Goal: Task Accomplishment & Management: Complete application form

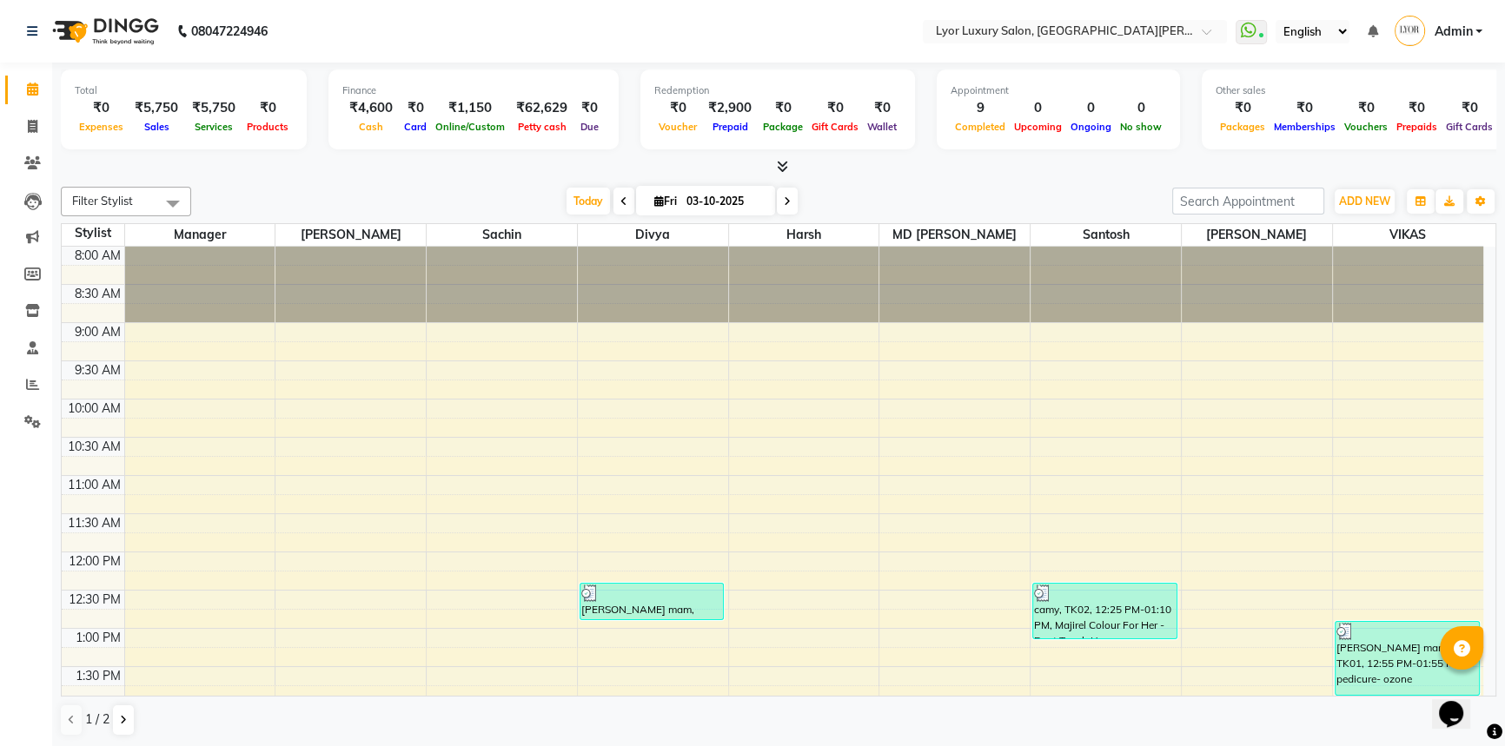
scroll to position [506, 0]
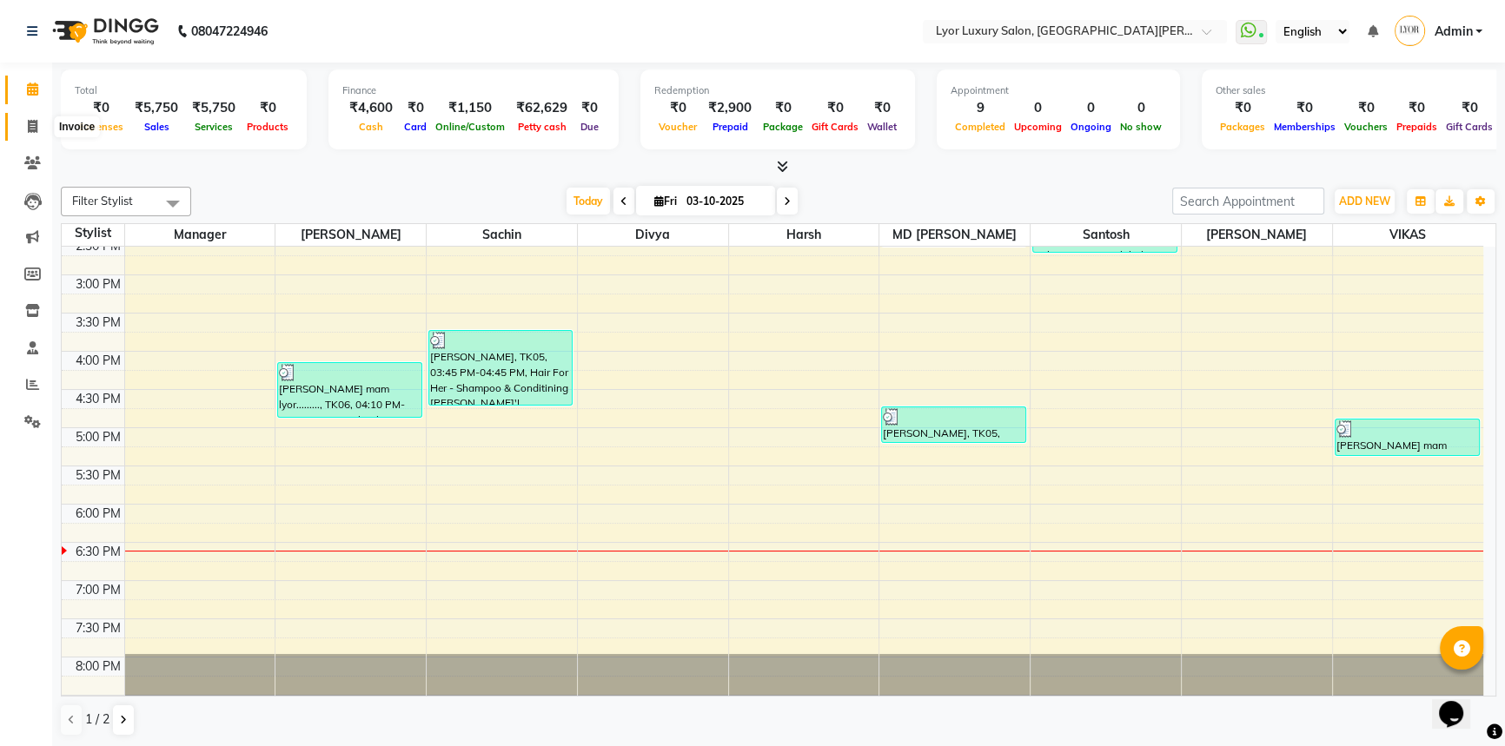
click at [25, 131] on span at bounding box center [32, 127] width 30 height 20
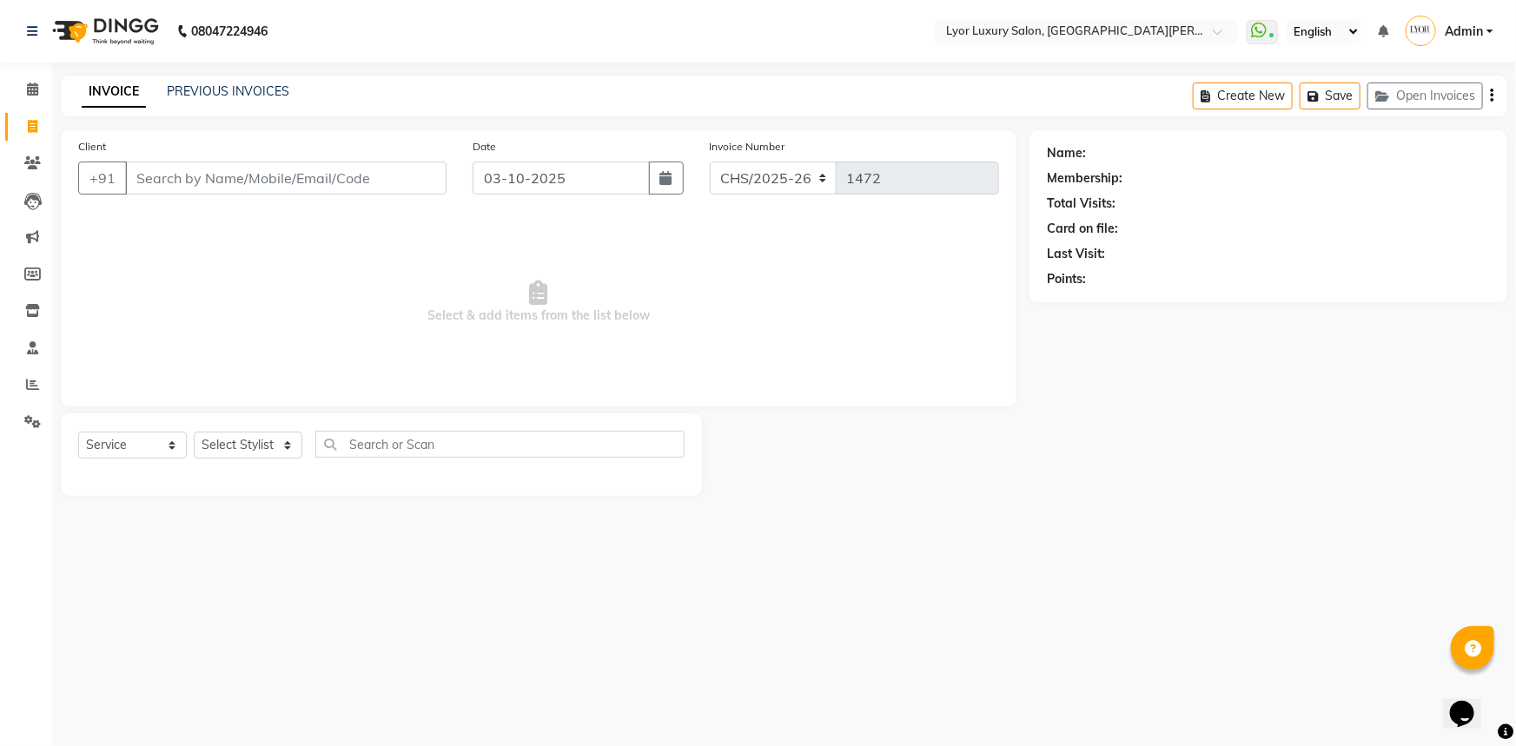
select select "P"
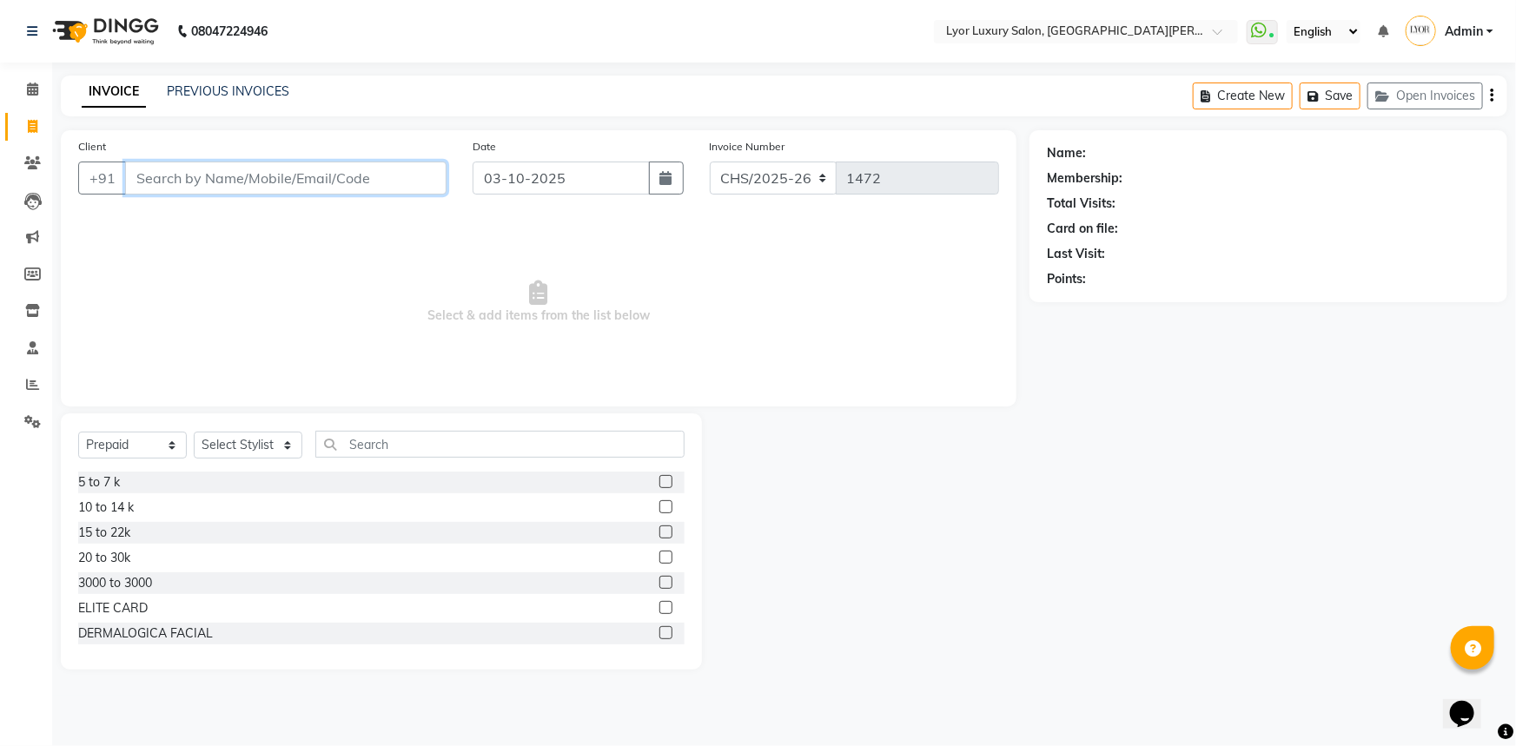
drag, startPoint x: 284, startPoint y: 437, endPoint x: 173, endPoint y: 177, distance: 282.5
click at [173, 177] on input "Client" at bounding box center [285, 178] width 321 height 33
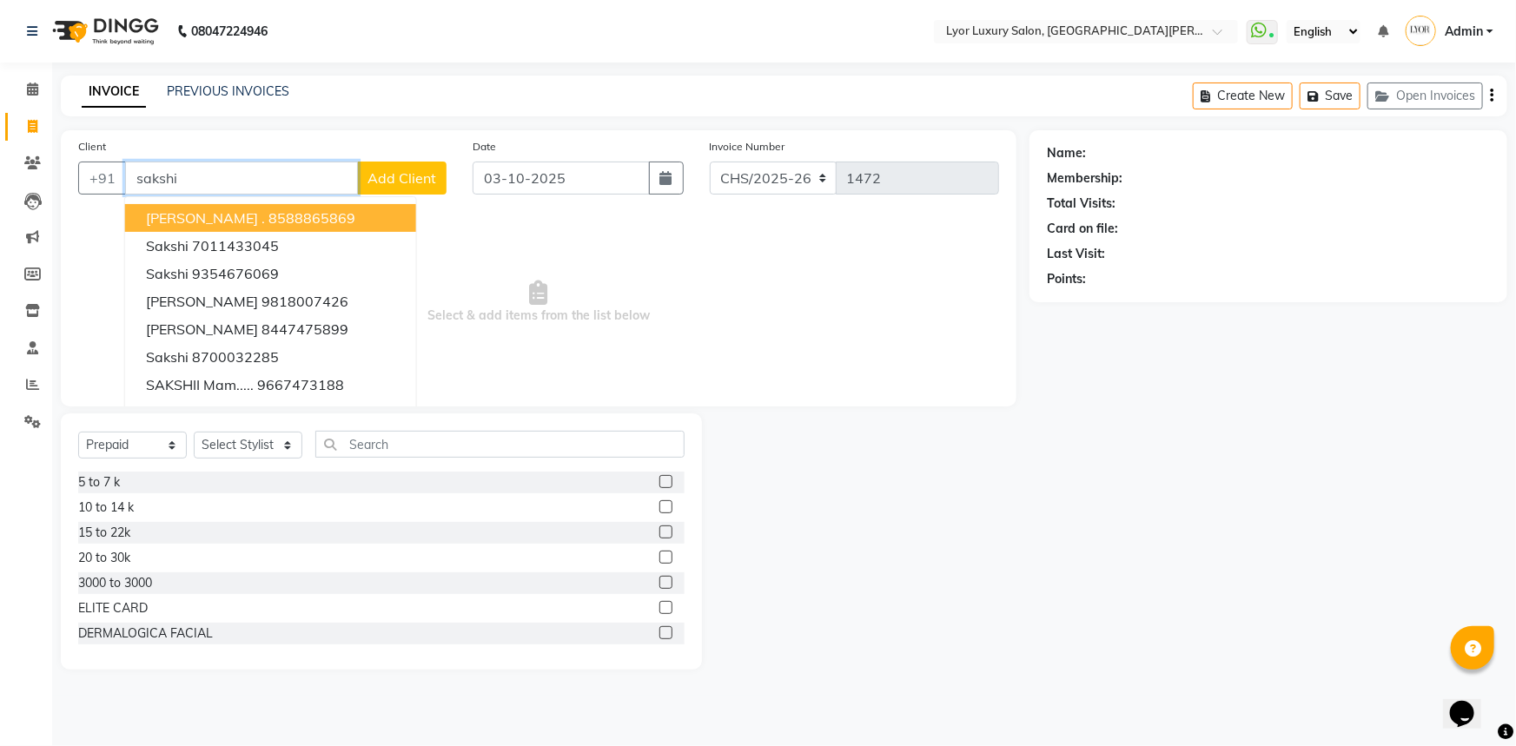
click at [244, 199] on ngb-typeahead-window "[PERSON_NAME] . 8588865869 [PERSON_NAME] 7011433045 [PERSON_NAME] 9354676069 [P…" at bounding box center [270, 315] width 293 height 238
click at [263, 228] on button "[PERSON_NAME] . 8588865869" at bounding box center [270, 218] width 291 height 28
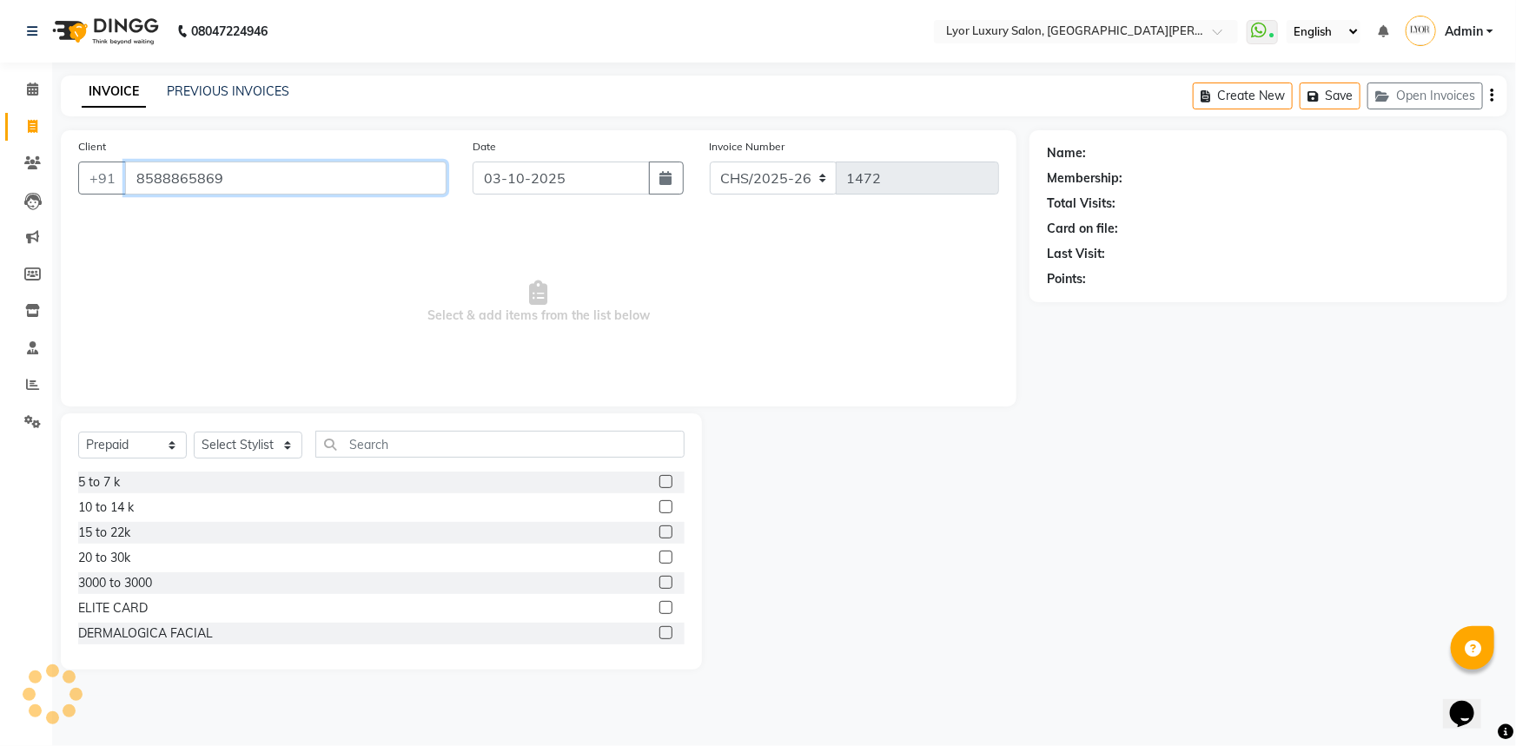
type input "8588865869"
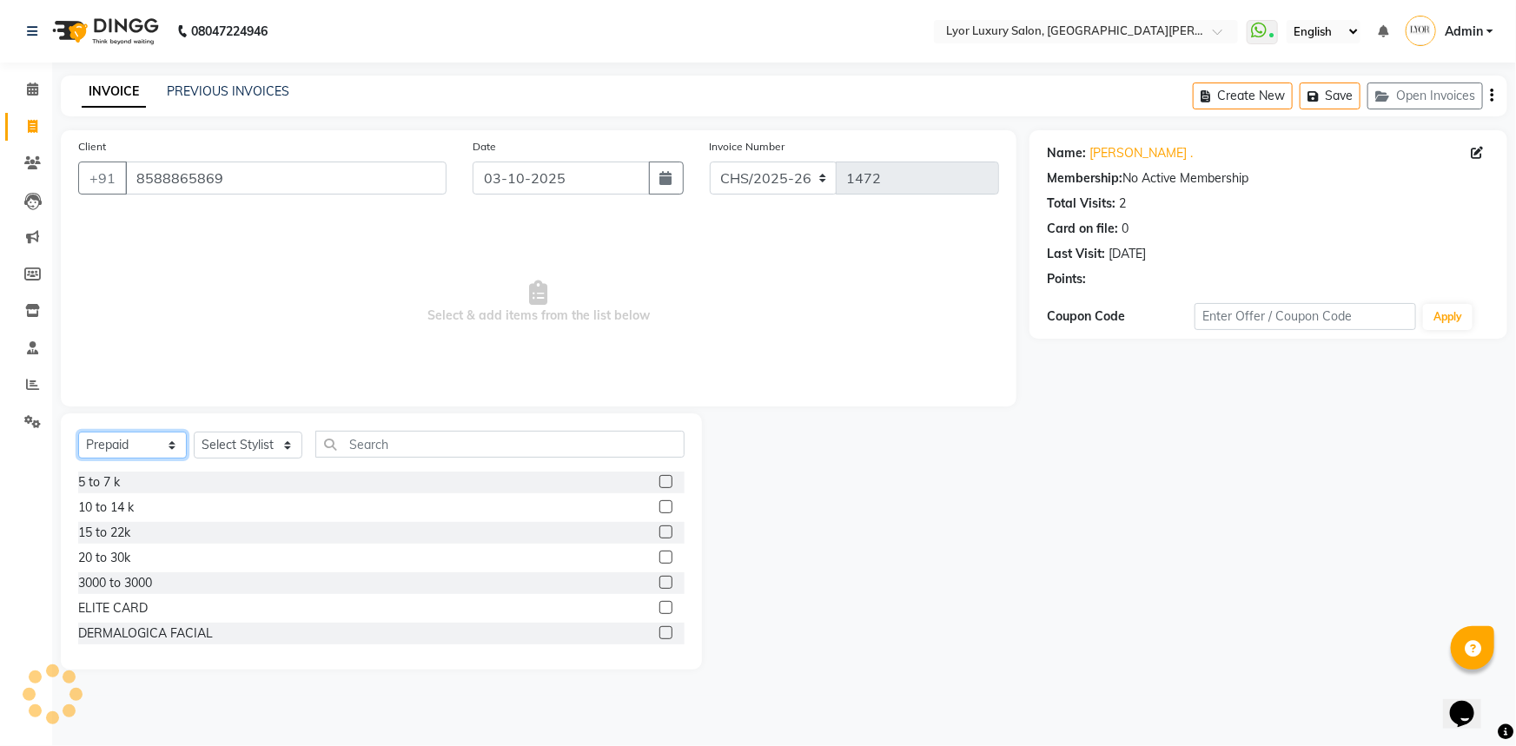
click at [169, 445] on select "Select Service Product Membership Package Voucher Prepaid Gift Card" at bounding box center [132, 445] width 109 height 27
select select "service"
click at [78, 432] on select "Select Service Product Membership Package Voucher Prepaid Gift Card" at bounding box center [132, 445] width 109 height 27
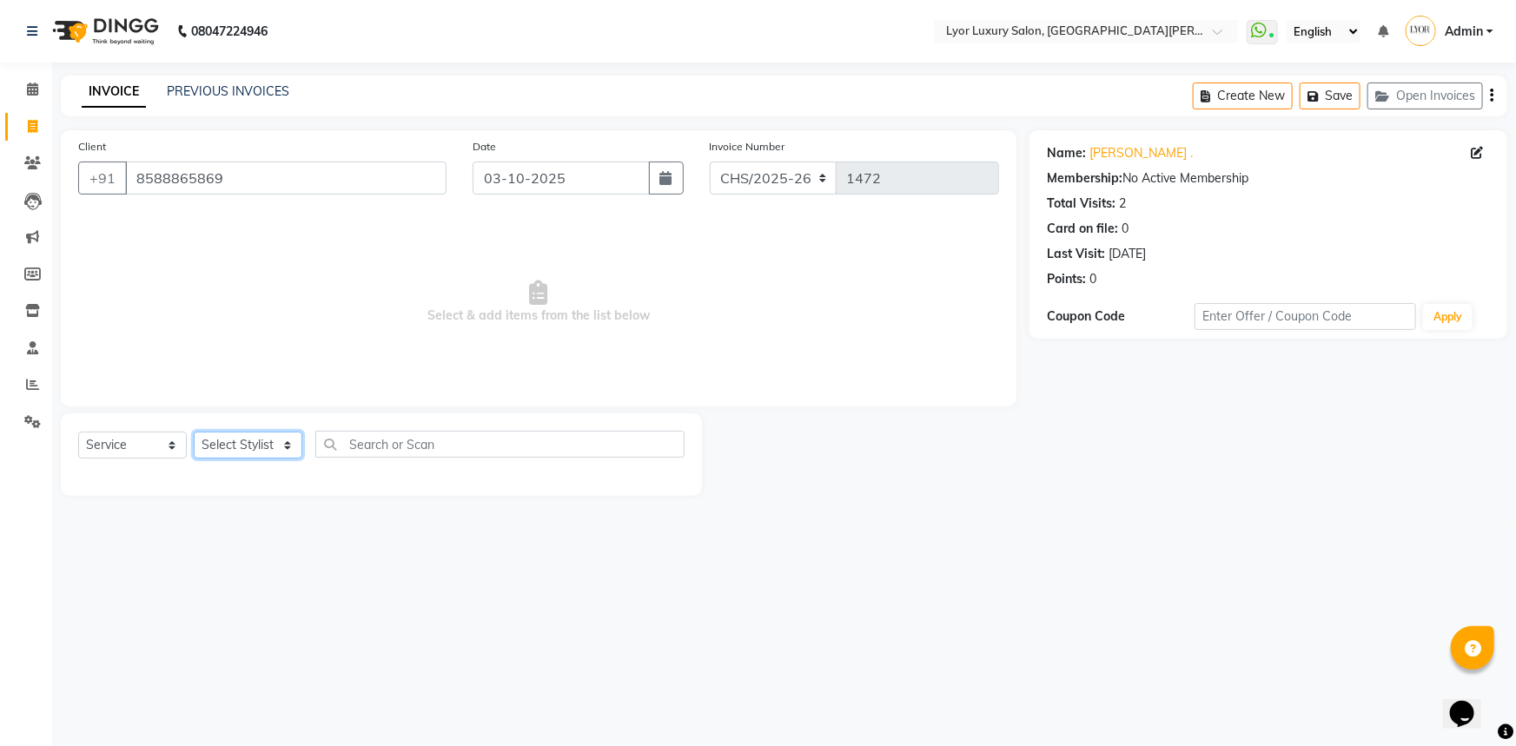
click at [248, 440] on select "Select Stylist [PERSON_NAME] Manager MD [PERSON_NAME] Sachin santosh [PERSON_NA…" at bounding box center [248, 445] width 109 height 27
select select "90962"
click at [194, 432] on select "Select Stylist [PERSON_NAME] Manager MD [PERSON_NAME] Sachin santosh [PERSON_NA…" at bounding box center [248, 445] width 109 height 27
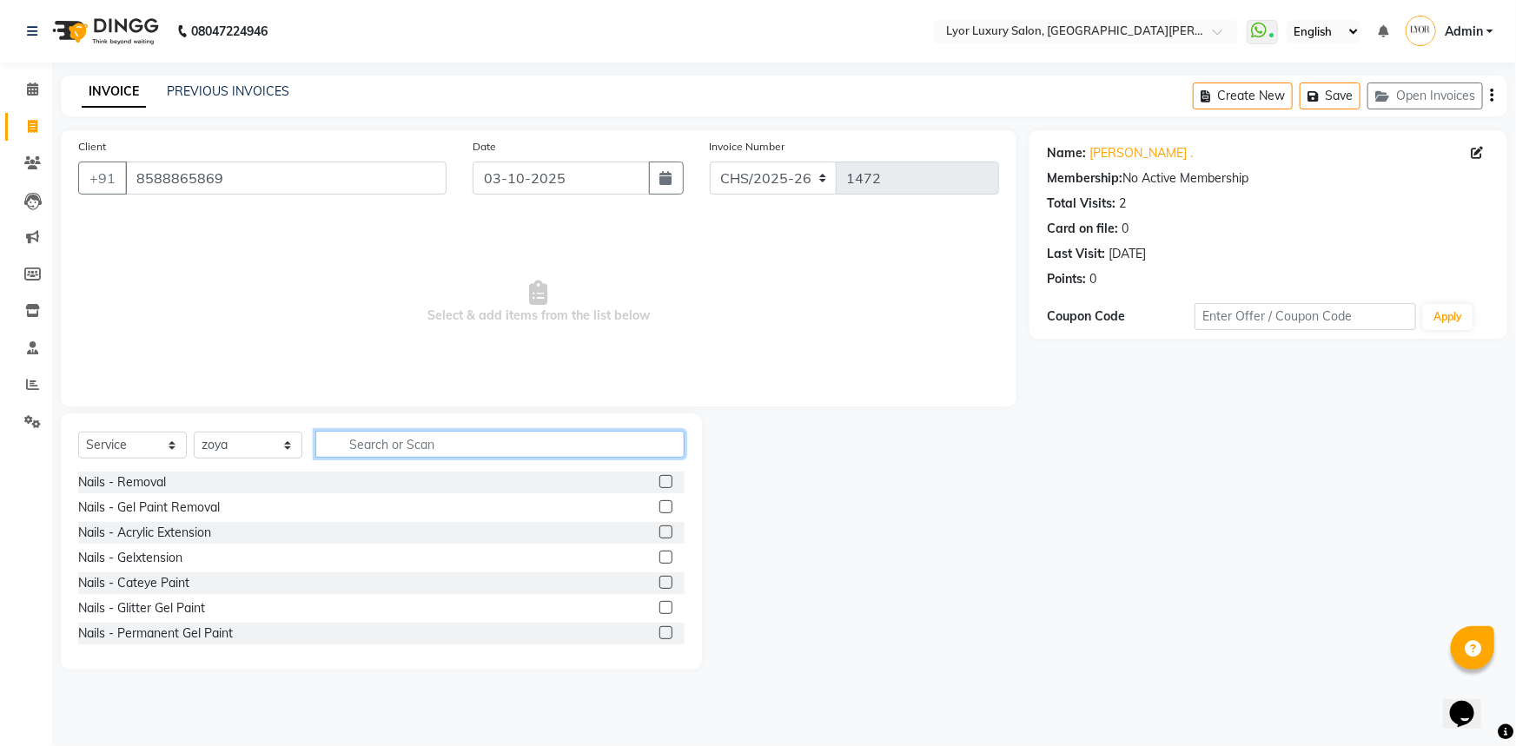
click at [454, 442] on input "text" at bounding box center [499, 444] width 369 height 27
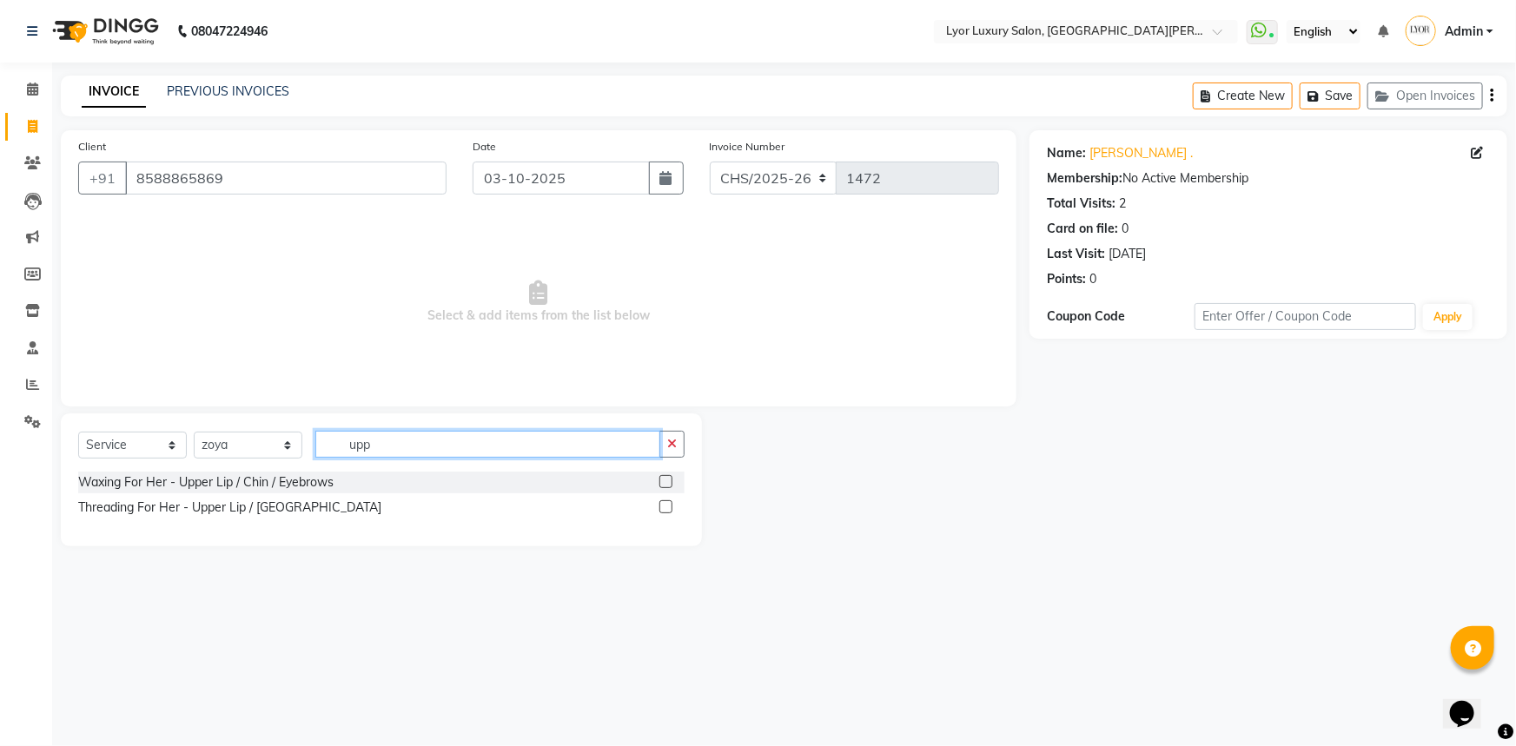
type input "upp"
click at [662, 513] on label at bounding box center [665, 506] width 13 height 13
click at [662, 513] on input "checkbox" at bounding box center [664, 507] width 11 height 11
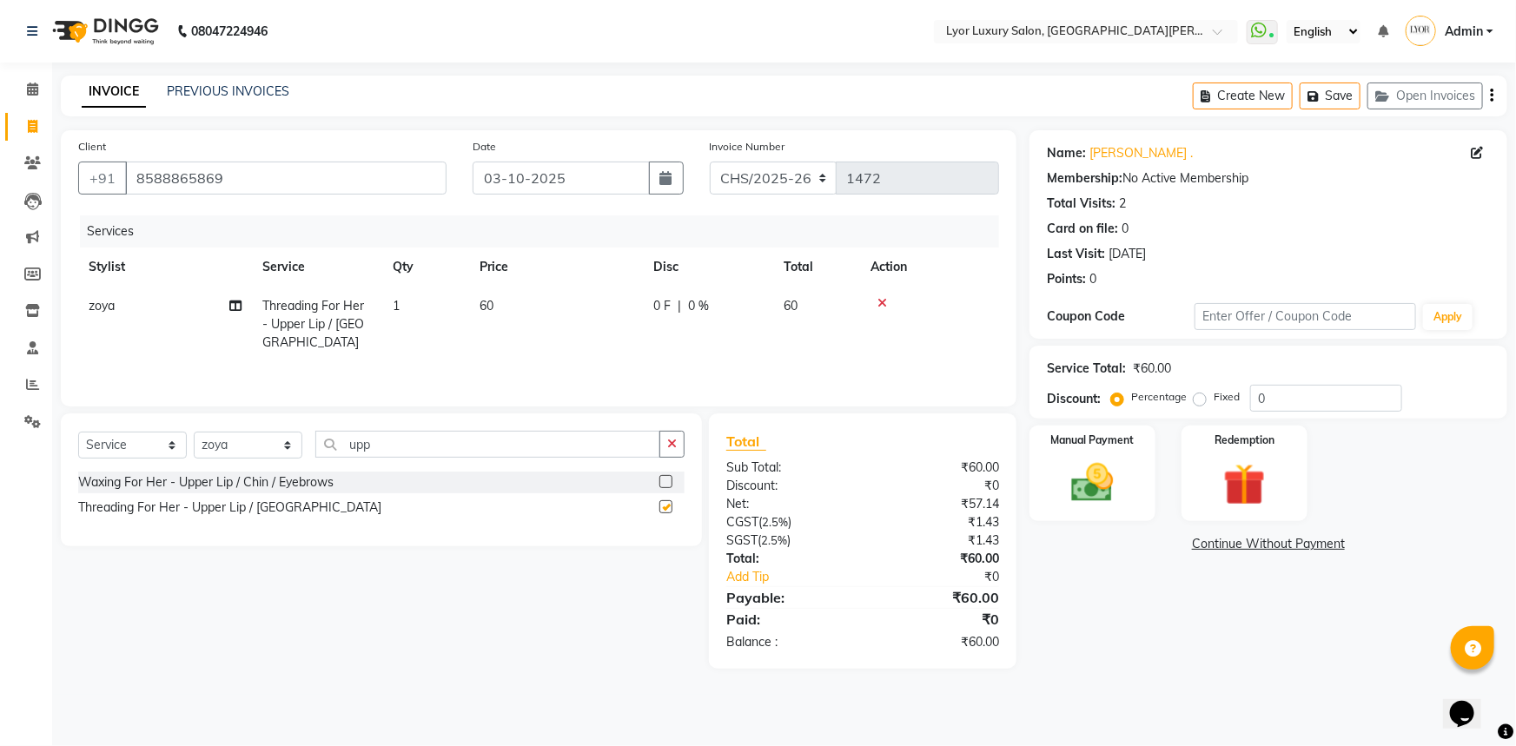
checkbox input "false"
click at [1080, 501] on img at bounding box center [1092, 483] width 71 height 50
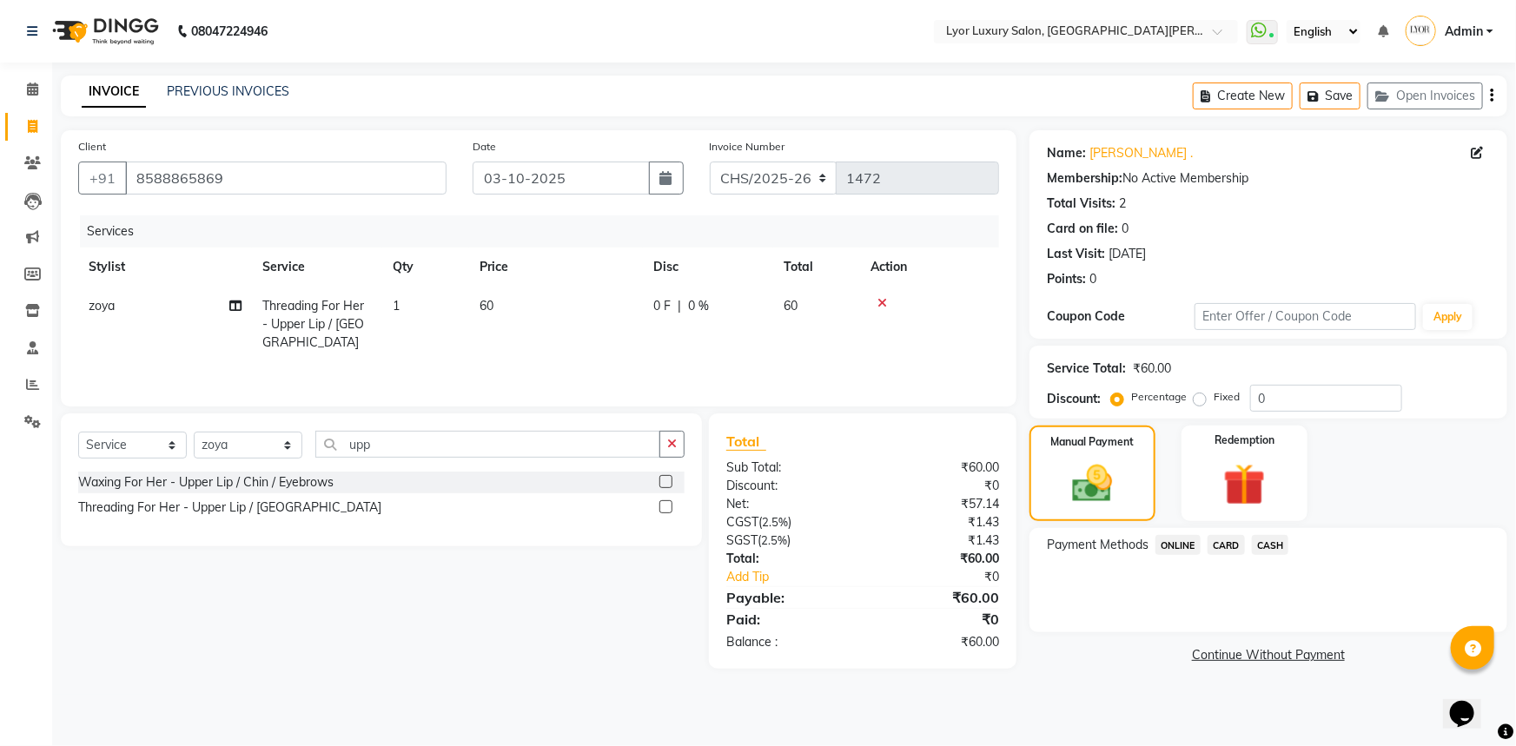
click at [1276, 539] on span "CASH" at bounding box center [1270, 545] width 37 height 20
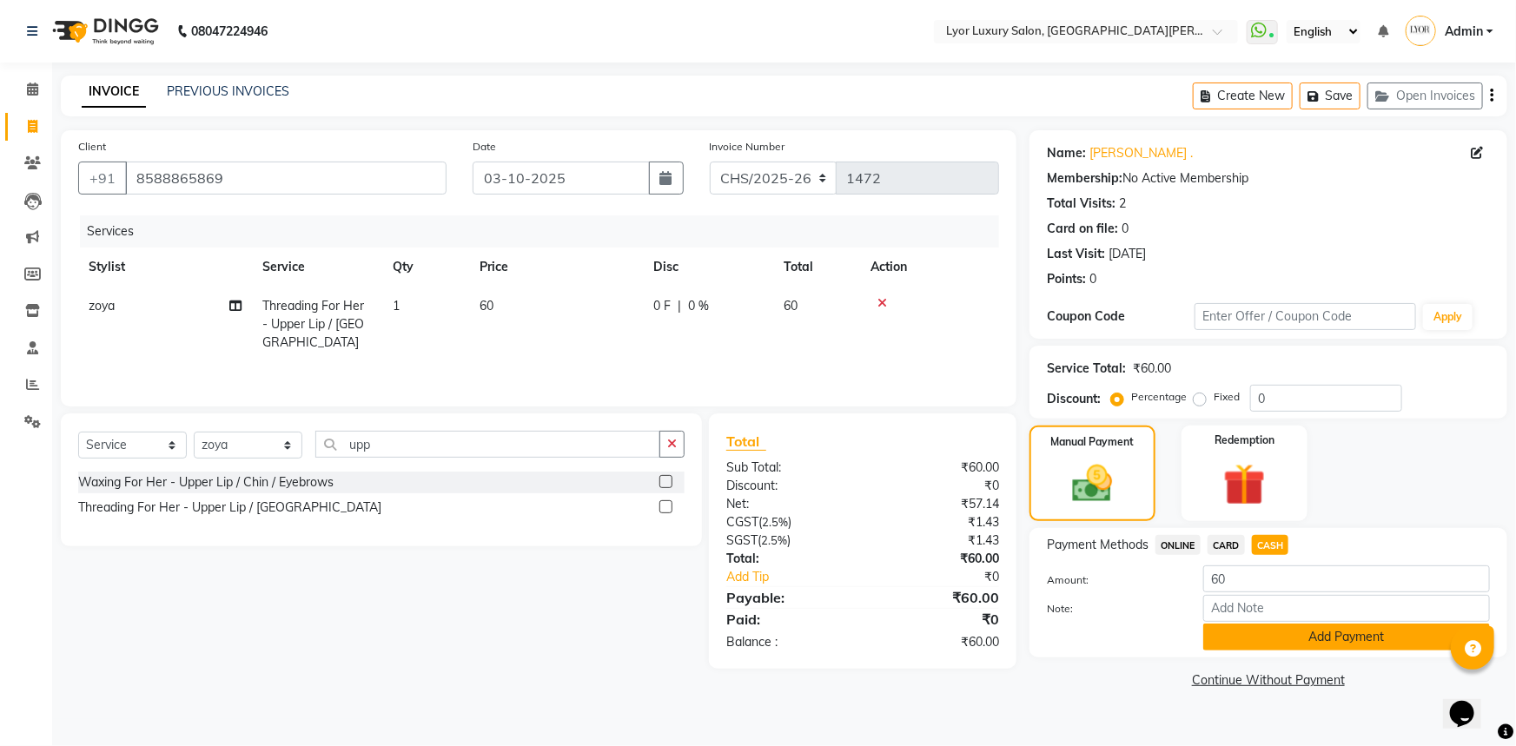
click at [1303, 638] on button "Add Payment" at bounding box center [1346, 637] width 287 height 27
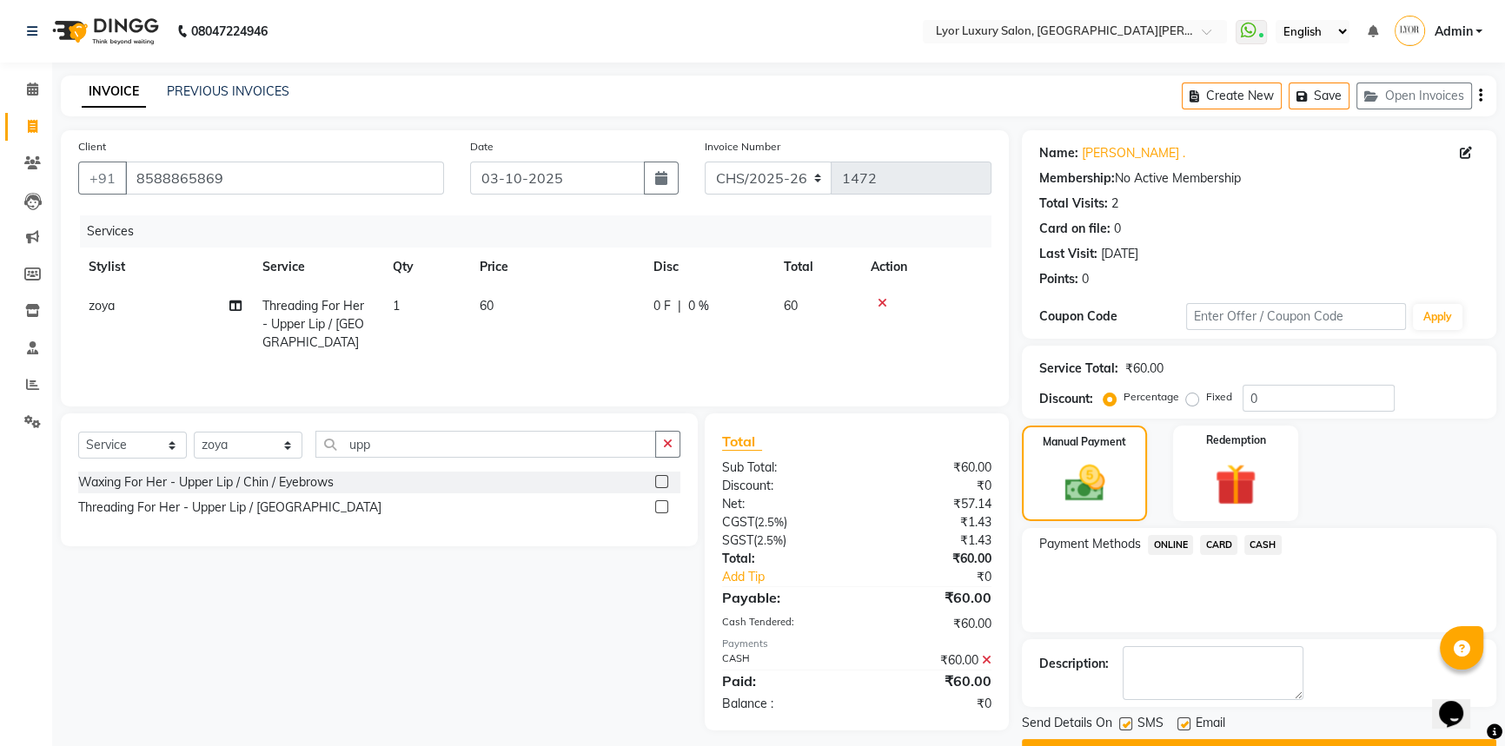
click at [1128, 721] on label at bounding box center [1125, 724] width 13 height 13
click at [1128, 721] on input "checkbox" at bounding box center [1124, 724] width 11 height 11
checkbox input "false"
click at [1132, 741] on button "Checkout" at bounding box center [1259, 752] width 474 height 27
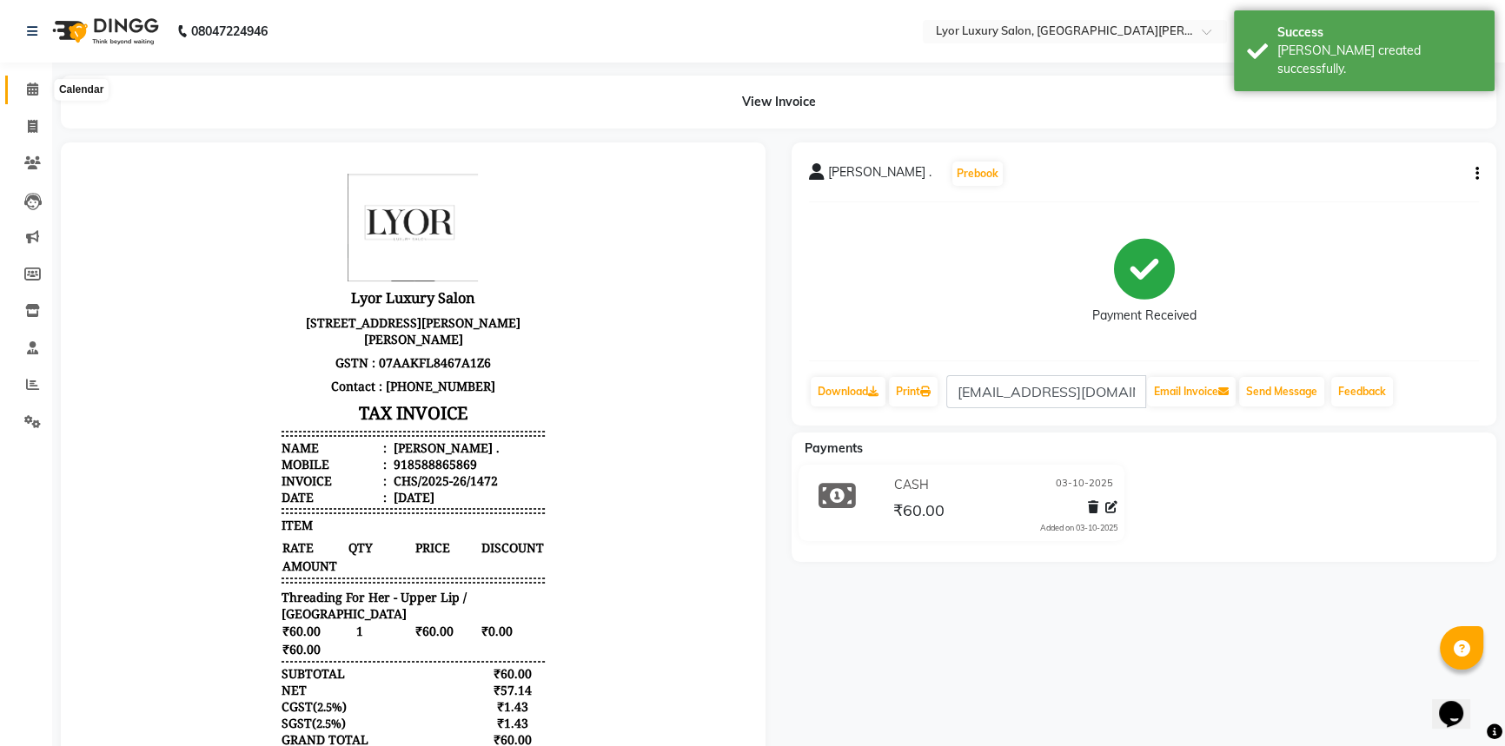
click at [32, 95] on icon at bounding box center [32, 89] width 11 height 13
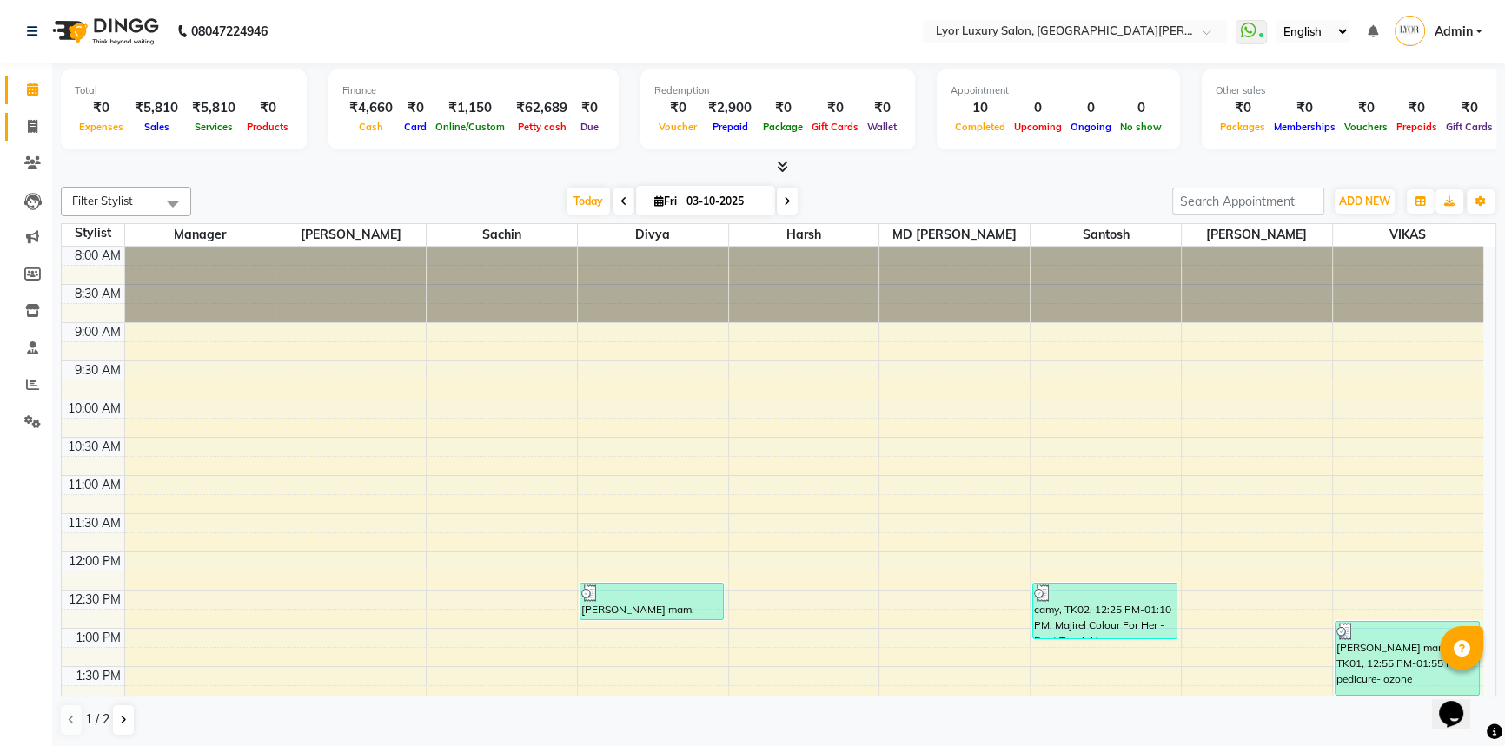
click at [27, 114] on link "Invoice" at bounding box center [26, 127] width 42 height 29
select select "service"
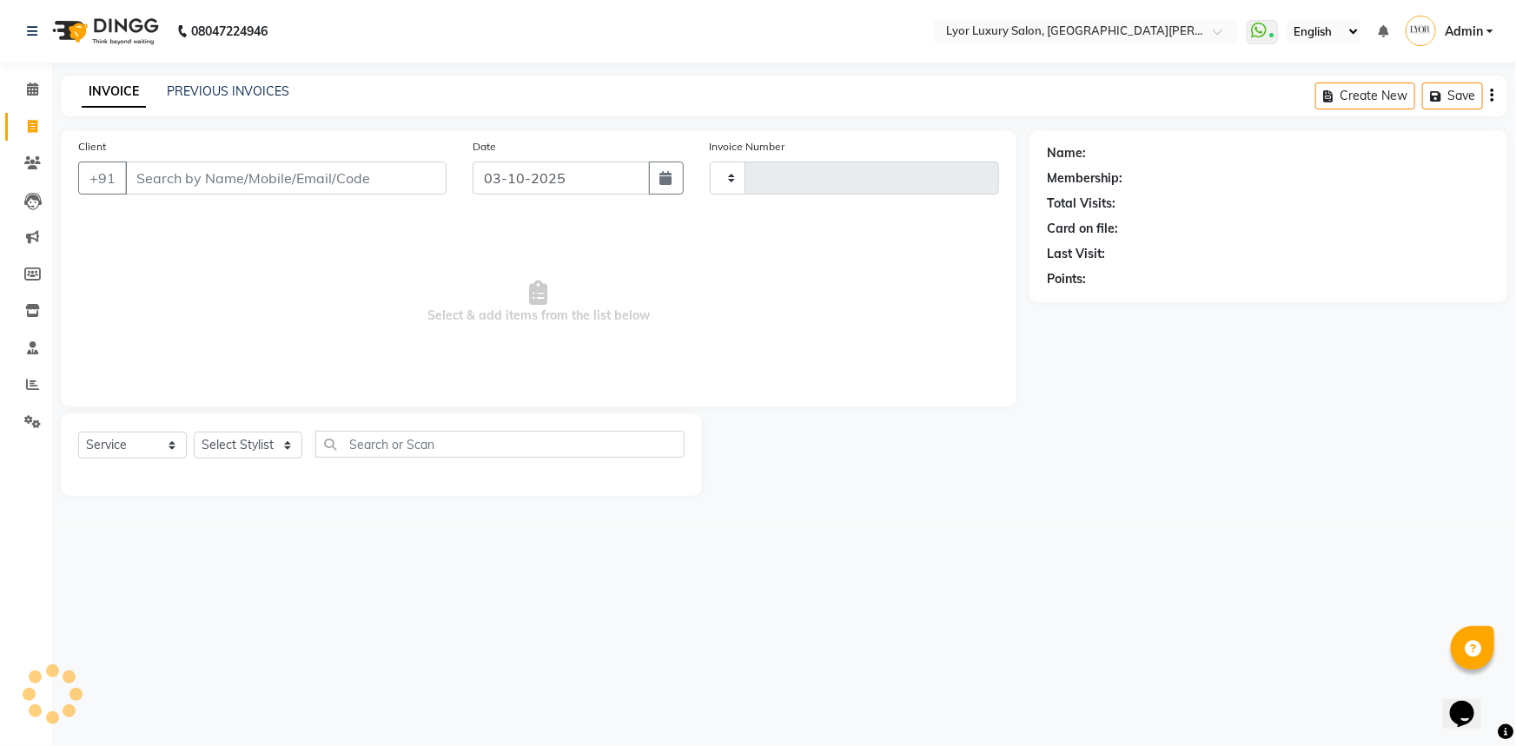
type input "1473"
select select "6597"
select select "P"
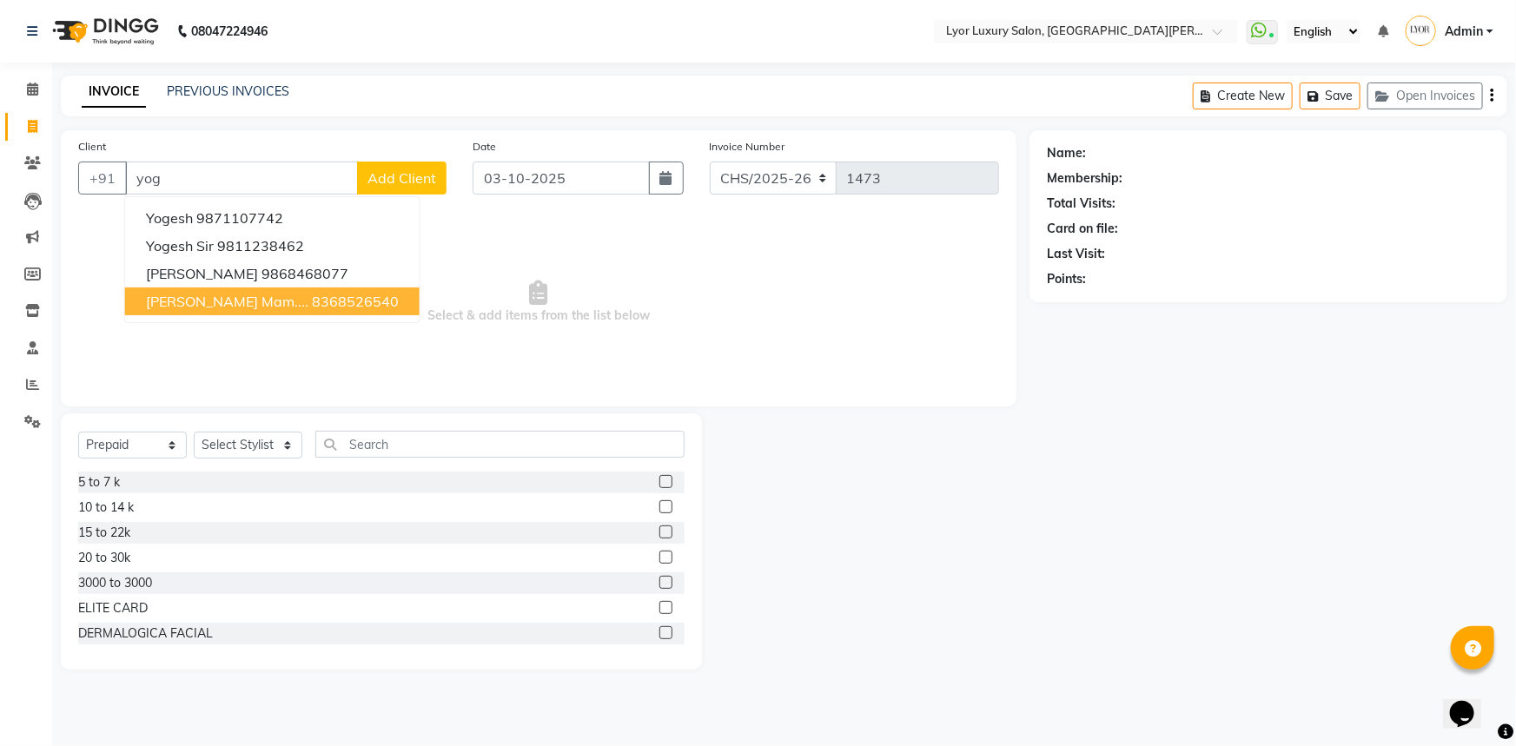
click at [212, 301] on span "[PERSON_NAME] mam...." at bounding box center [227, 301] width 162 height 17
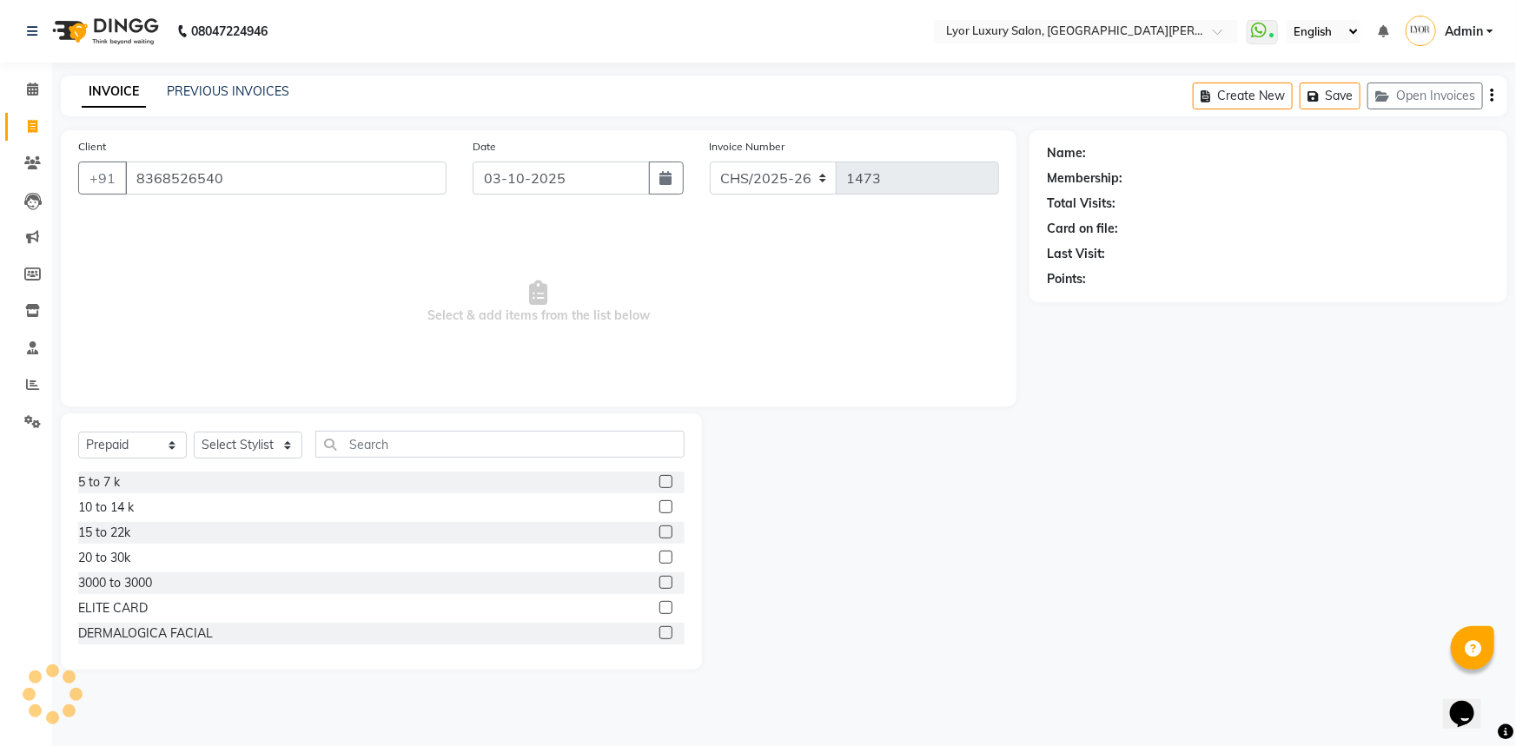
type input "8368526540"
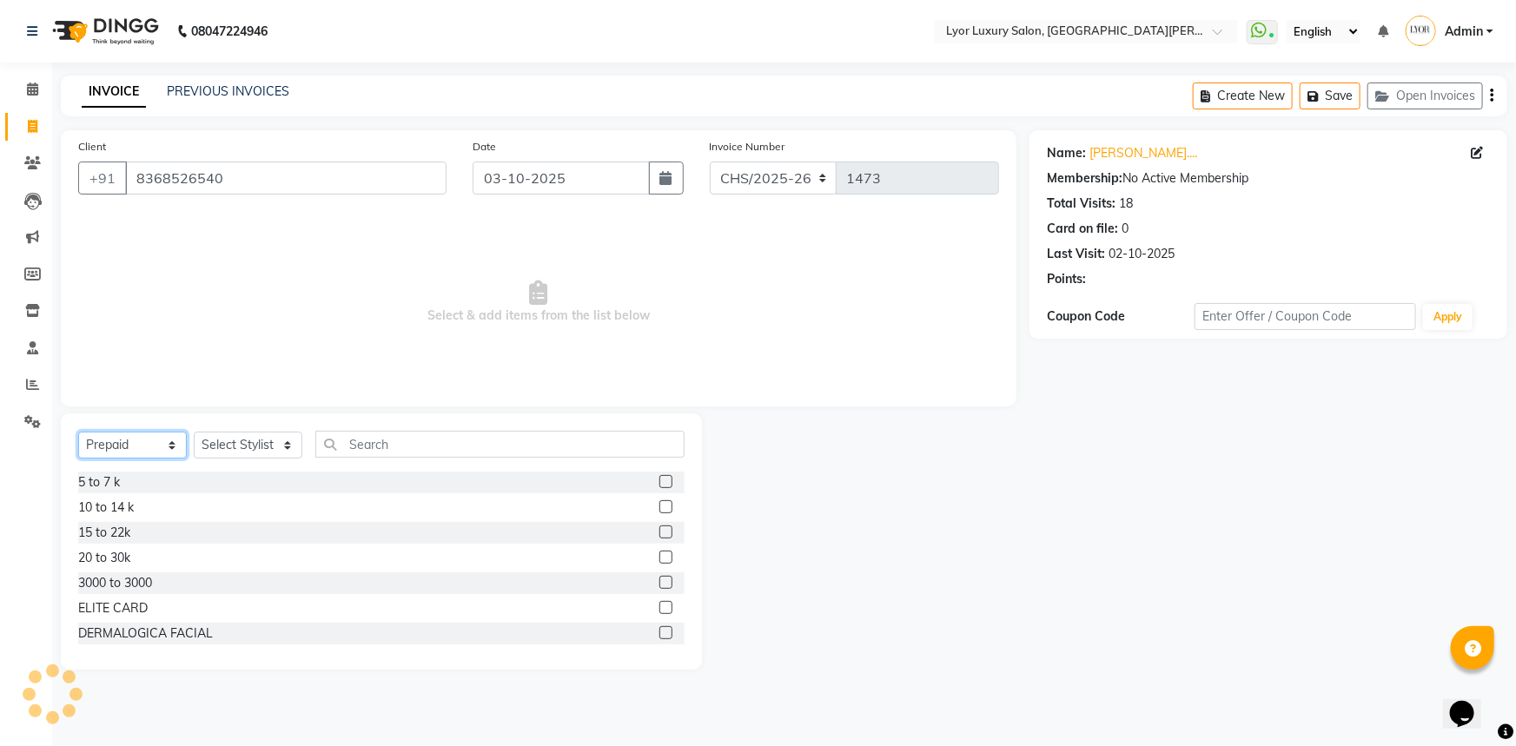
click at [142, 454] on select "Select Service Product Membership Package Voucher Prepaid Gift Card" at bounding box center [132, 445] width 109 height 27
select select "service"
click at [78, 432] on select "Select Service Product Membership Package Voucher Prepaid Gift Card" at bounding box center [132, 445] width 109 height 27
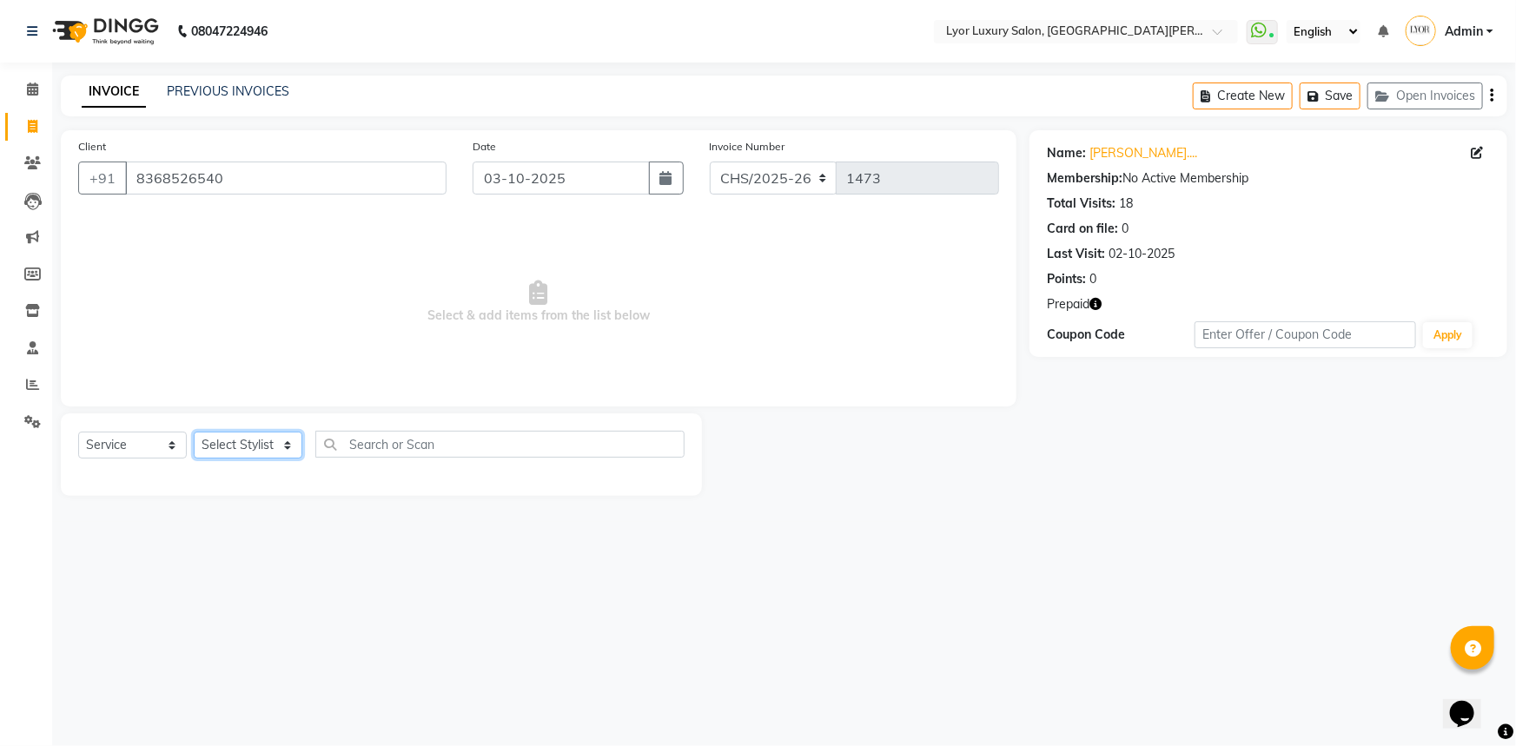
click at [257, 435] on select "Select Stylist [PERSON_NAME] Manager MD [PERSON_NAME] Sachin santosh [PERSON_NA…" at bounding box center [248, 445] width 109 height 27
select select "53083"
click at [194, 432] on select "Select Stylist [PERSON_NAME] Manager MD [PERSON_NAME] Sachin santosh [PERSON_NA…" at bounding box center [248, 445] width 109 height 27
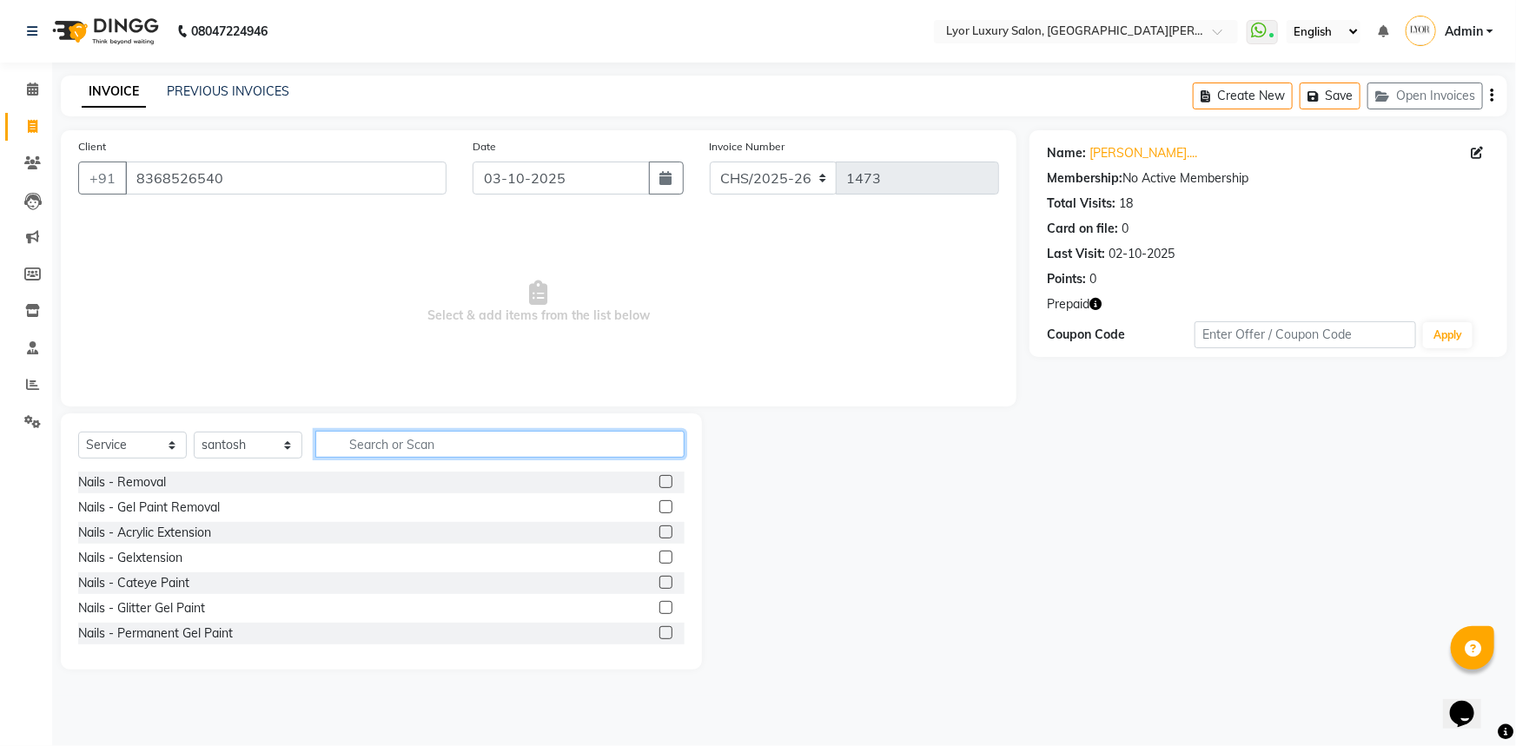
click at [401, 449] on input "text" at bounding box center [499, 444] width 369 height 27
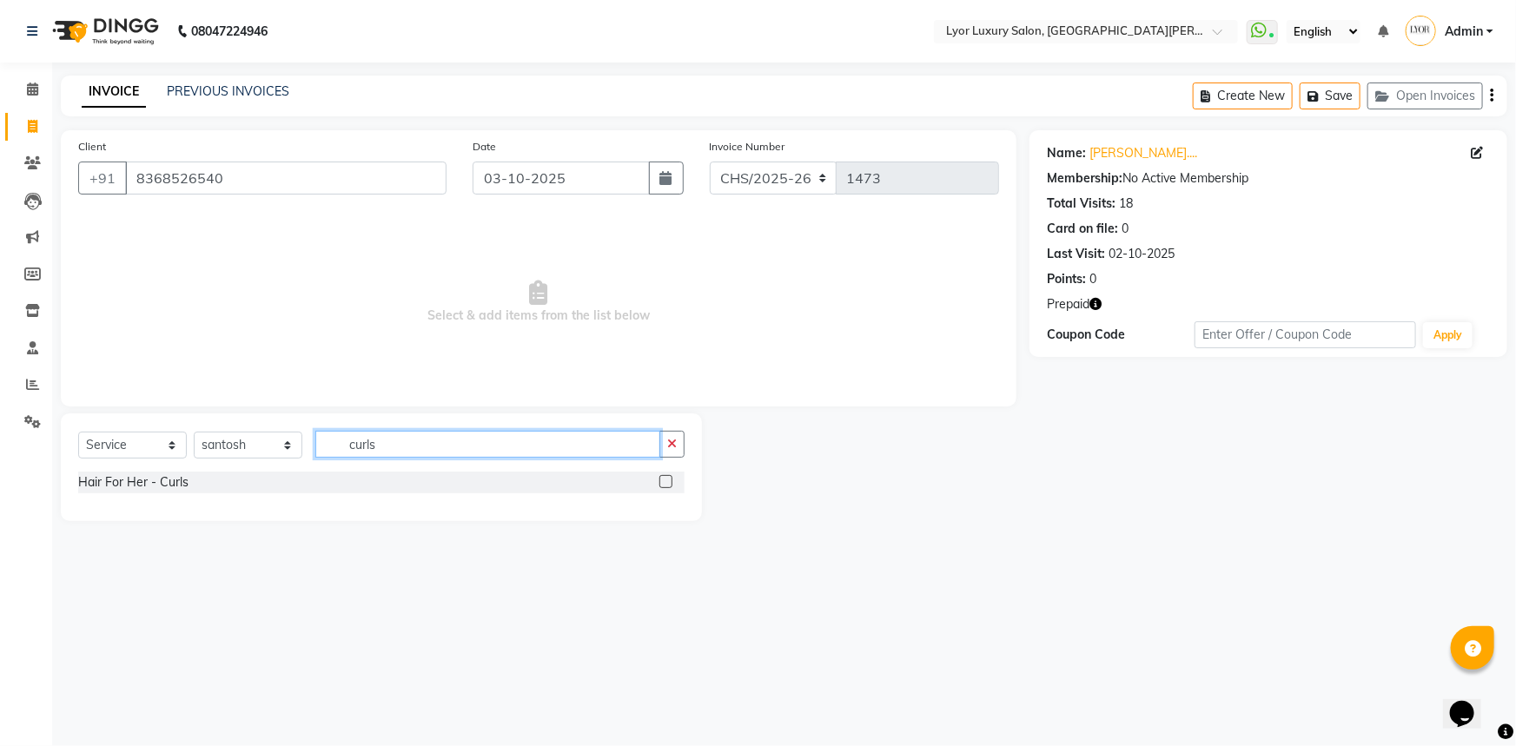
type input "curls"
click at [667, 478] on label at bounding box center [665, 481] width 13 height 13
click at [667, 478] on input "checkbox" at bounding box center [664, 482] width 11 height 11
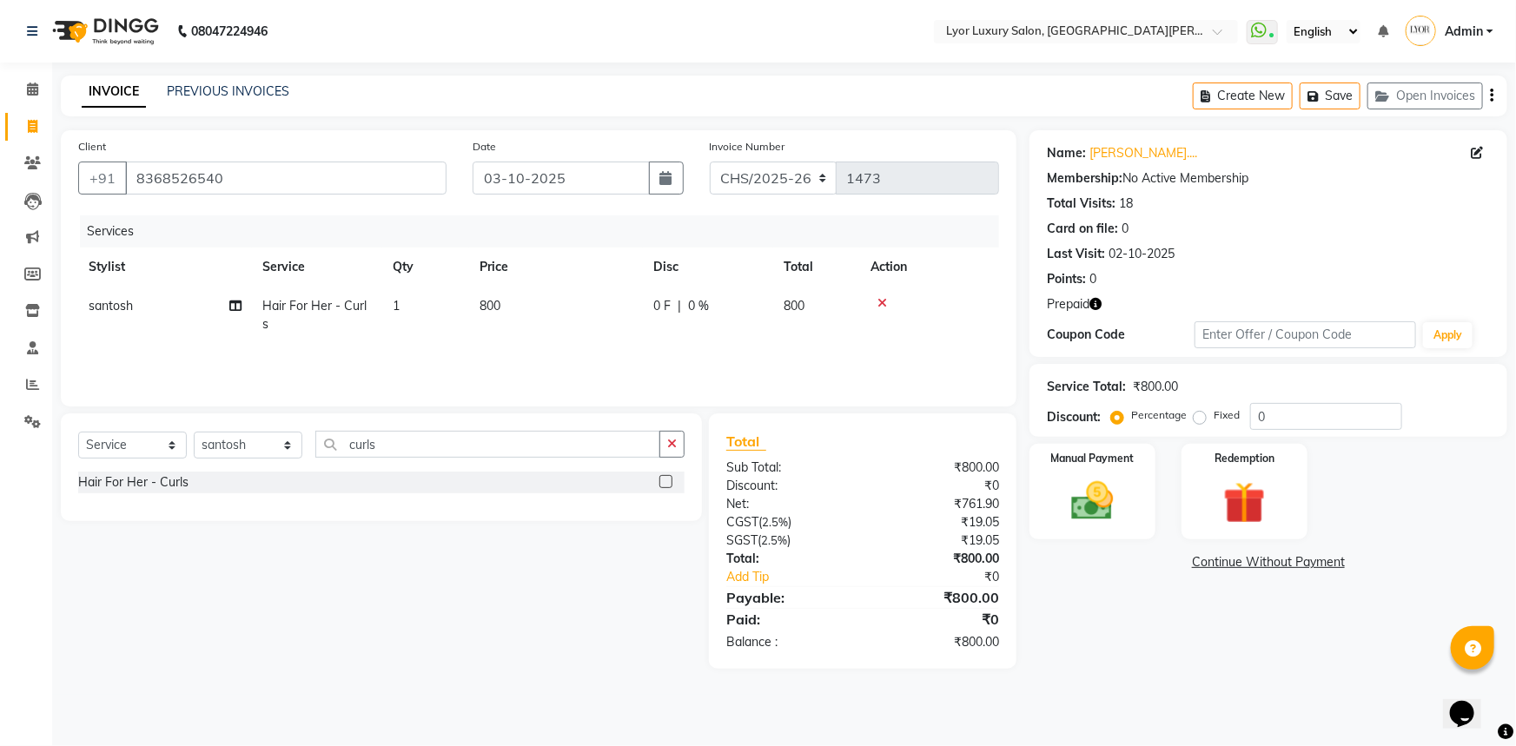
checkbox input "false"
click at [583, 315] on td "800" at bounding box center [556, 315] width 174 height 57
select select "53083"
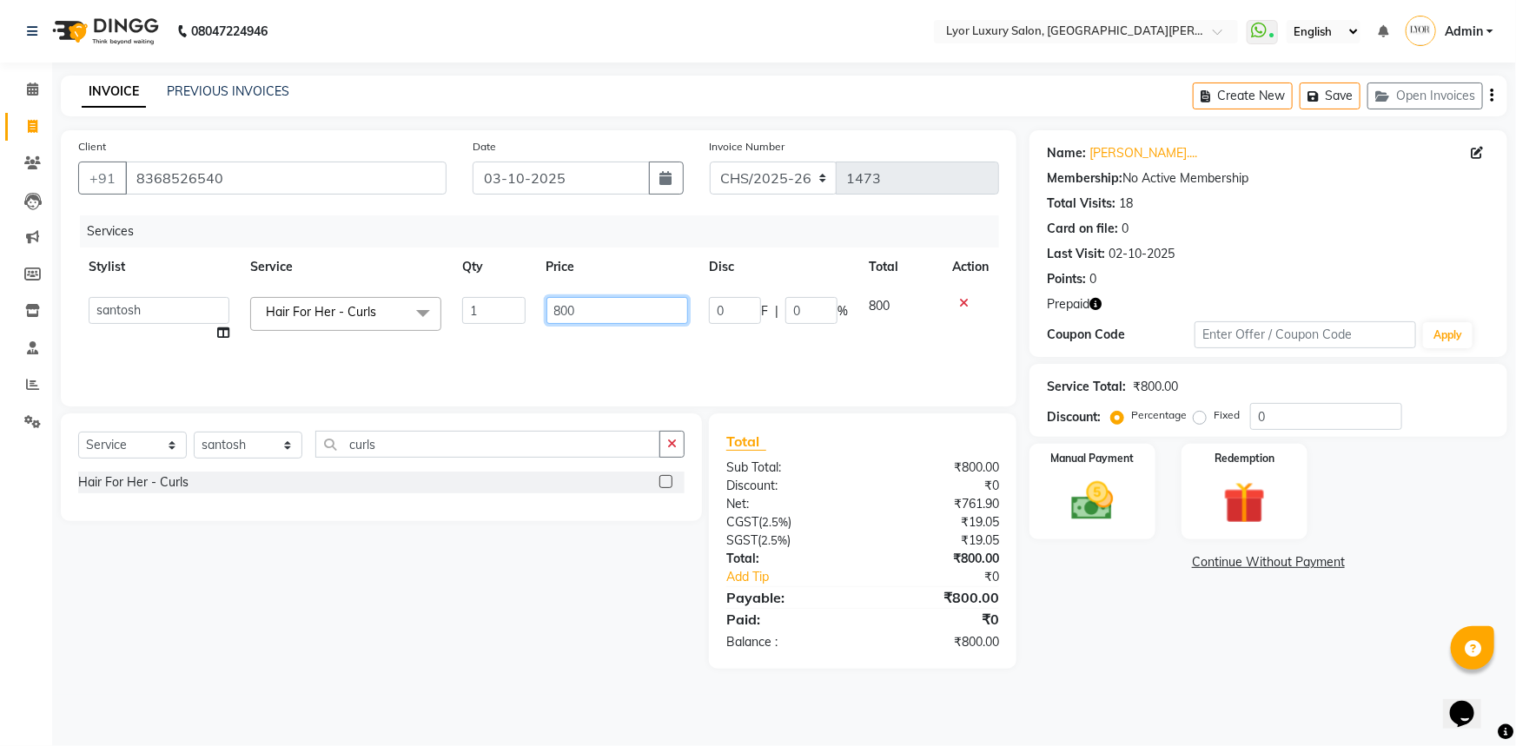
click at [560, 311] on input "800" at bounding box center [617, 310] width 142 height 27
type input "700"
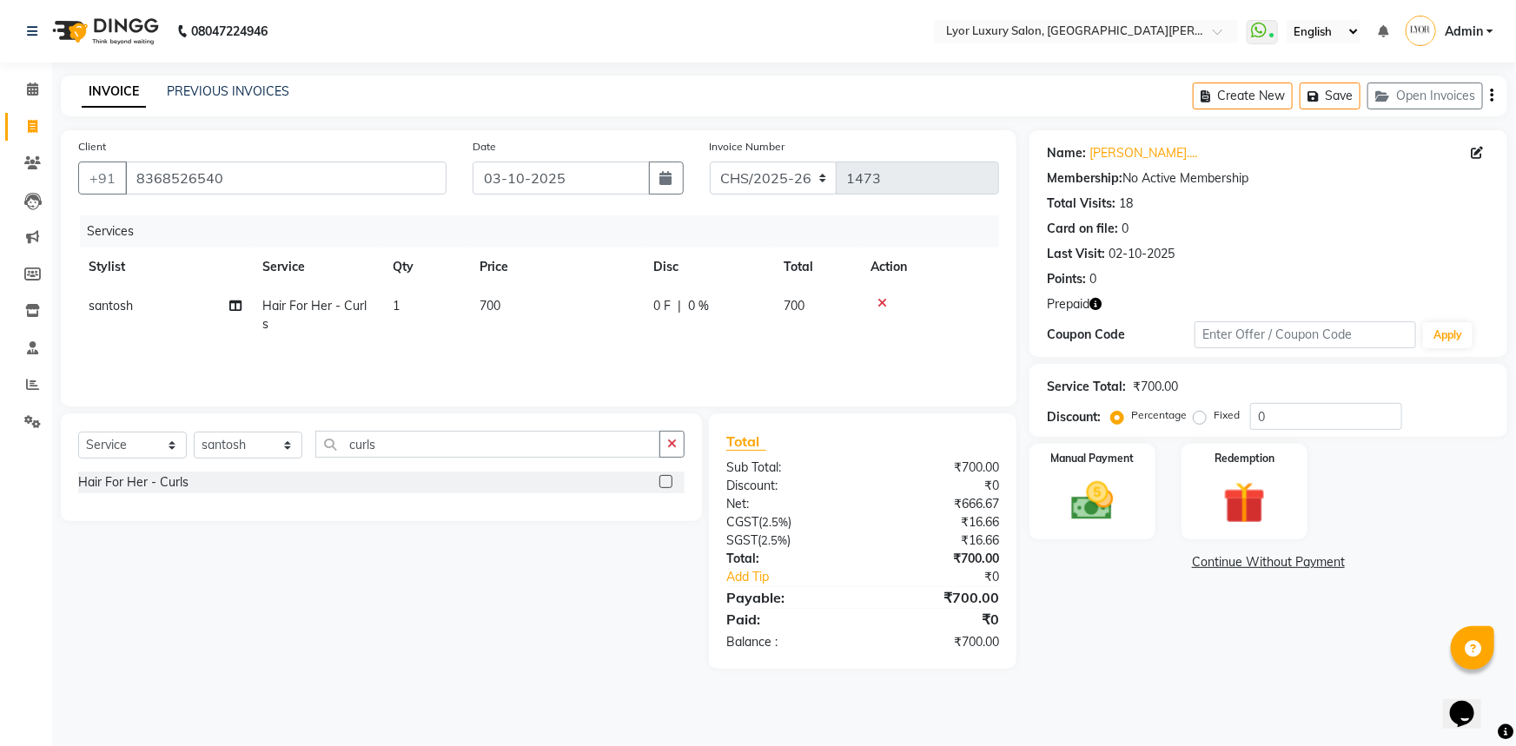
click at [1103, 645] on div "Name: [PERSON_NAME].... Membership: No Active Membership Total Visits: 18 Card …" at bounding box center [1274, 399] width 491 height 539
click at [282, 446] on select "Select Stylist [PERSON_NAME] Manager MD [PERSON_NAME] Sachin santosh [PERSON_NA…" at bounding box center [248, 445] width 109 height 27
select select "82631"
click at [194, 432] on select "Select Stylist [PERSON_NAME] Manager MD [PERSON_NAME] Sachin santosh [PERSON_NA…" at bounding box center [248, 445] width 109 height 27
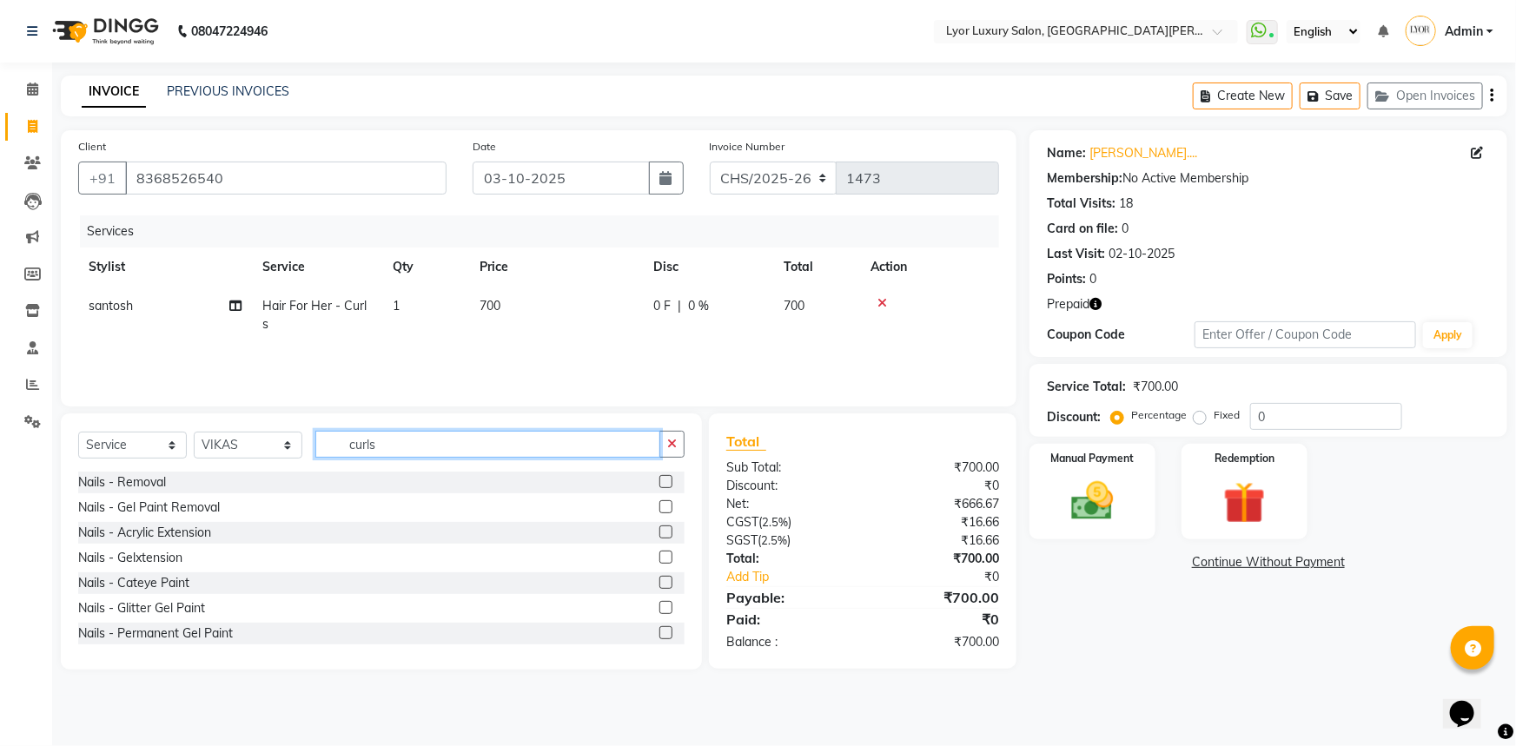
click at [390, 455] on input "curls" at bounding box center [487, 444] width 345 height 27
type input "c"
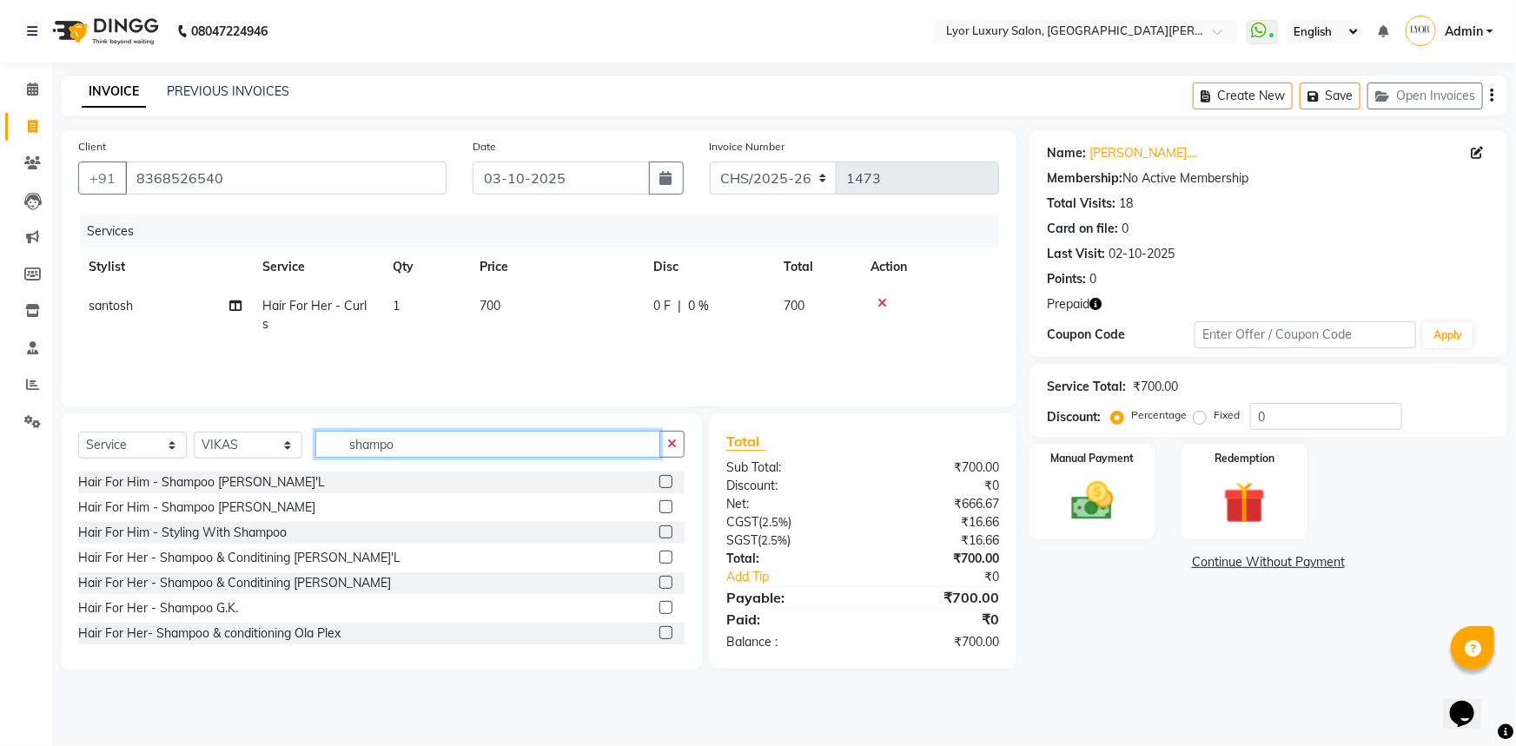
type input "shampo"
click at [659, 552] on label at bounding box center [665, 557] width 13 height 13
click at [659, 552] on input "checkbox" at bounding box center [664, 557] width 11 height 11
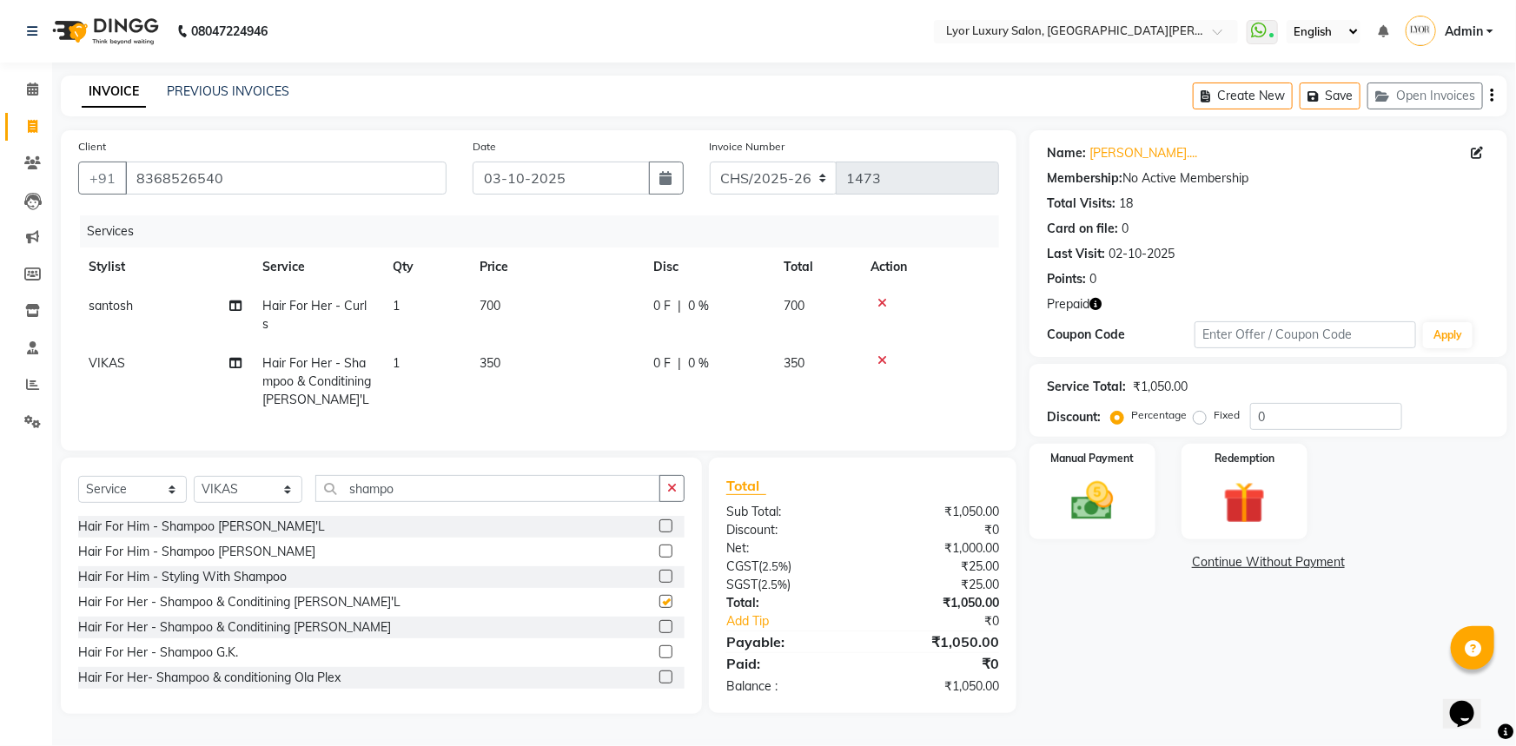
checkbox input "false"
click at [764, 177] on select "CHS/2025-26 V/2025 V/2025-26" at bounding box center [774, 178] width 128 height 33
select select "4886"
click at [710, 162] on select "CHS/2025-26 V/2025 V/2025-26" at bounding box center [774, 178] width 128 height 33
type input "0562"
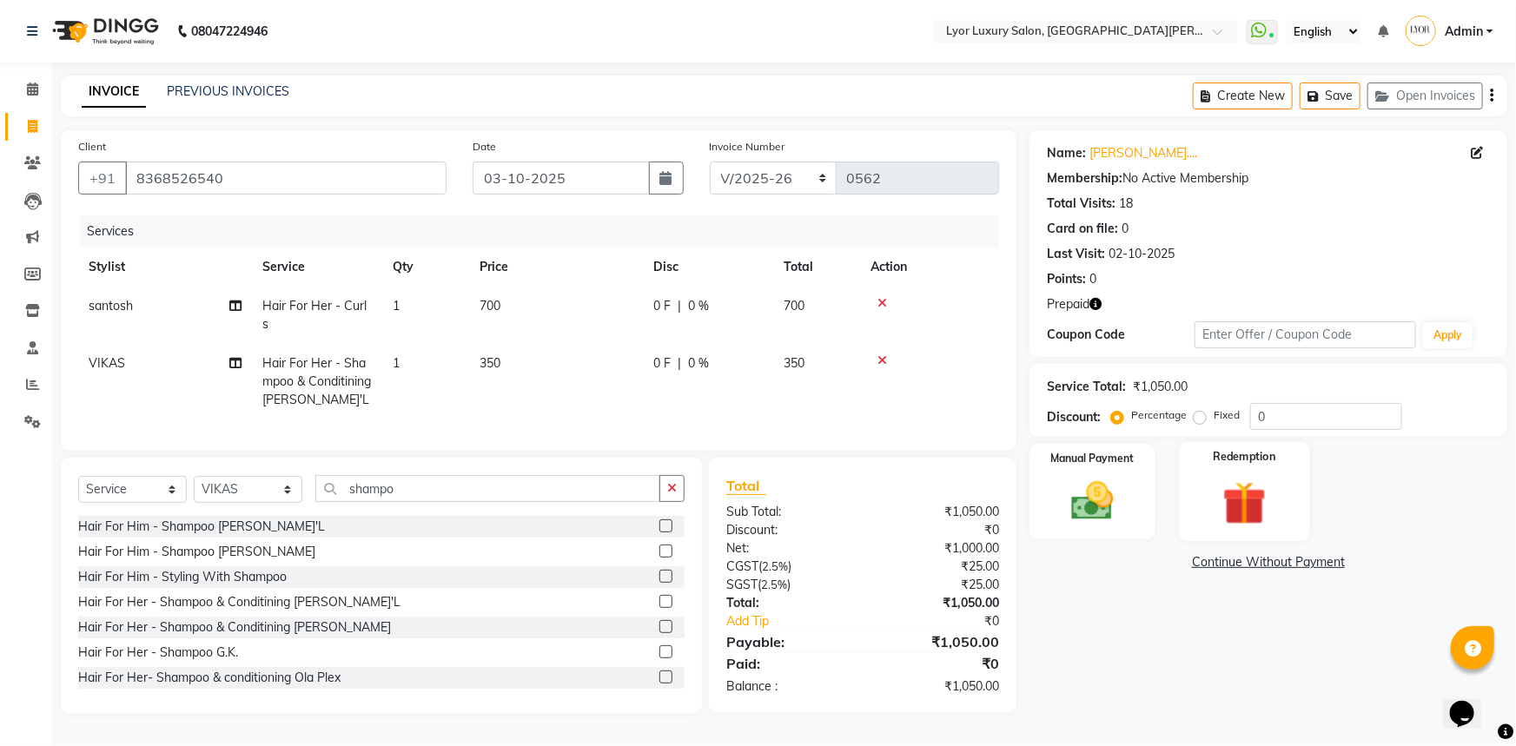
click at [1227, 494] on img at bounding box center [1244, 503] width 71 height 55
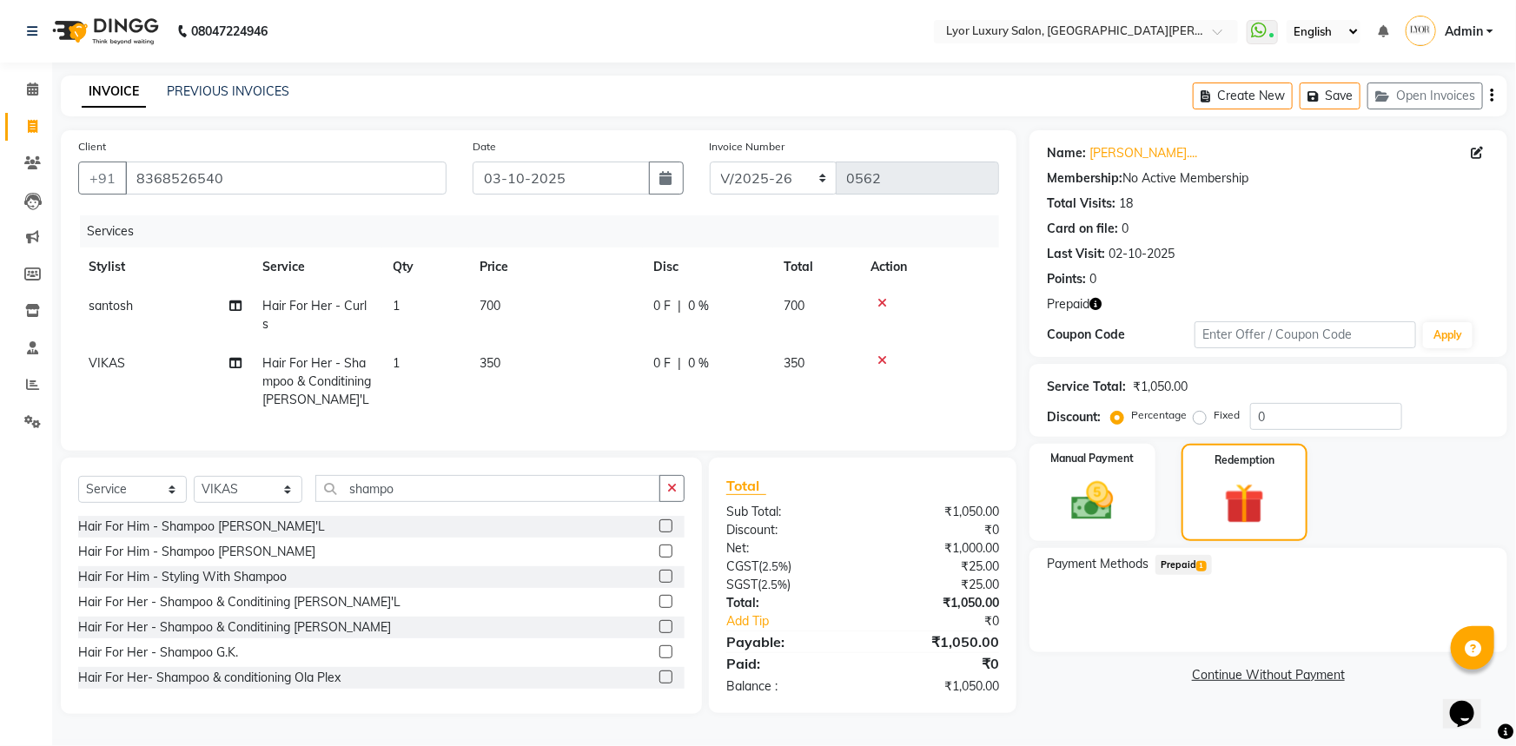
click at [1183, 563] on span "Prepaid 1" at bounding box center [1183, 565] width 56 height 20
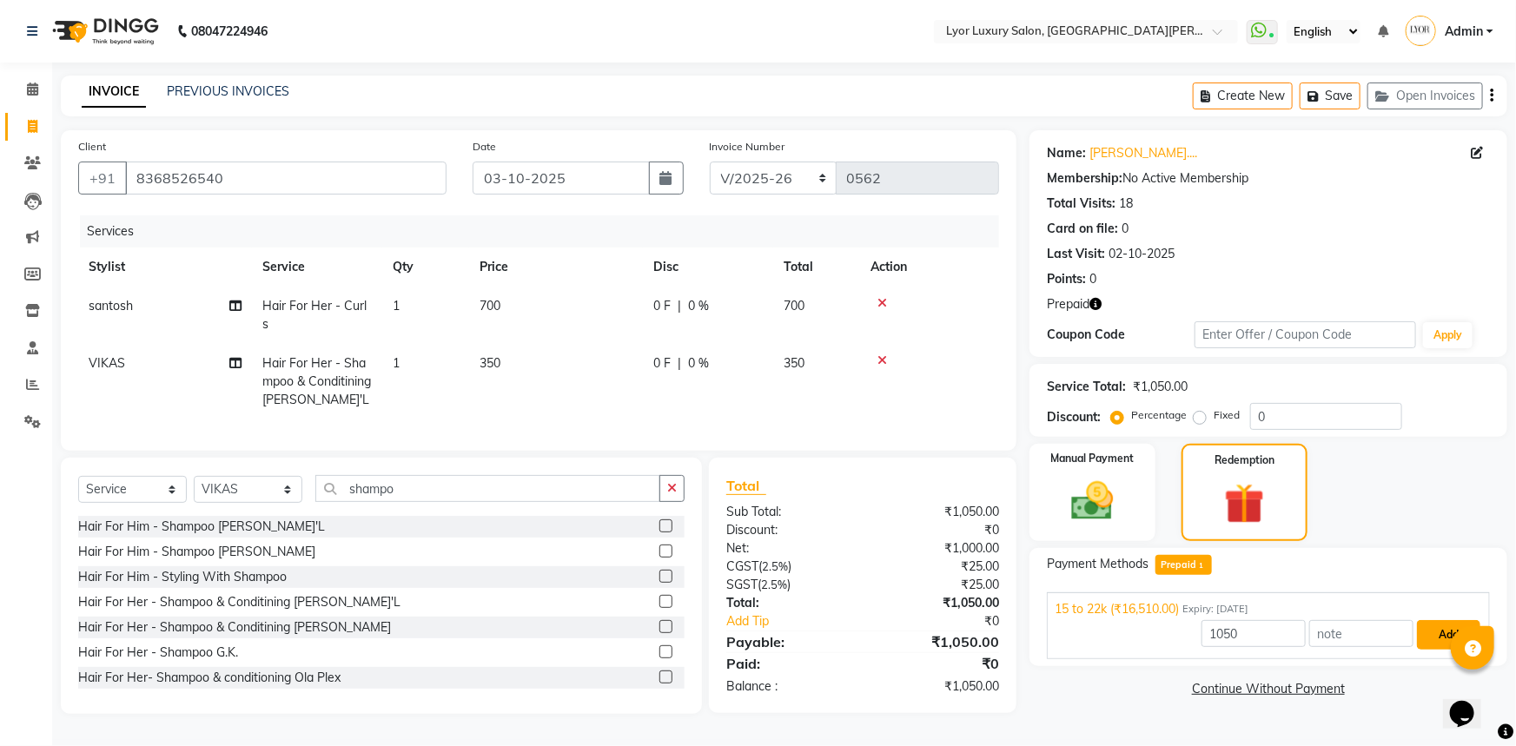
click at [1446, 634] on button "Add" at bounding box center [1448, 635] width 63 height 30
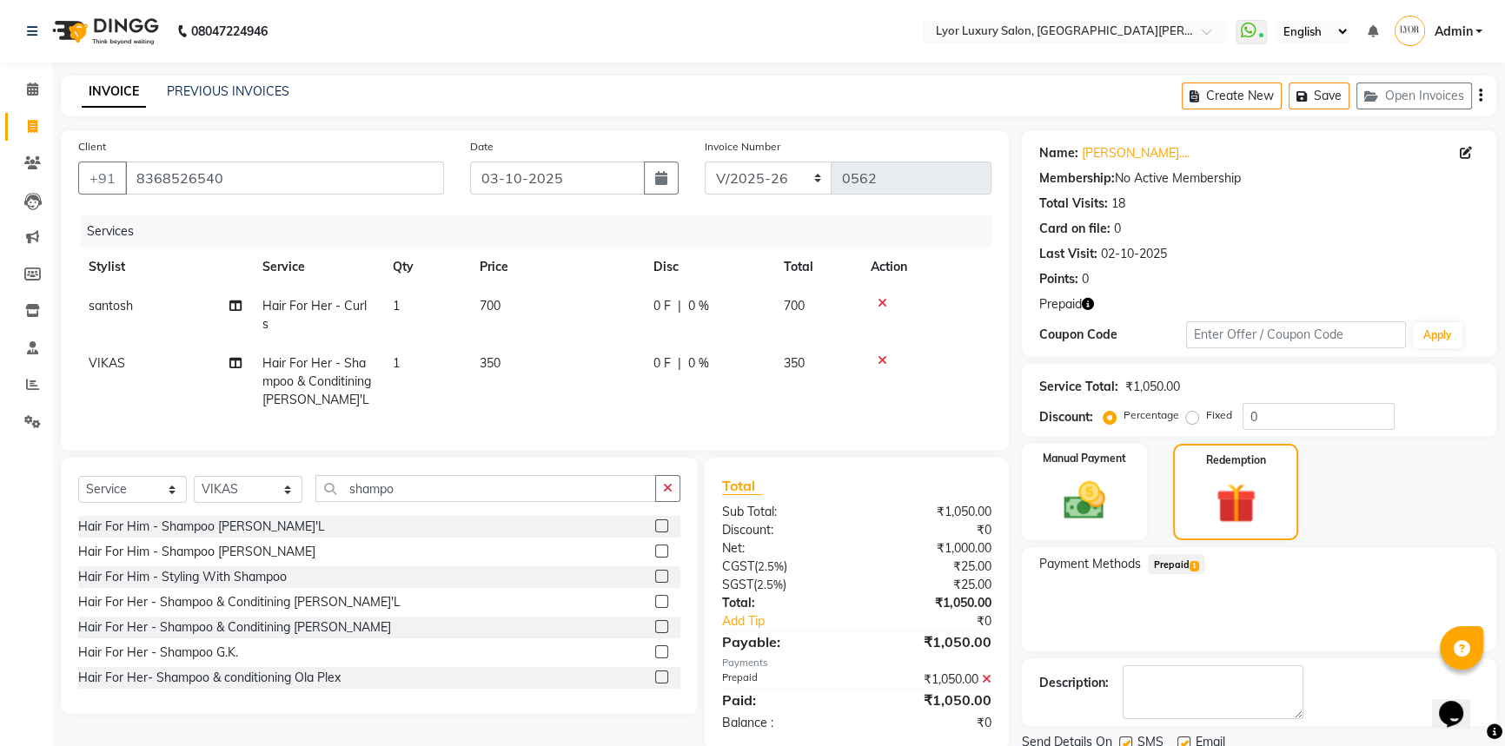
scroll to position [62, 0]
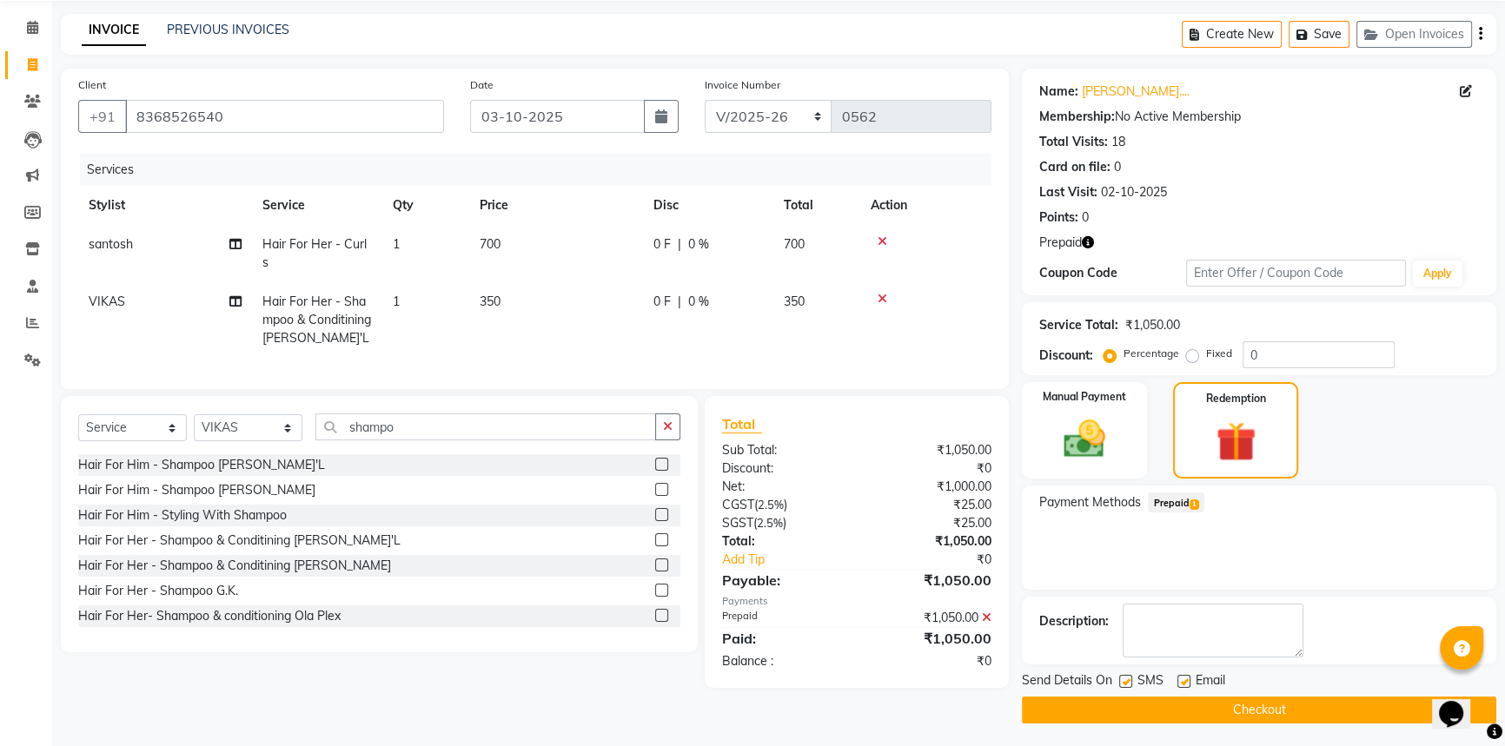
click at [1341, 710] on button "Checkout" at bounding box center [1259, 710] width 474 height 27
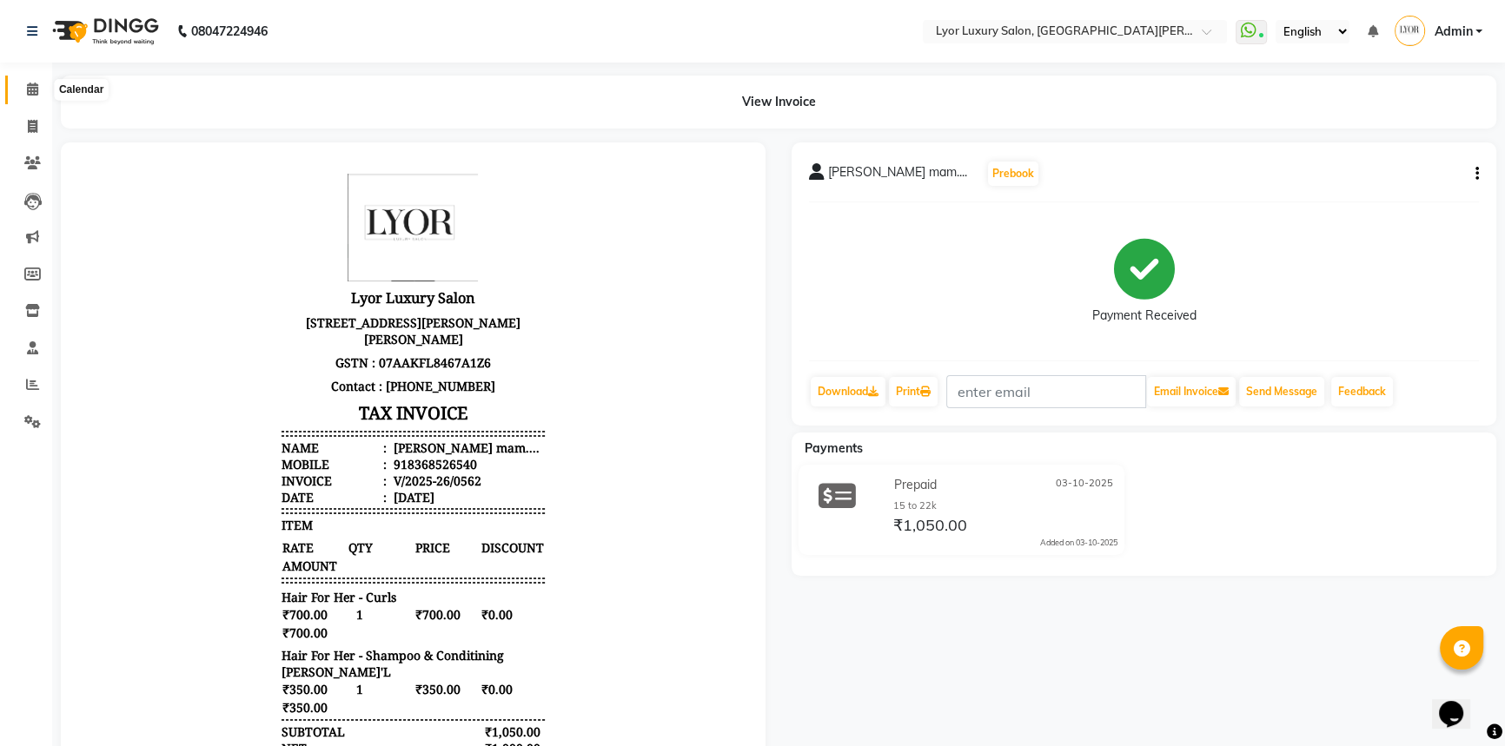
click at [35, 93] on icon at bounding box center [32, 89] width 11 height 13
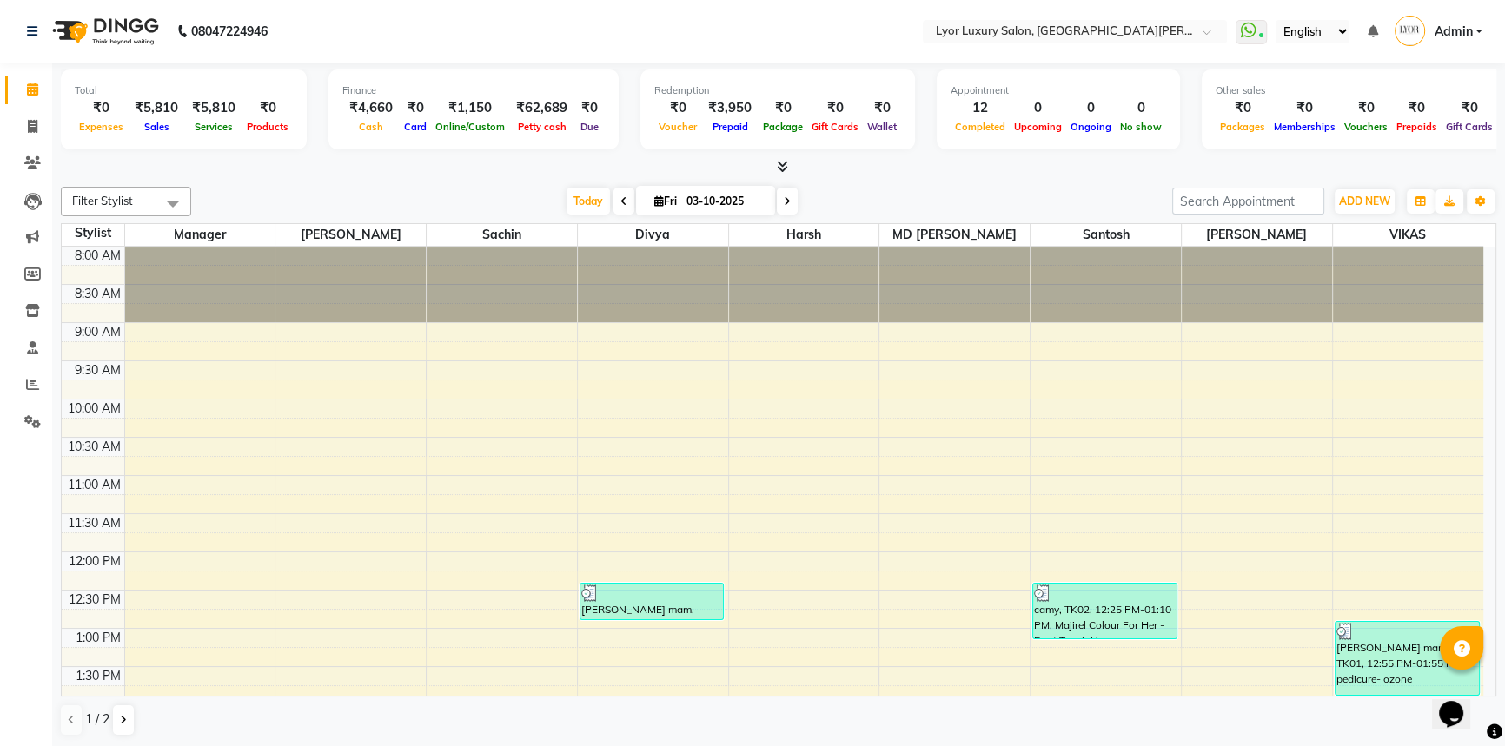
click at [35, 111] on li "Invoice" at bounding box center [26, 127] width 52 height 37
click at [34, 122] on icon at bounding box center [33, 126] width 10 height 13
select select "service"
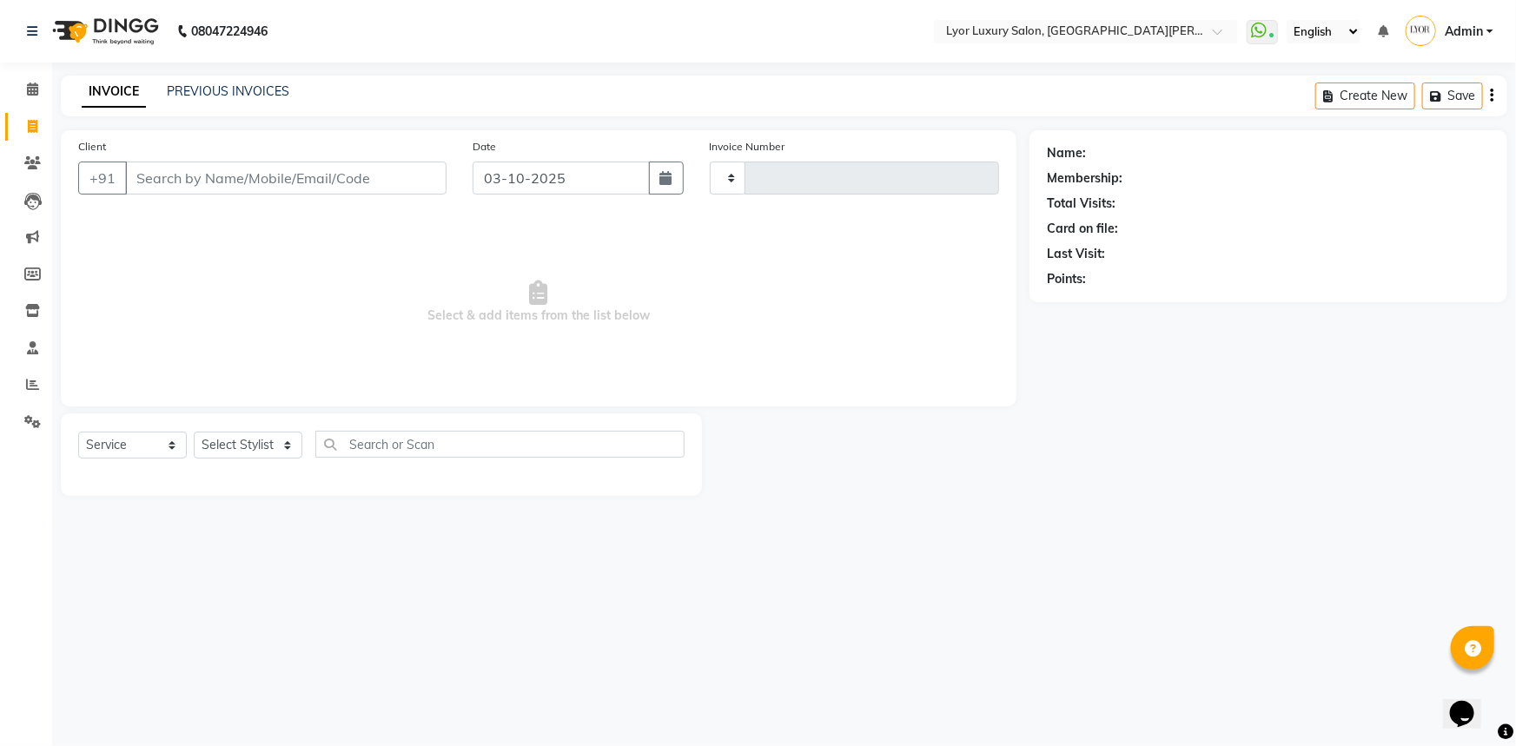
type input "1473"
select select "6597"
type input "p"
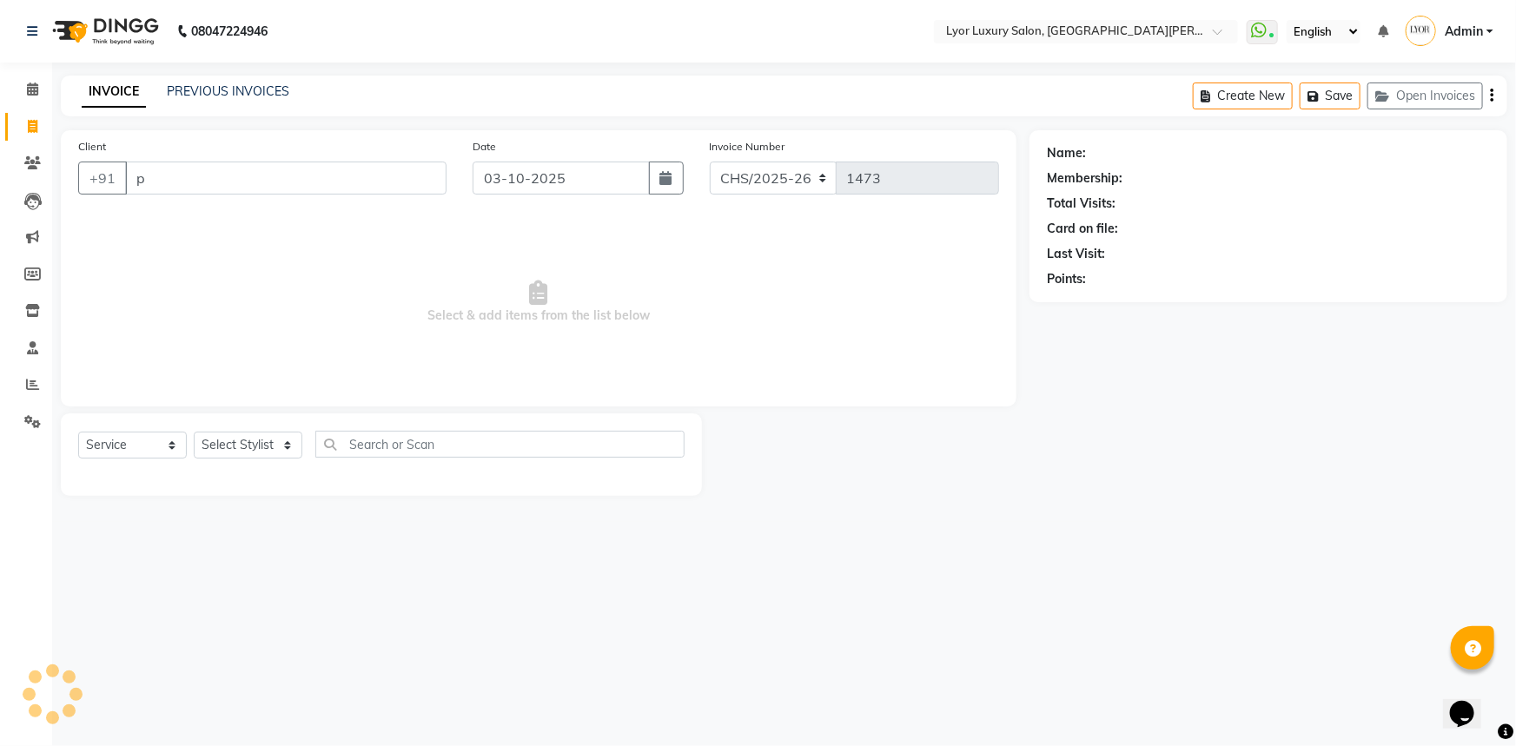
select select "P"
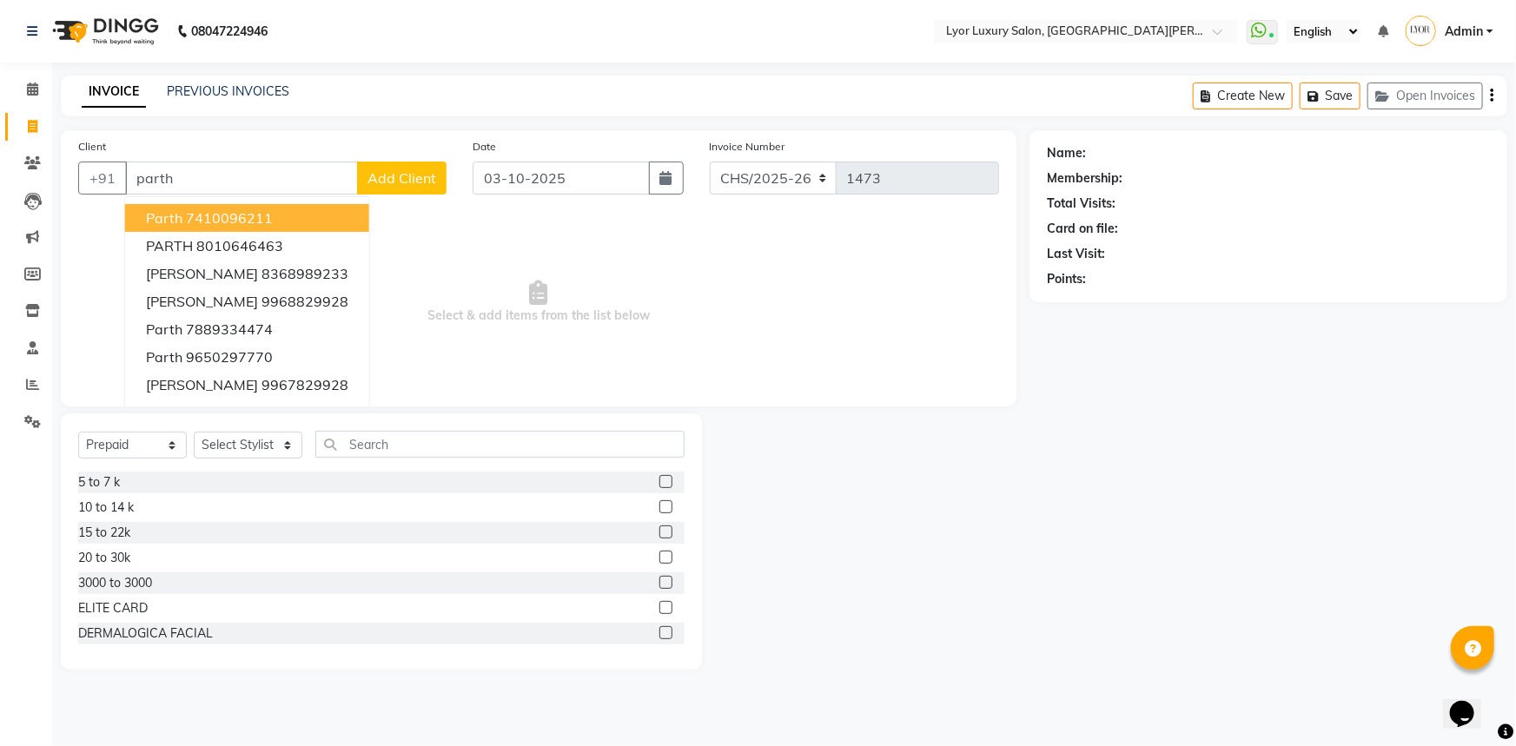
click at [332, 220] on button "[PERSON_NAME] 7410096211" at bounding box center [247, 218] width 244 height 28
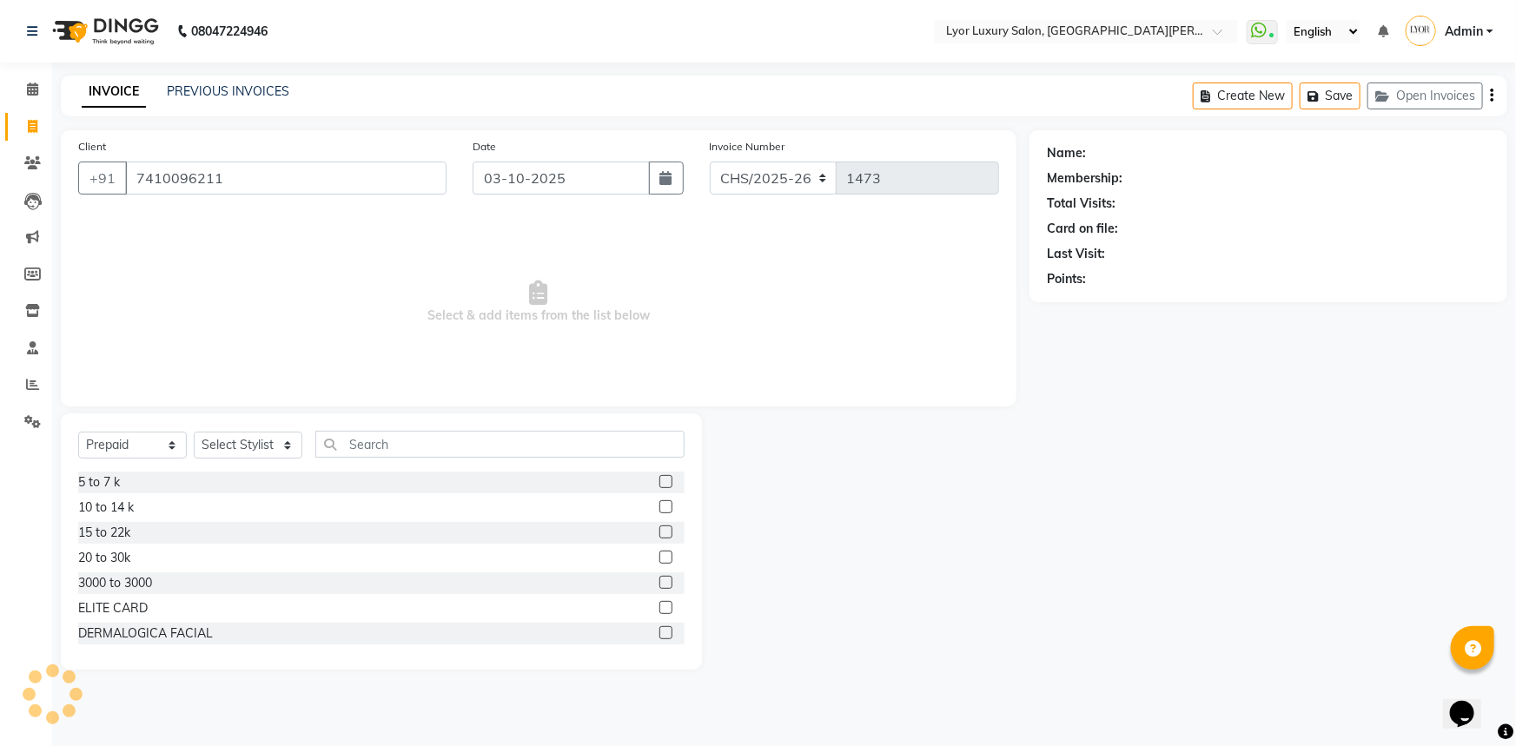
type input "7410096211"
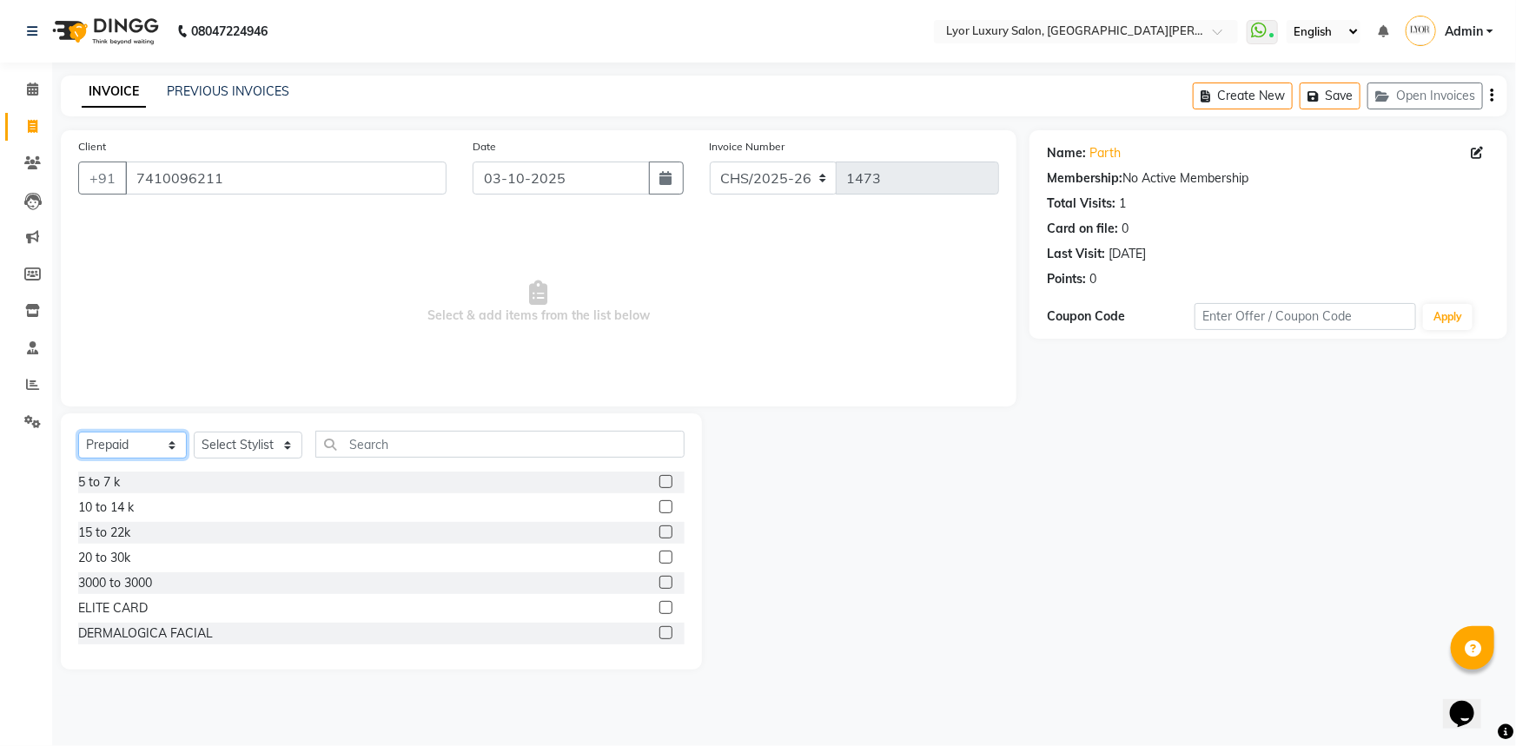
click at [161, 442] on select "Select Service Product Membership Package Voucher Prepaid Gift Card" at bounding box center [132, 445] width 109 height 27
select select "service"
click at [78, 432] on select "Select Service Product Membership Package Voucher Prepaid Gift Card" at bounding box center [132, 445] width 109 height 27
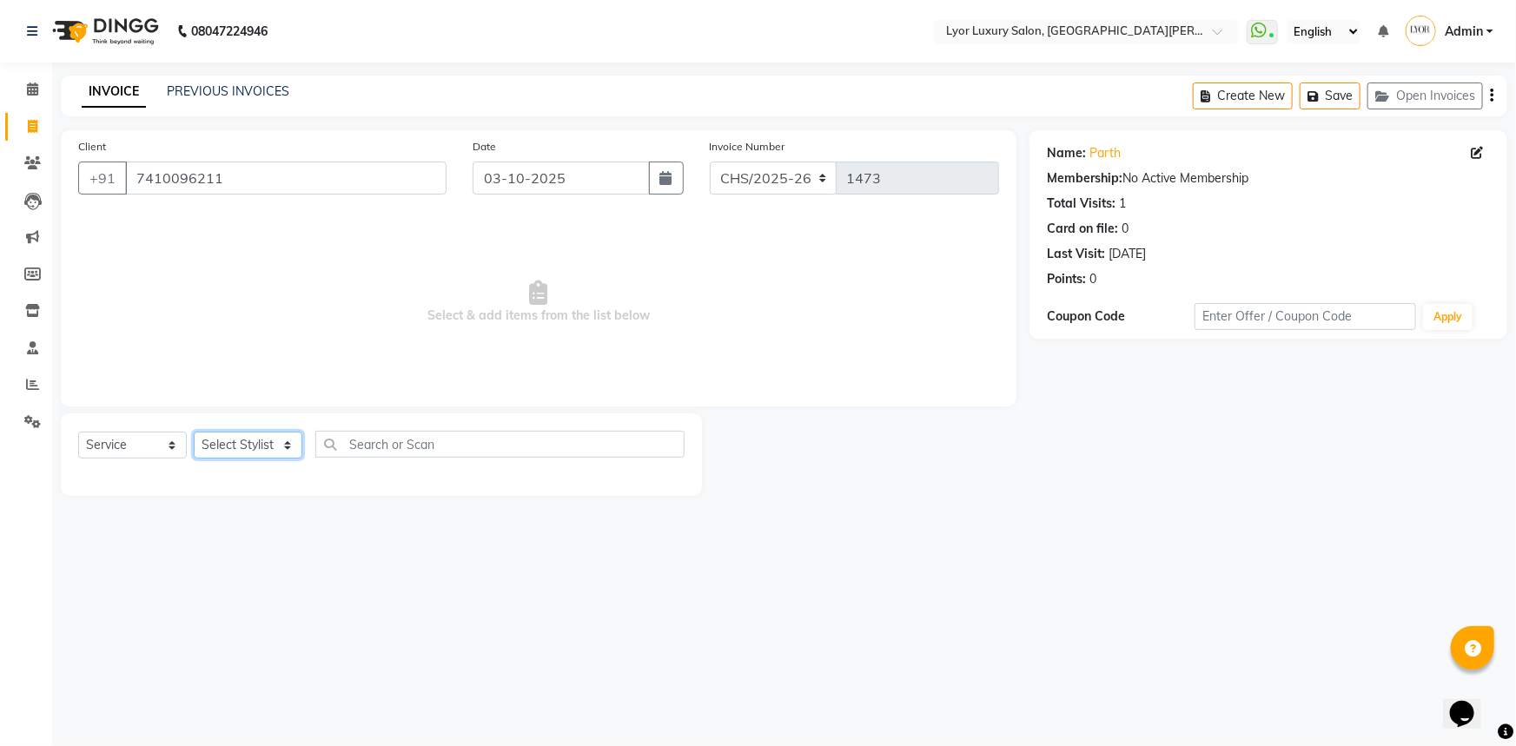
click at [246, 445] on select "Select Stylist [PERSON_NAME] Manager MD [PERSON_NAME] Sachin santosh [PERSON_NA…" at bounding box center [248, 445] width 109 height 27
select select "33184"
click at [194, 432] on select "Select Stylist [PERSON_NAME] Manager MD [PERSON_NAME] Sachin santosh [PERSON_NA…" at bounding box center [248, 445] width 109 height 27
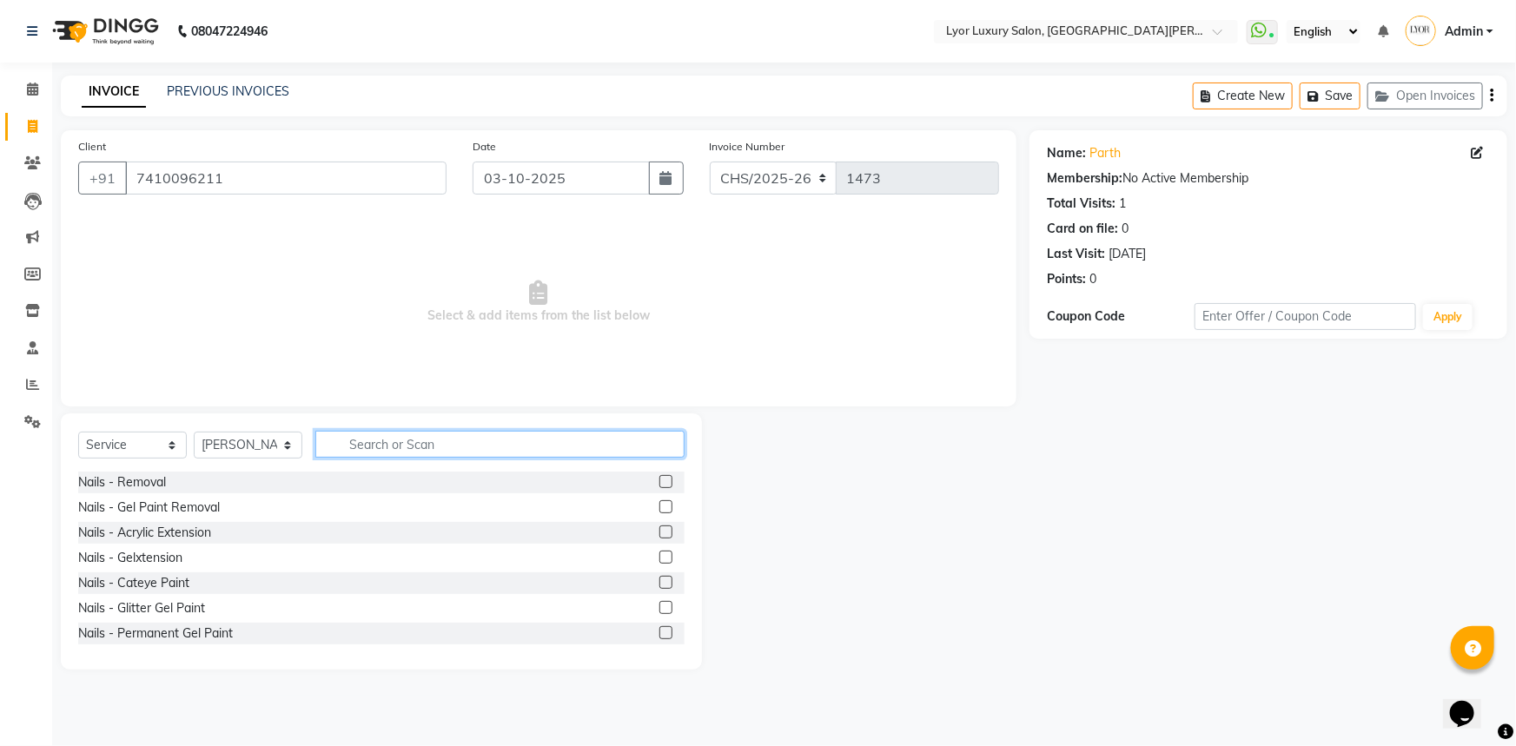
click at [433, 439] on input "text" at bounding box center [499, 444] width 369 height 27
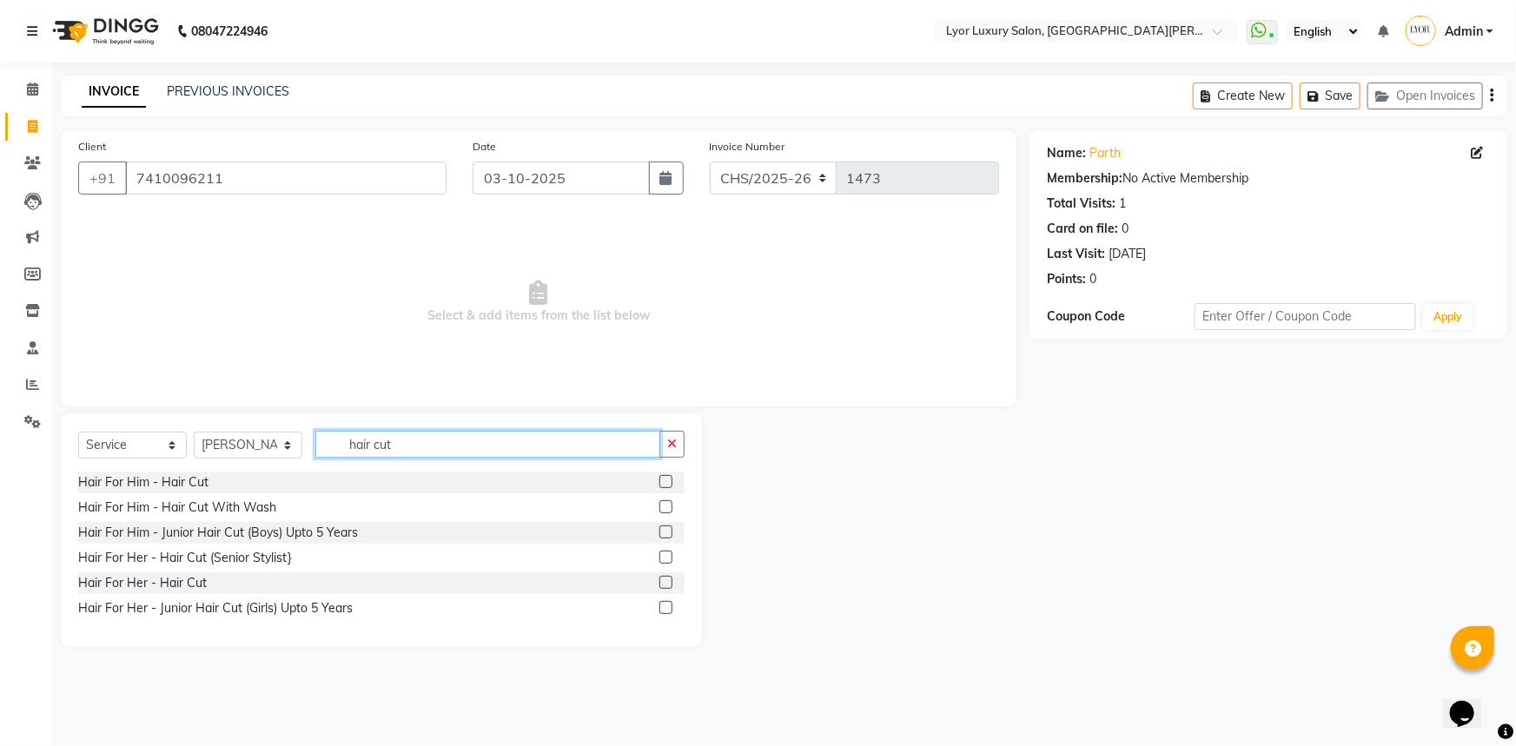
type input "hair cut"
click at [665, 480] on label at bounding box center [665, 481] width 13 height 13
click at [665, 480] on input "checkbox" at bounding box center [664, 482] width 11 height 11
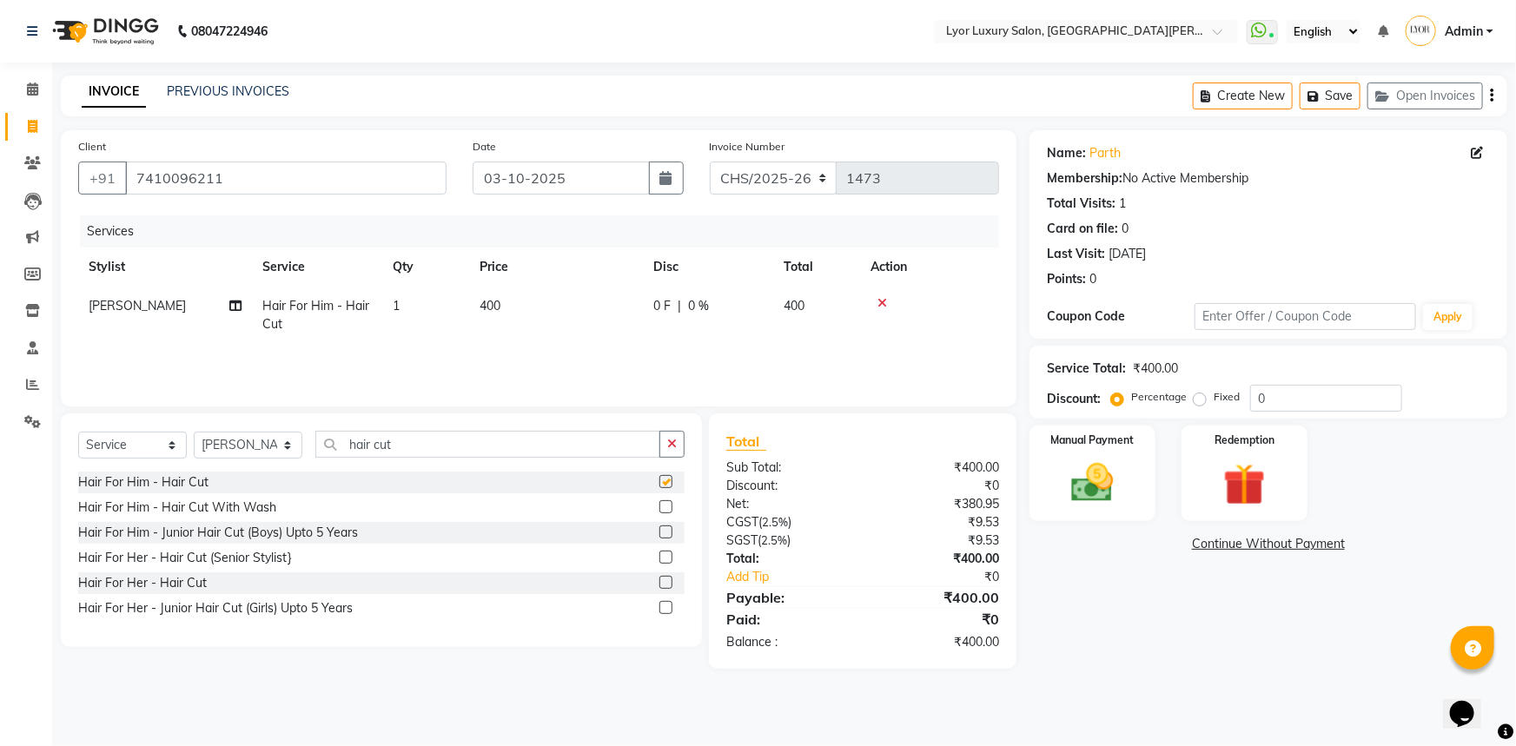
checkbox input "false"
click at [531, 308] on td "400" at bounding box center [556, 315] width 174 height 57
select select "33184"
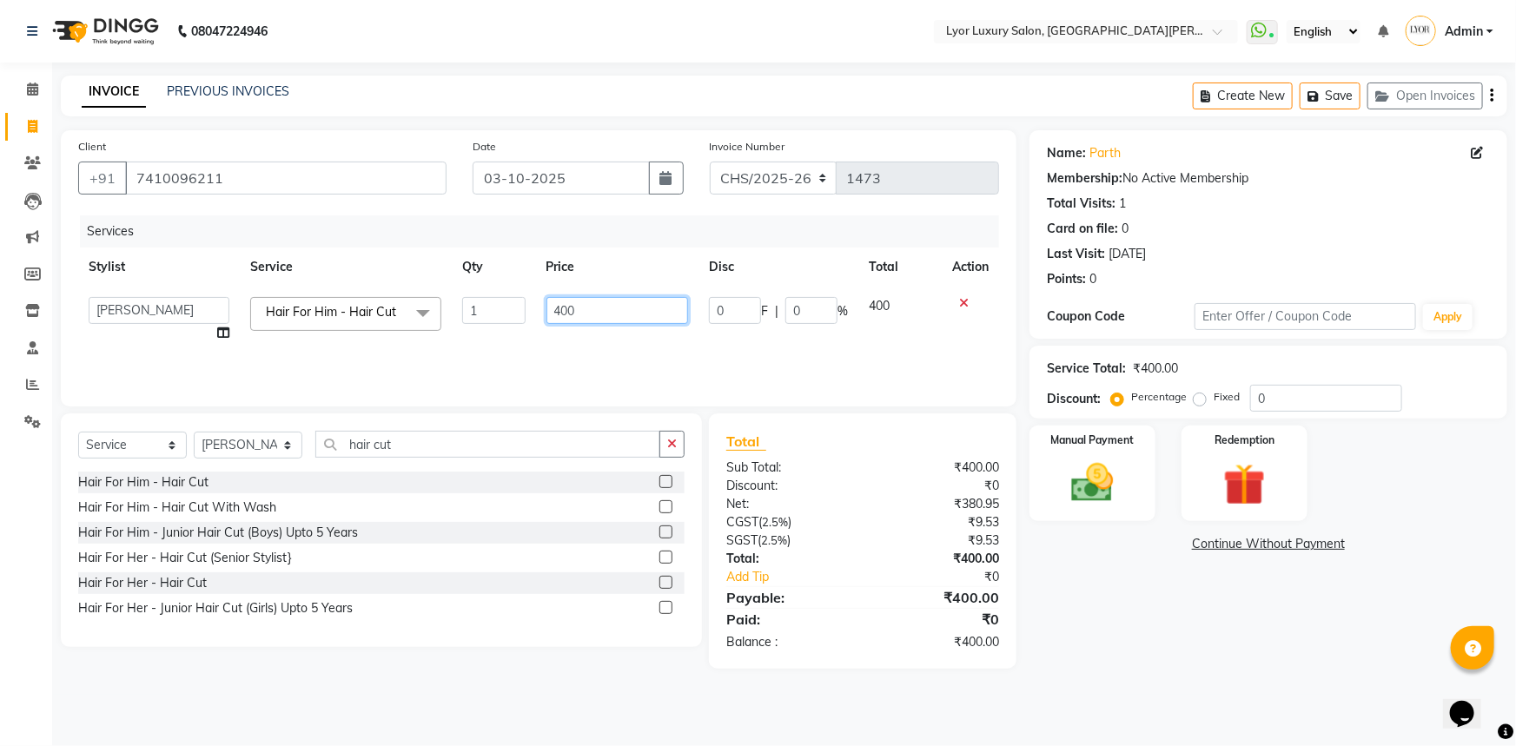
click at [565, 301] on input "400" at bounding box center [617, 310] width 142 height 27
type input "500"
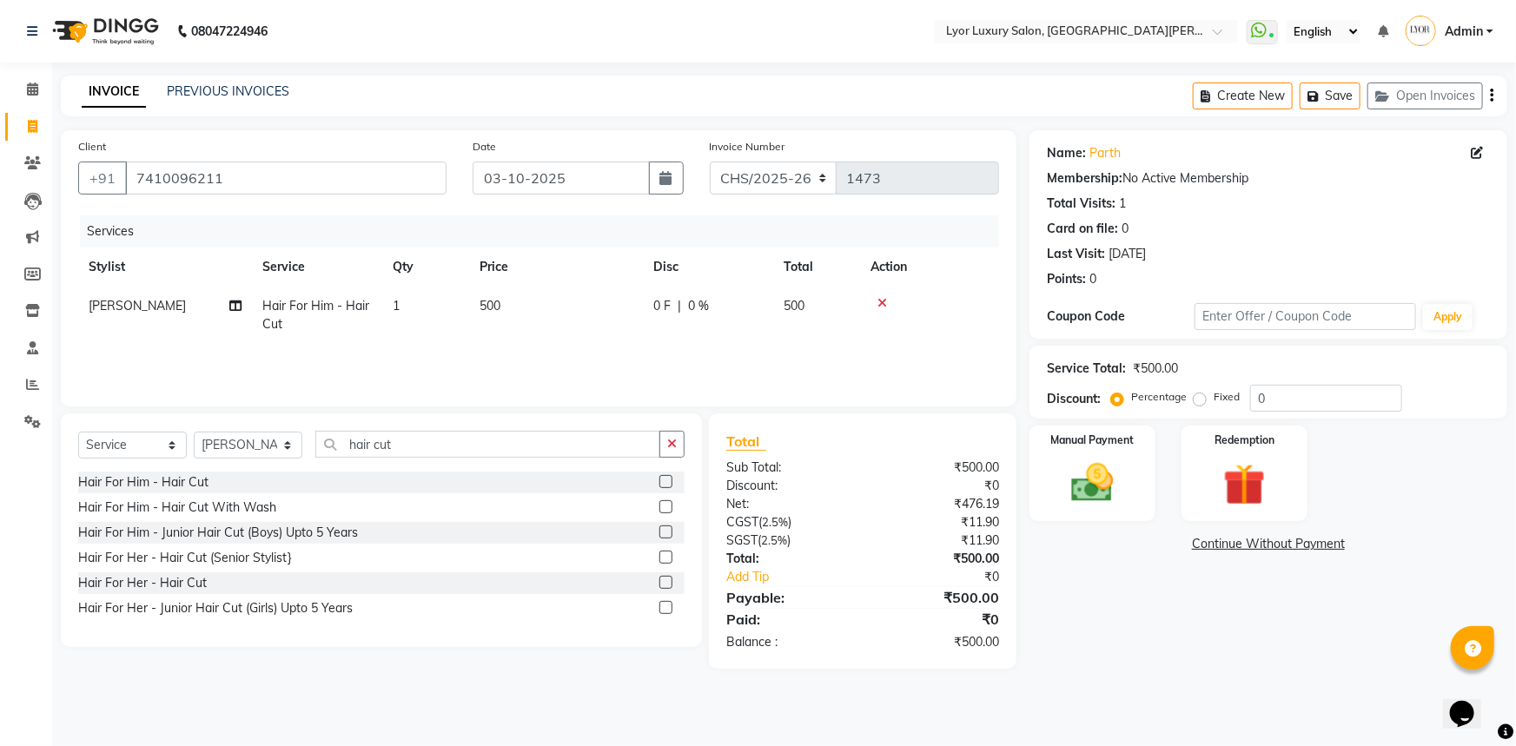
click at [1116, 630] on div "Name: [PERSON_NAME] Membership: No Active Membership Total Visits: 1 Card on fi…" at bounding box center [1274, 399] width 491 height 539
click at [1076, 470] on img at bounding box center [1092, 483] width 71 height 50
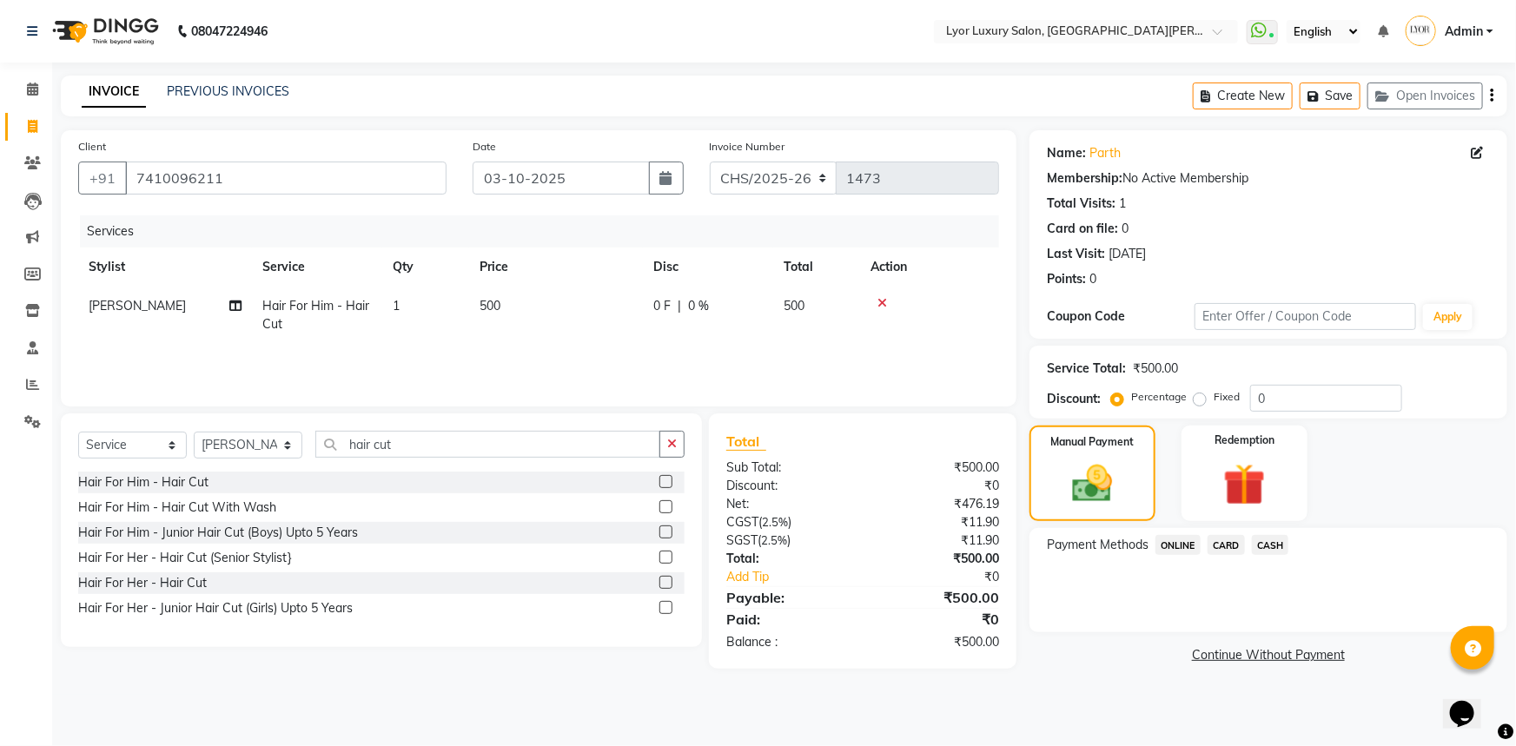
click at [1260, 554] on span "CASH" at bounding box center [1270, 545] width 37 height 20
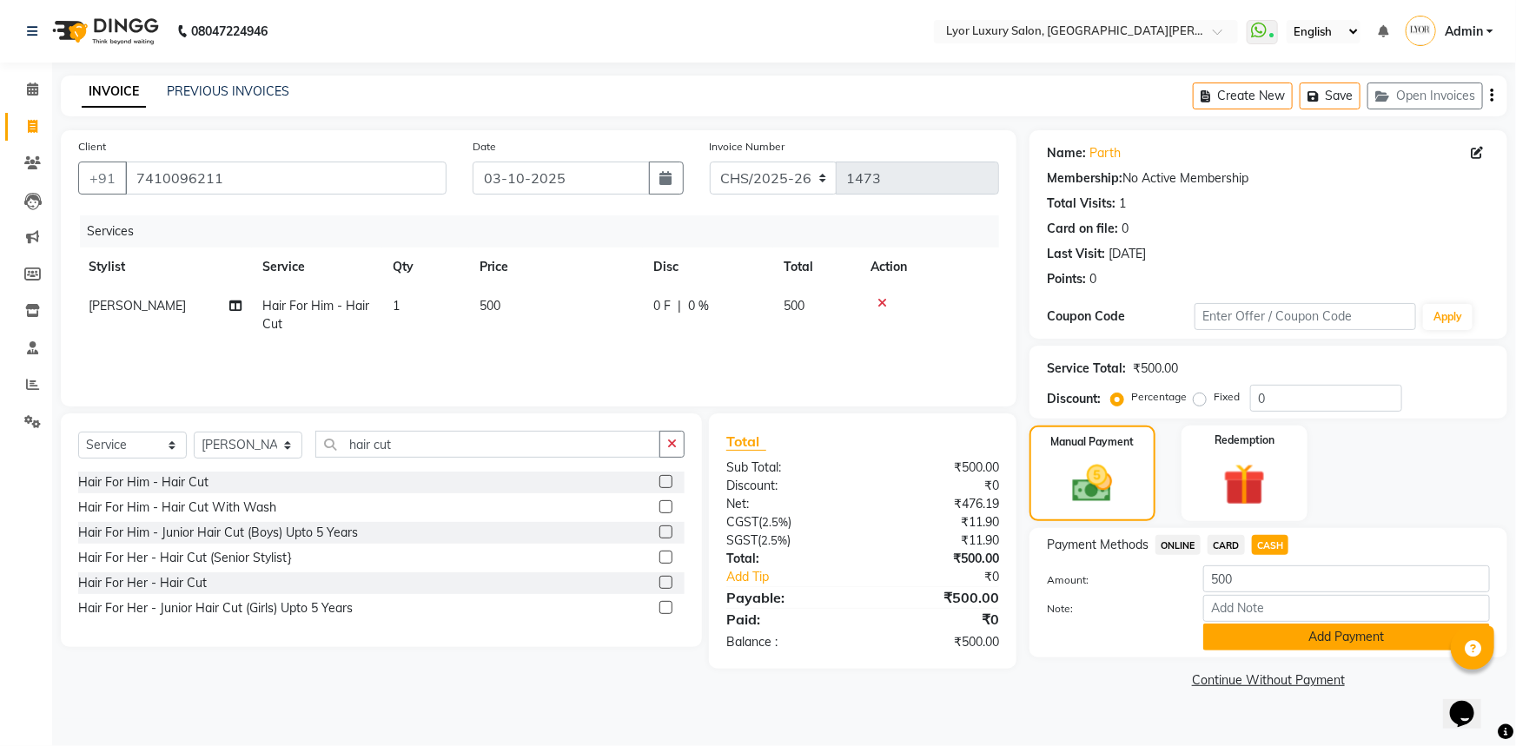
click at [1263, 640] on button "Add Payment" at bounding box center [1346, 637] width 287 height 27
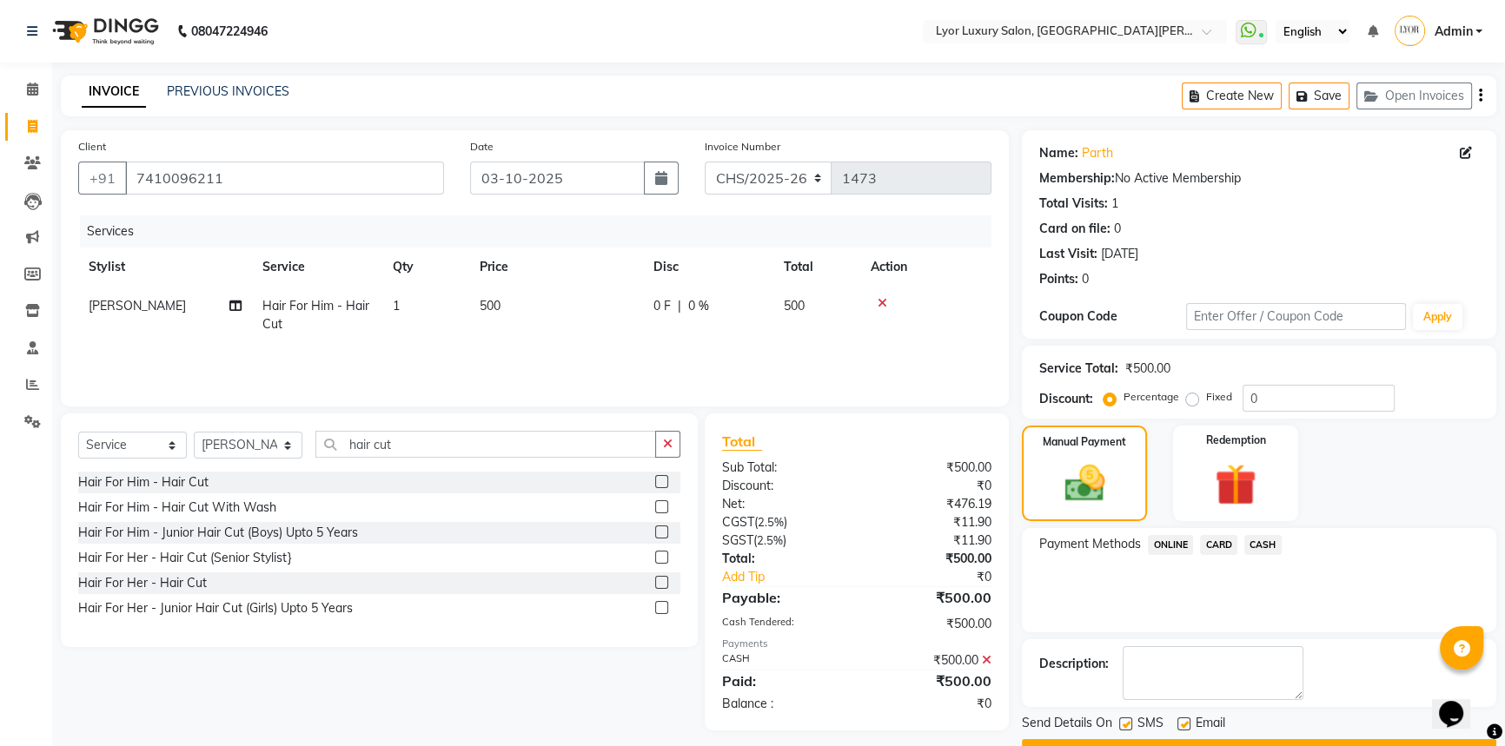
click at [1123, 724] on label at bounding box center [1125, 724] width 13 height 13
click at [1123, 724] on input "checkbox" at bounding box center [1124, 724] width 11 height 11
checkbox input "false"
click at [1126, 739] on button "Checkout" at bounding box center [1259, 752] width 474 height 27
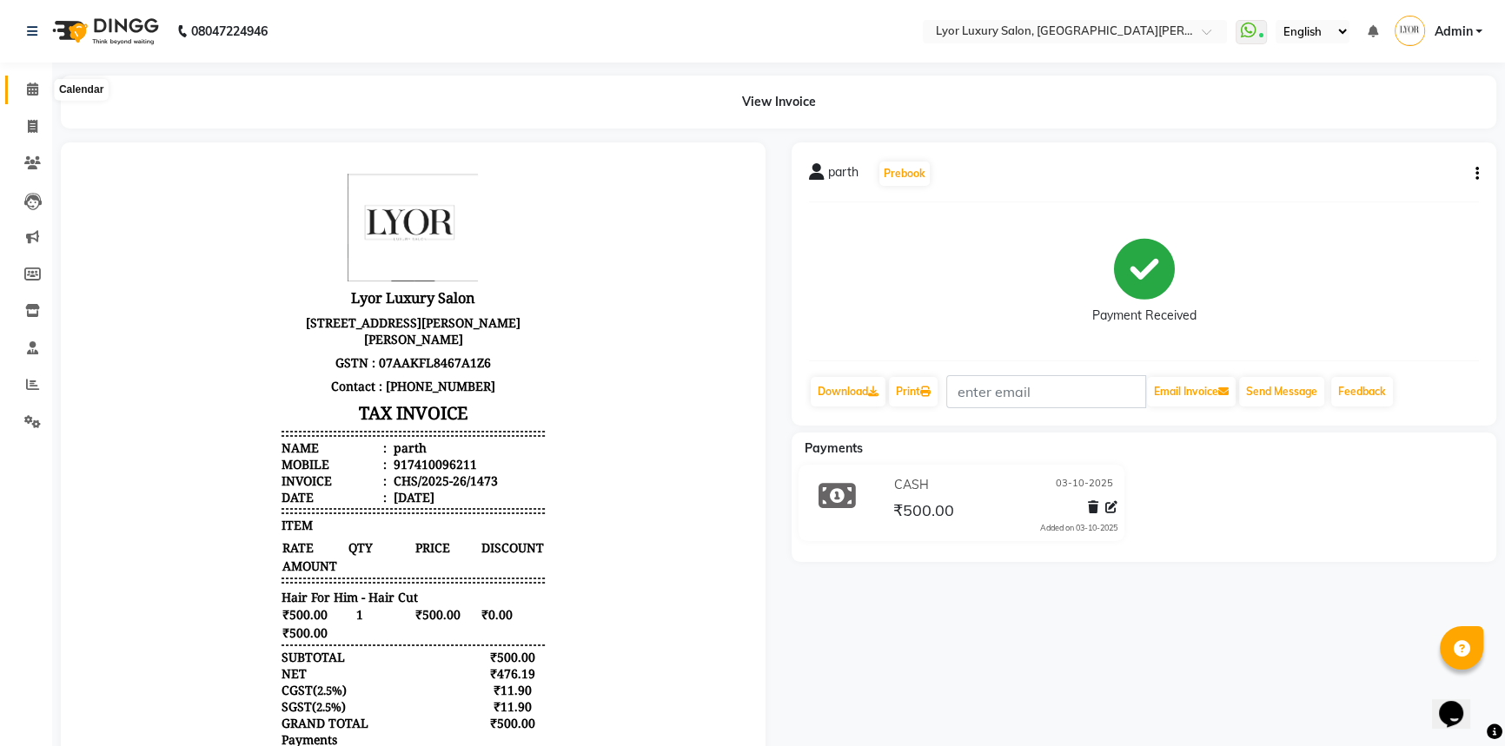
click at [31, 93] on icon at bounding box center [32, 89] width 11 height 13
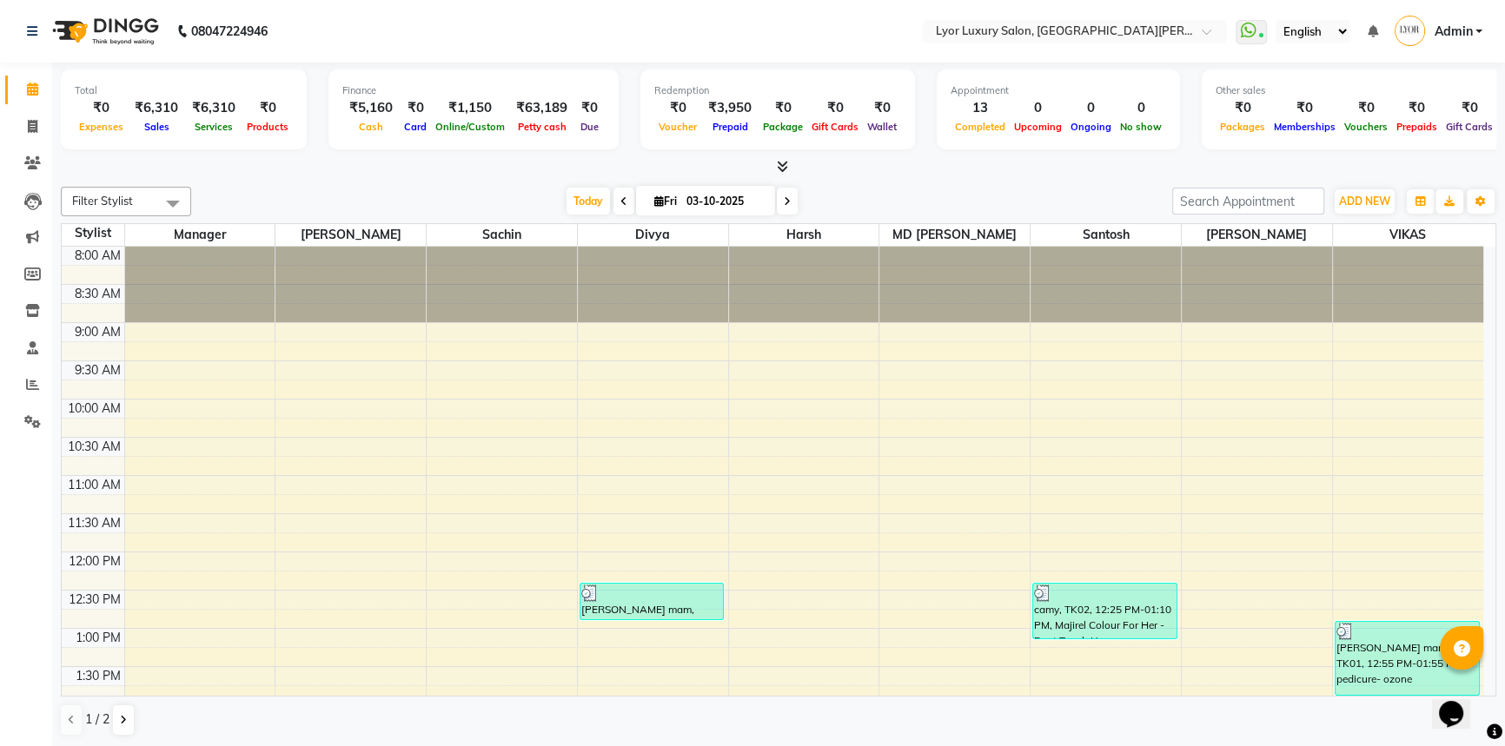
drag, startPoint x: 0, startPoint y: 292, endPoint x: 0, endPoint y: 312, distance: 20.0
drag, startPoint x: 0, startPoint y: 312, endPoint x: 29, endPoint y: 124, distance: 189.8
click at [29, 124] on icon at bounding box center [33, 126] width 10 height 13
select select "service"
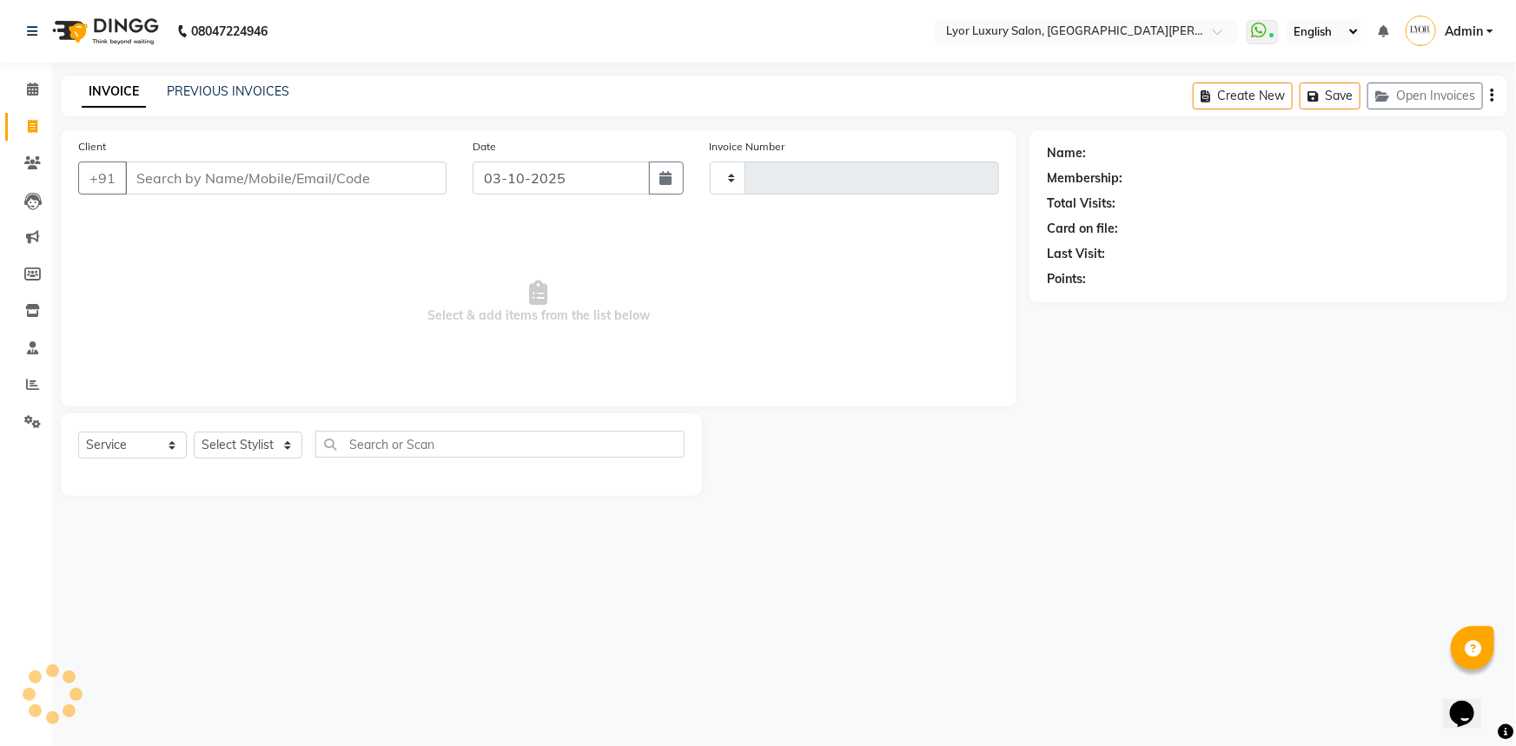
type input "1474"
select select "6597"
select select "P"
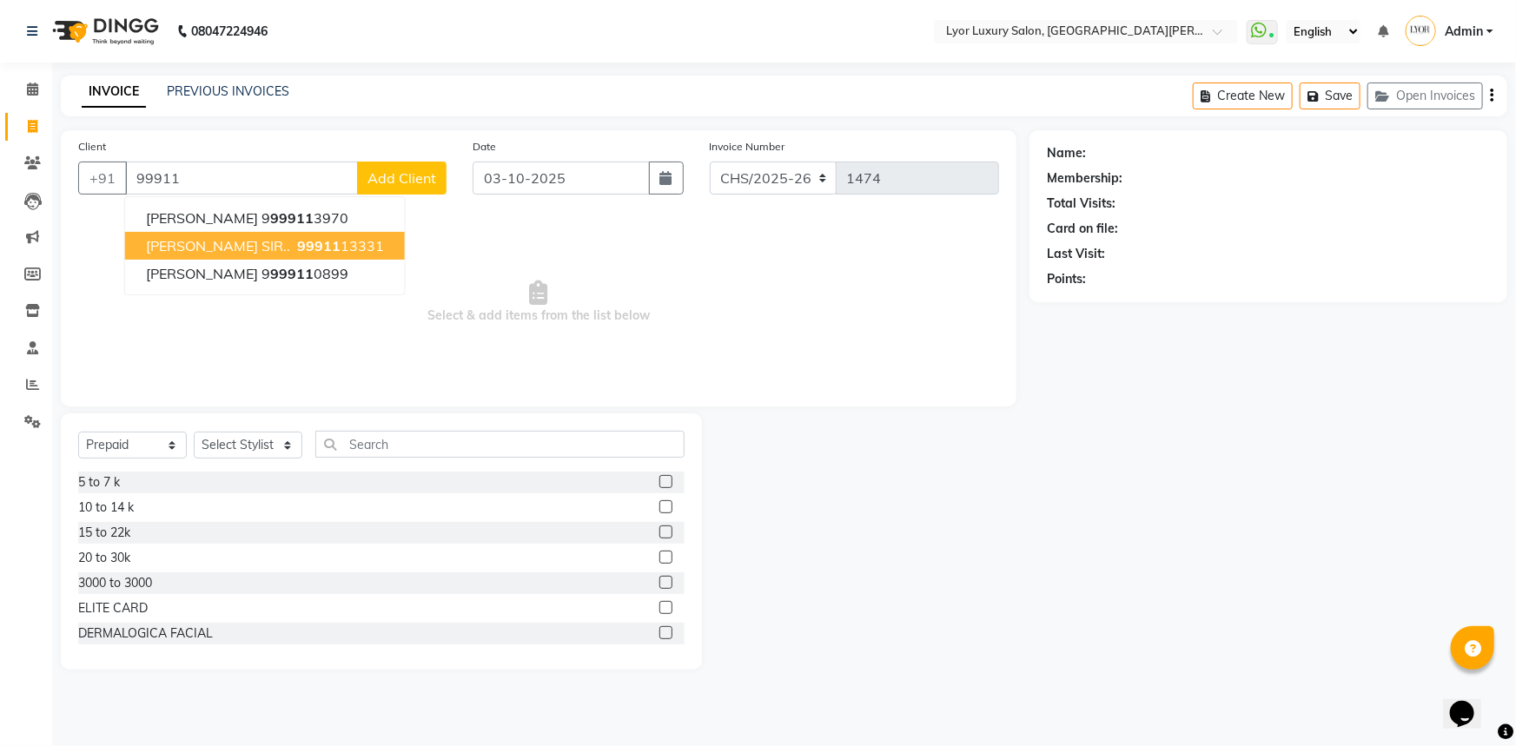
click at [301, 243] on ngb-highlight "99911 13331" at bounding box center [339, 245] width 90 height 17
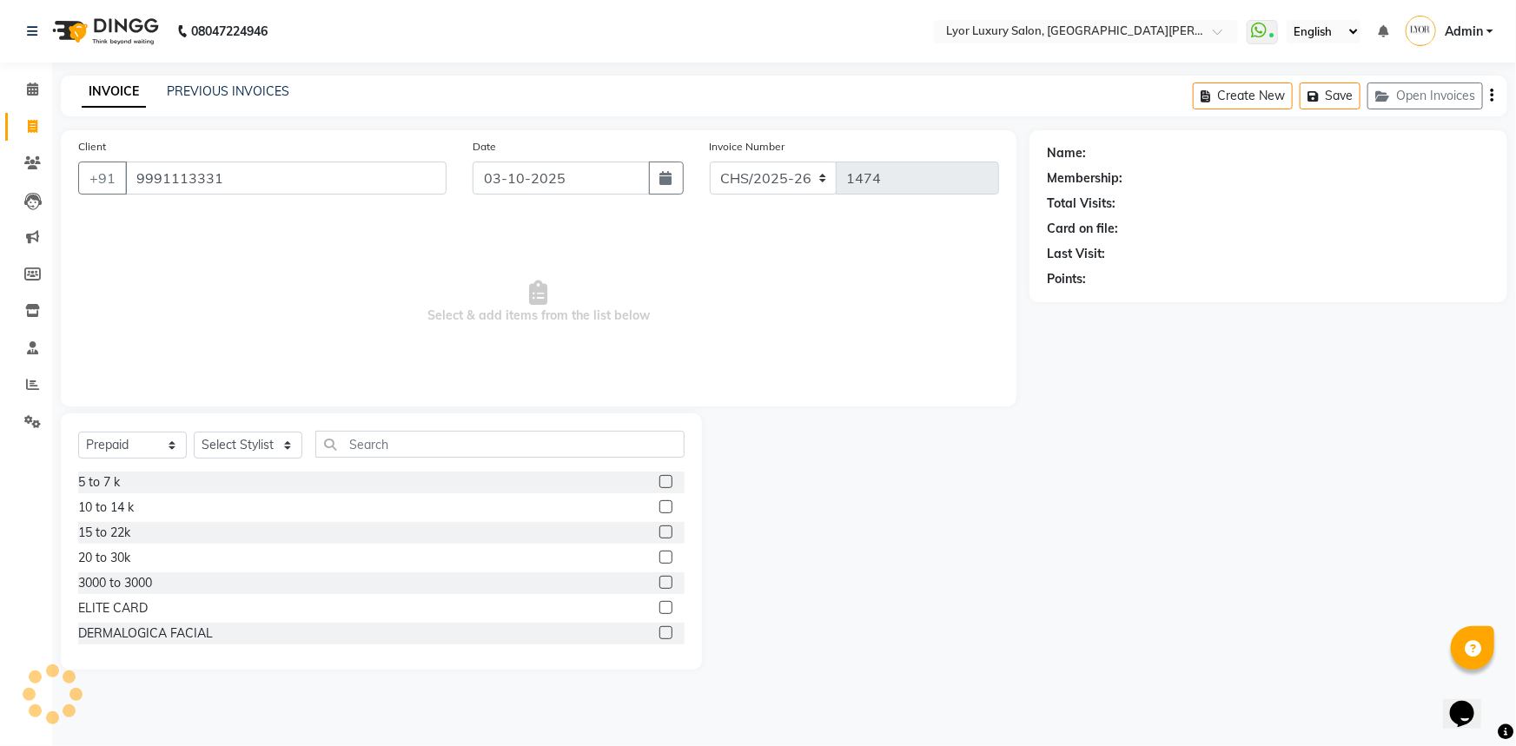
type input "9991113331"
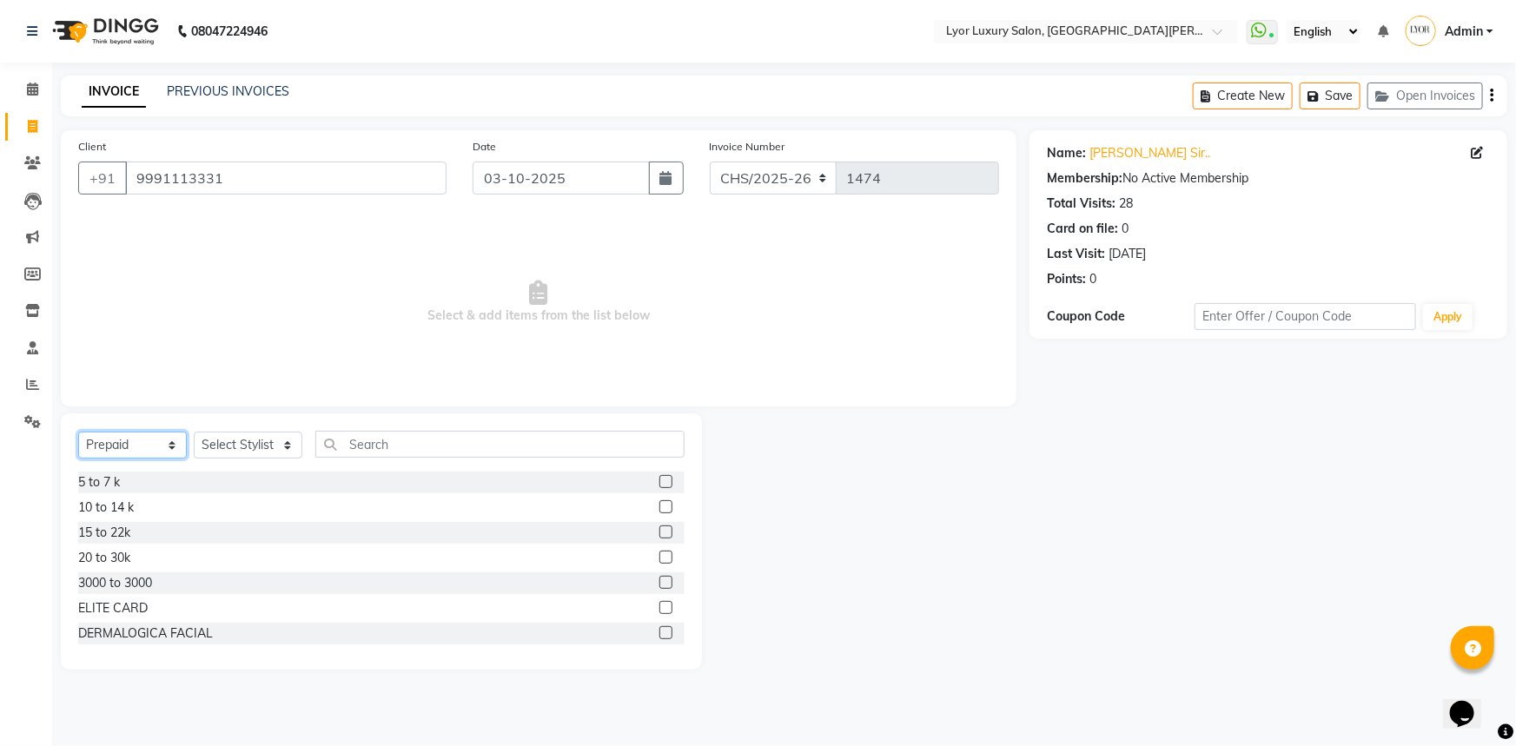
click at [165, 445] on select "Select Service Product Membership Package Voucher Prepaid Gift Card" at bounding box center [132, 445] width 109 height 27
click at [78, 432] on select "Select Service Product Membership Package Voucher Prepaid Gift Card" at bounding box center [132, 445] width 109 height 27
click at [275, 452] on select "Select Stylist [PERSON_NAME] Manager MD [PERSON_NAME] Sachin santosh [PERSON_NA…" at bounding box center [248, 445] width 109 height 27
select select "33184"
click at [194, 432] on select "Select Stylist [PERSON_NAME] Manager MD [PERSON_NAME] Sachin santosh [PERSON_NA…" at bounding box center [248, 445] width 109 height 27
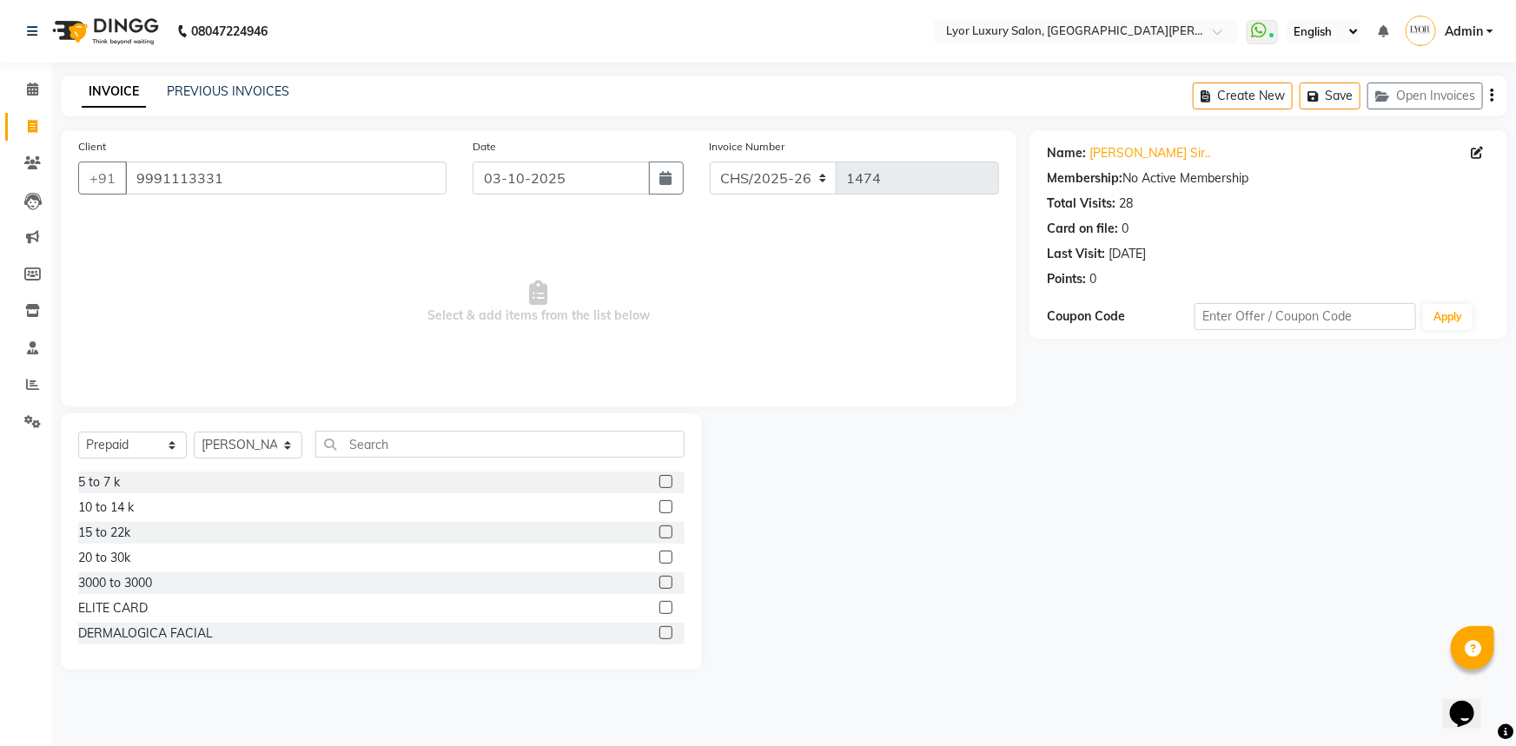
click at [659, 484] on label at bounding box center [665, 481] width 13 height 13
click at [659, 484] on input "checkbox" at bounding box center [664, 482] width 11 height 11
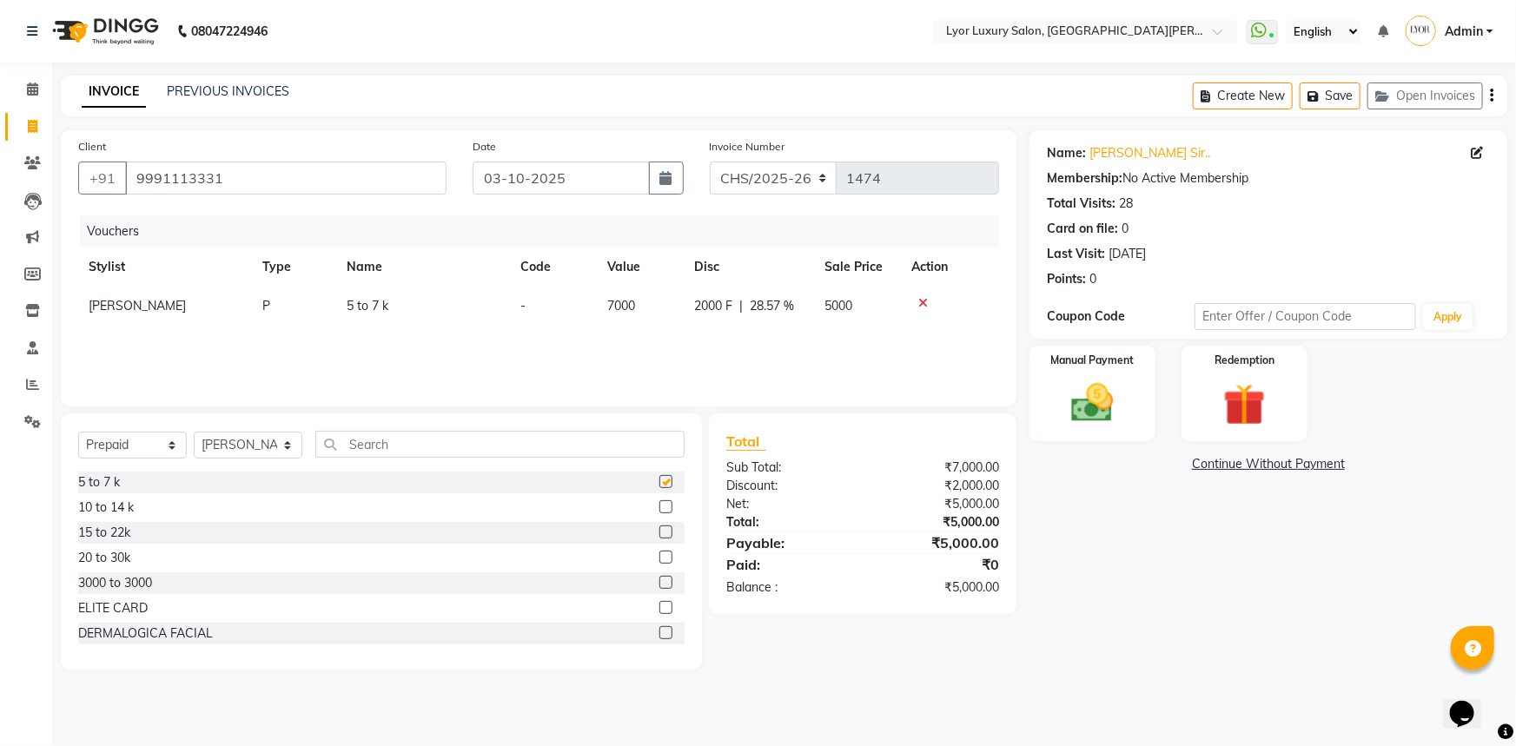
checkbox input "false"
click at [1102, 410] on img at bounding box center [1092, 403] width 71 height 50
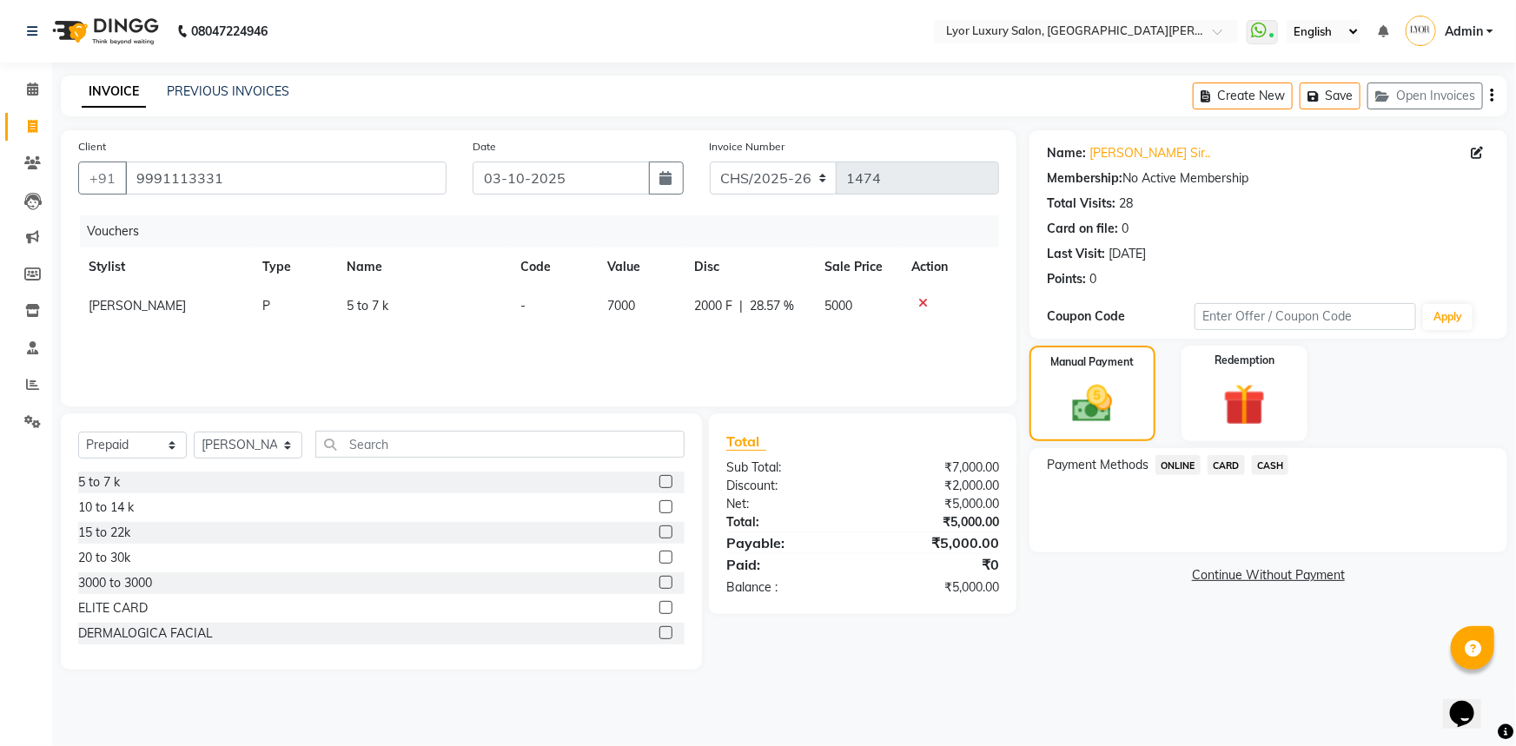
click at [1181, 468] on span "ONLINE" at bounding box center [1177, 465] width 45 height 20
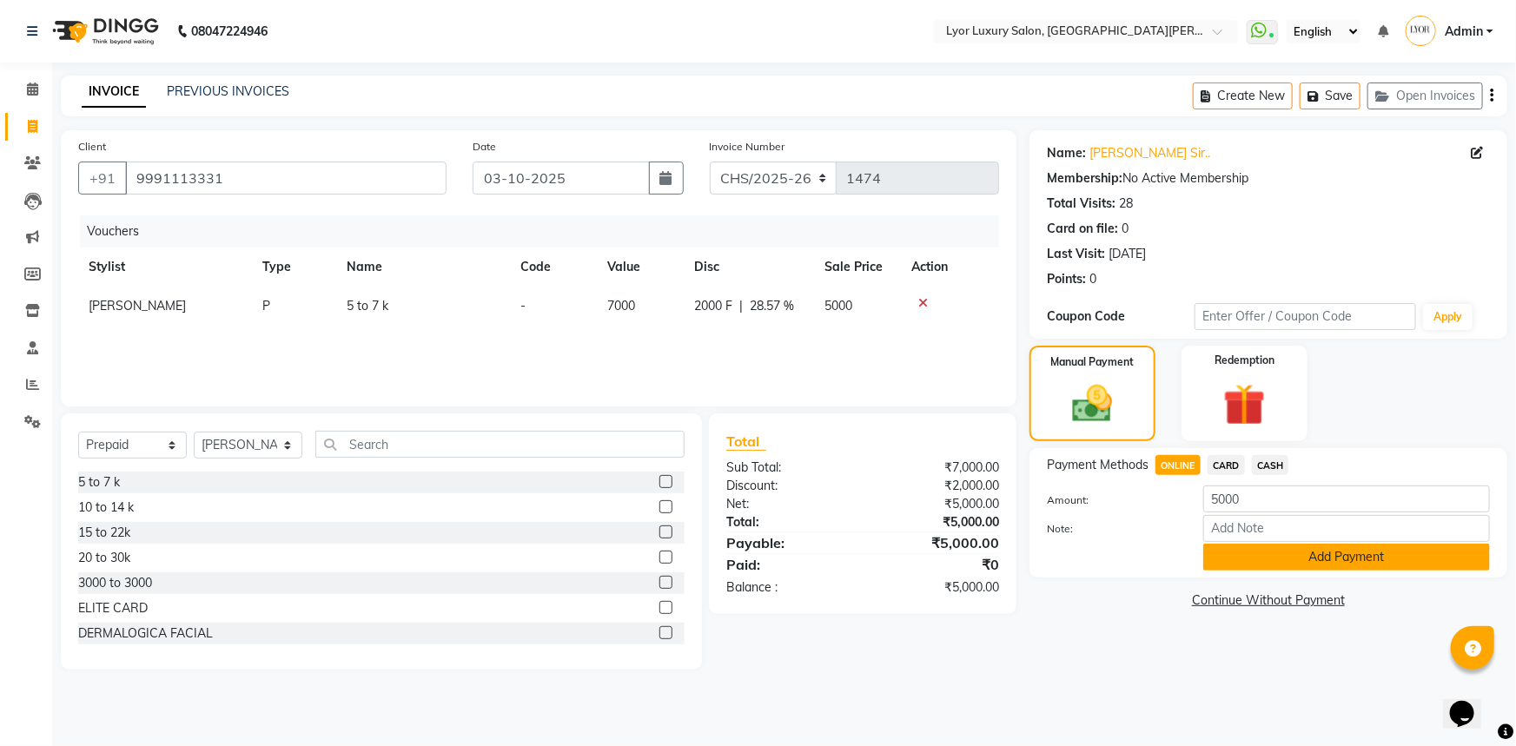
click at [1268, 555] on button "Add Payment" at bounding box center [1346, 557] width 287 height 27
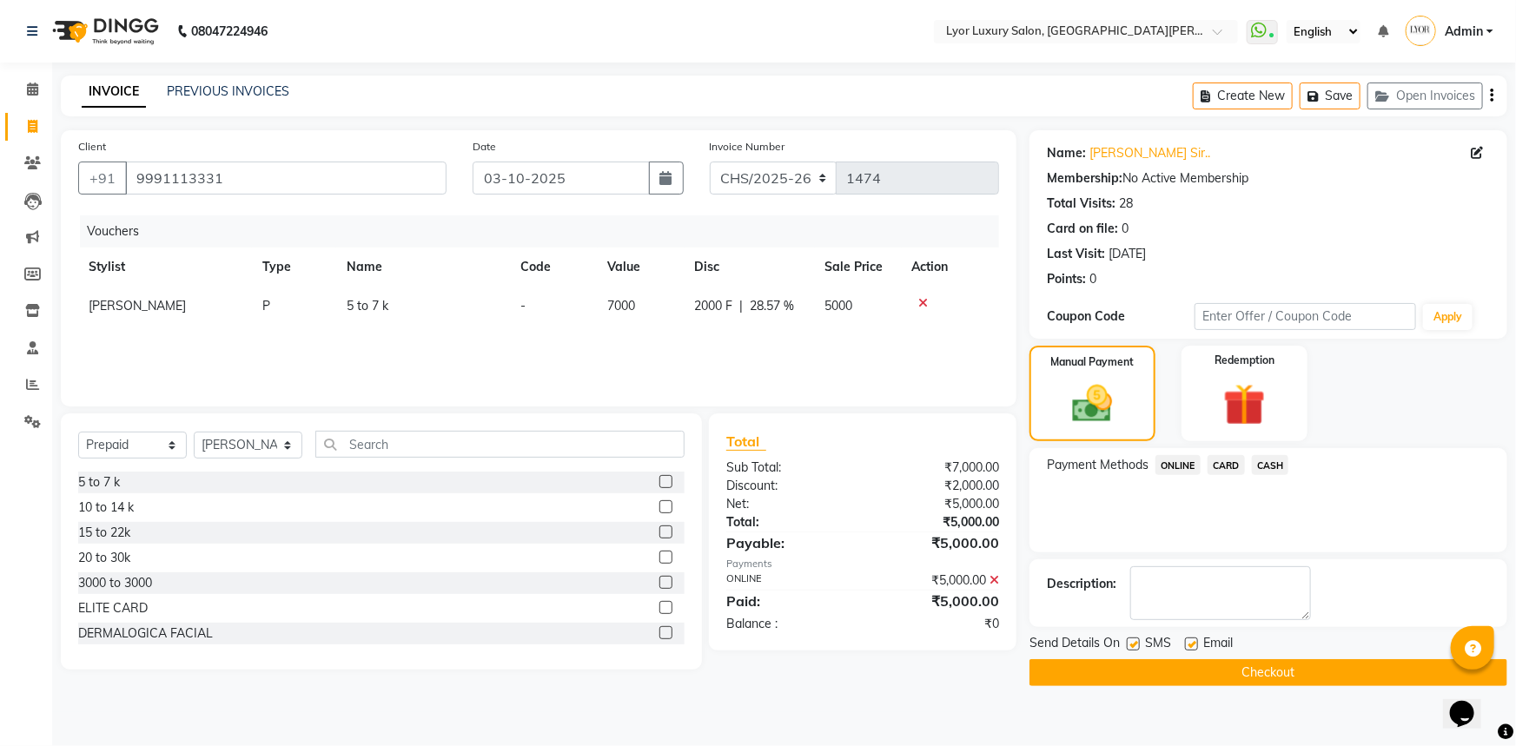
click at [1240, 669] on button "Checkout" at bounding box center [1268, 672] width 478 height 27
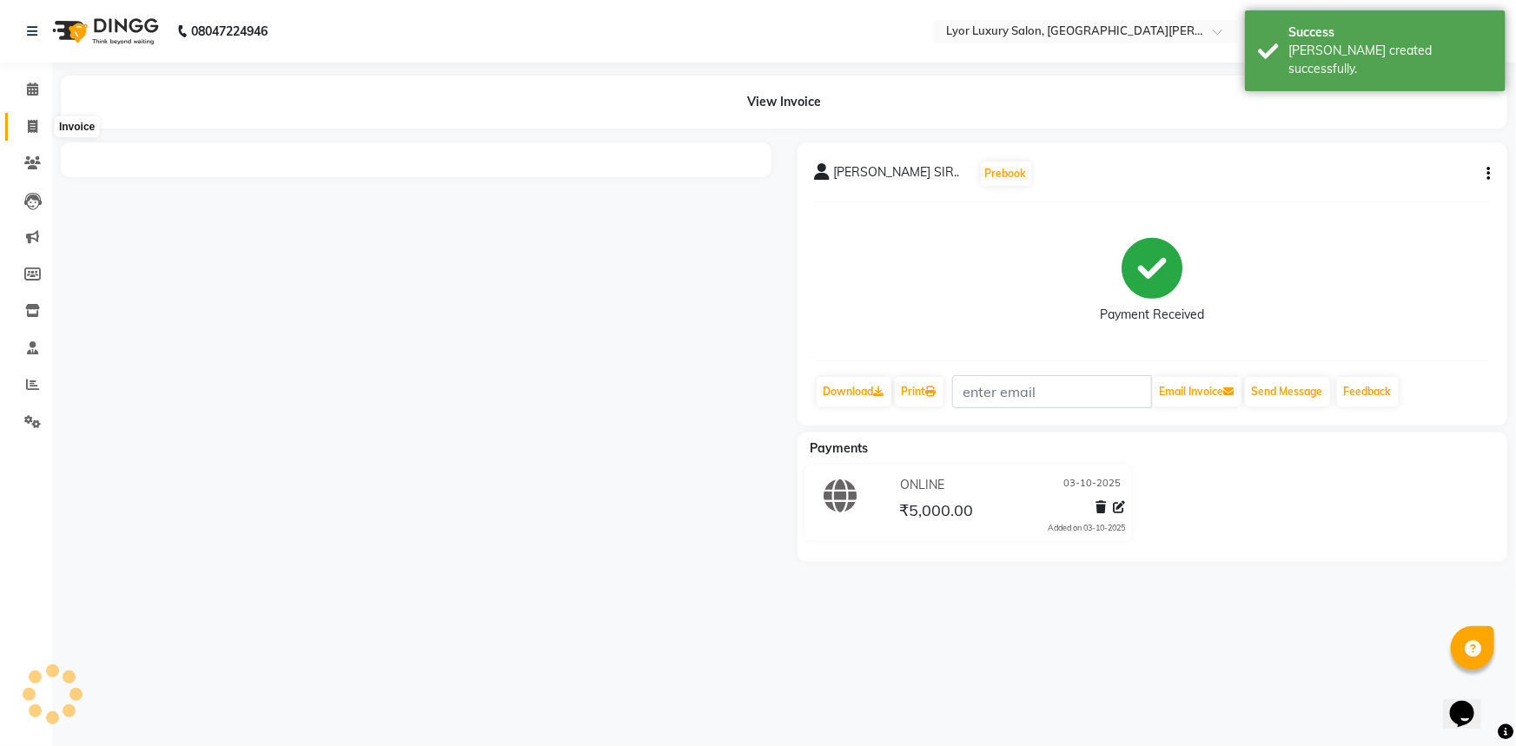
click at [30, 131] on icon at bounding box center [33, 126] width 10 height 13
select select "service"
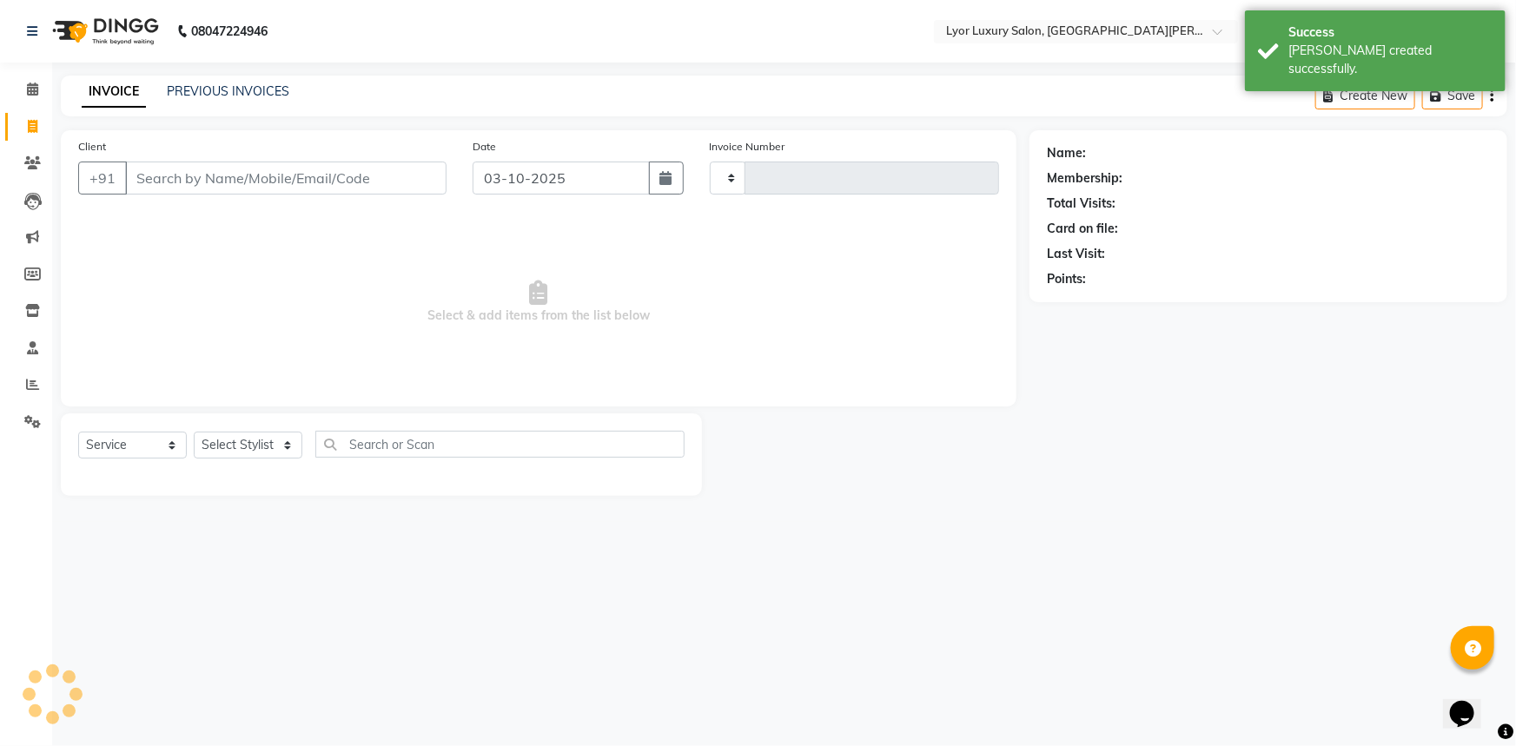
type input "1475"
select select "6597"
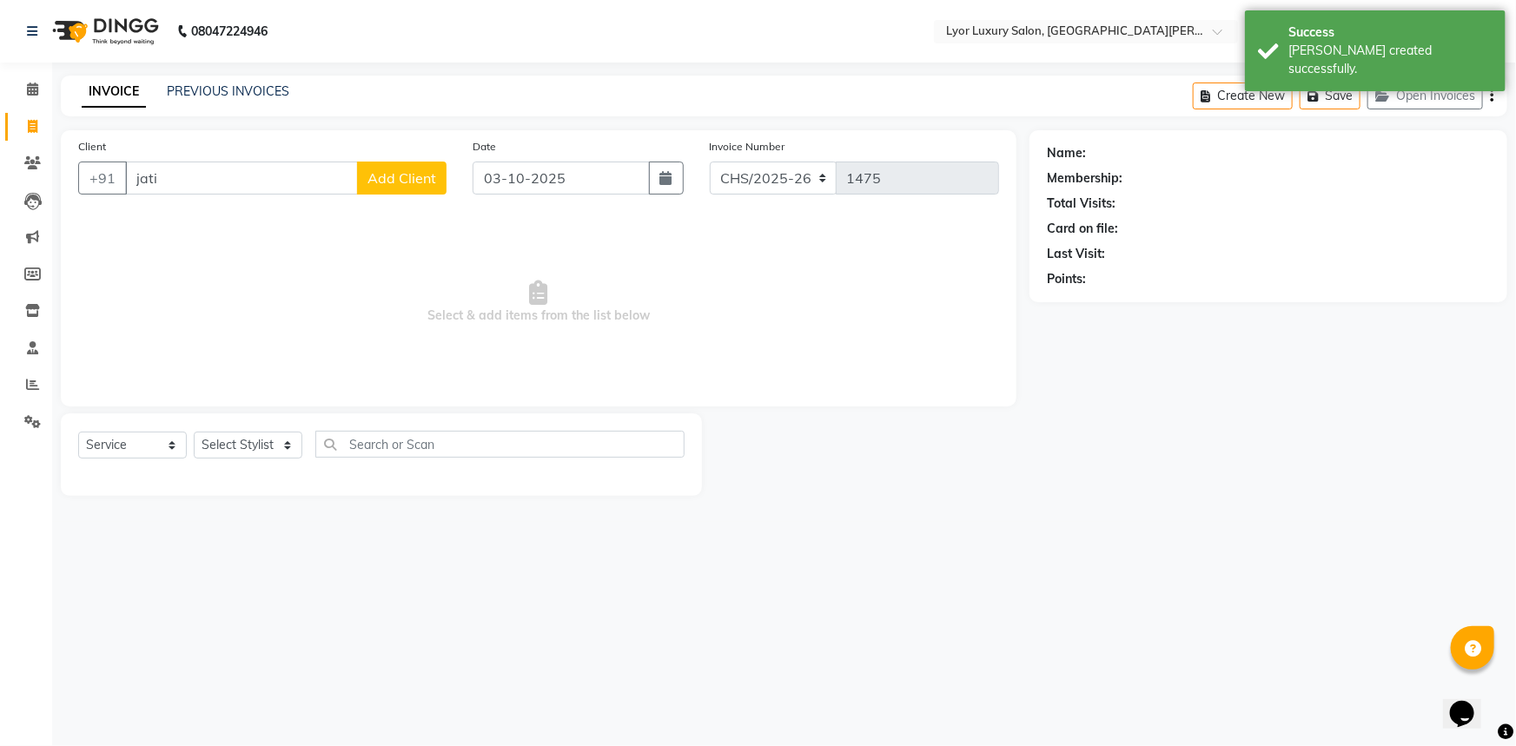
type input "[PERSON_NAME]"
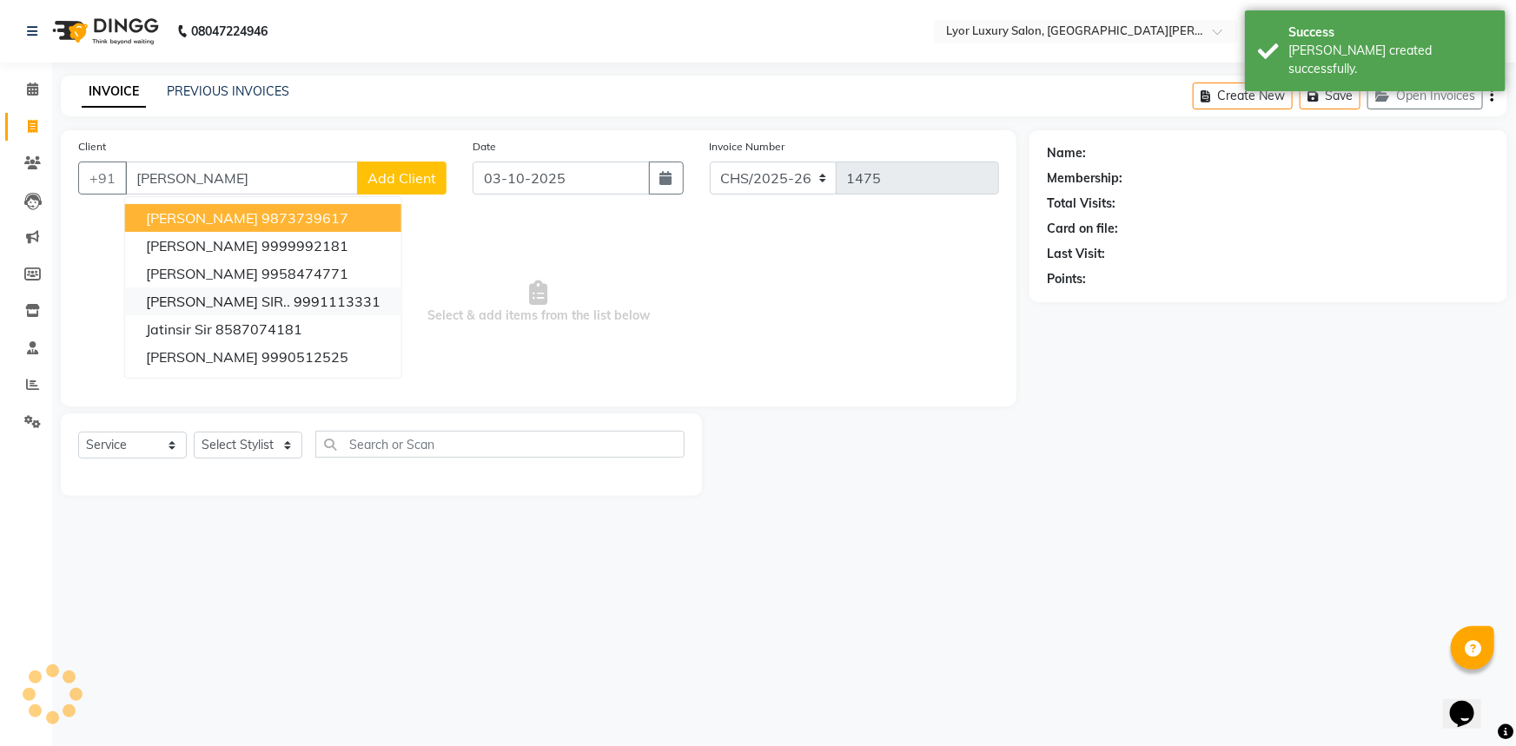
select select "P"
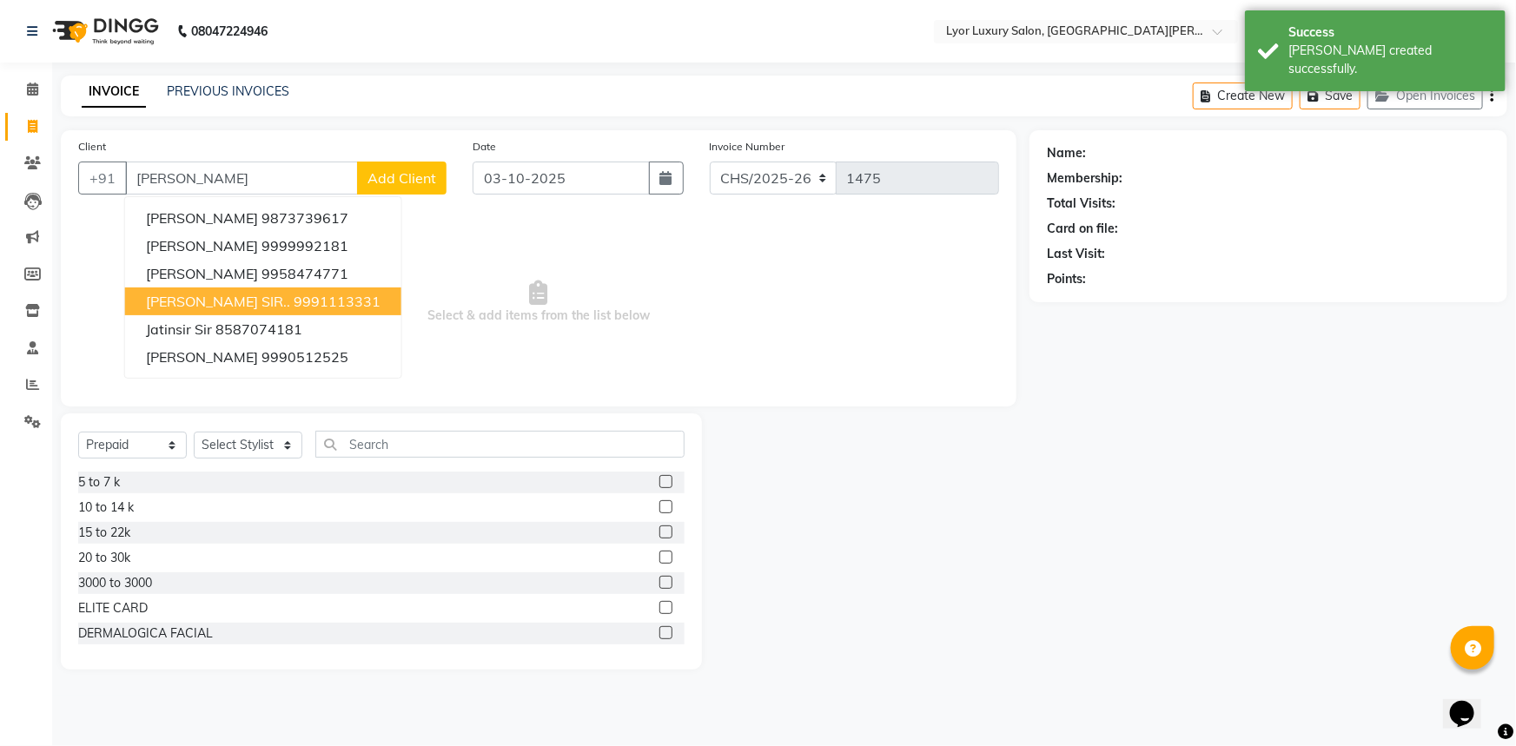
click at [294, 298] on ngb-highlight "9991113331" at bounding box center [337, 301] width 87 height 17
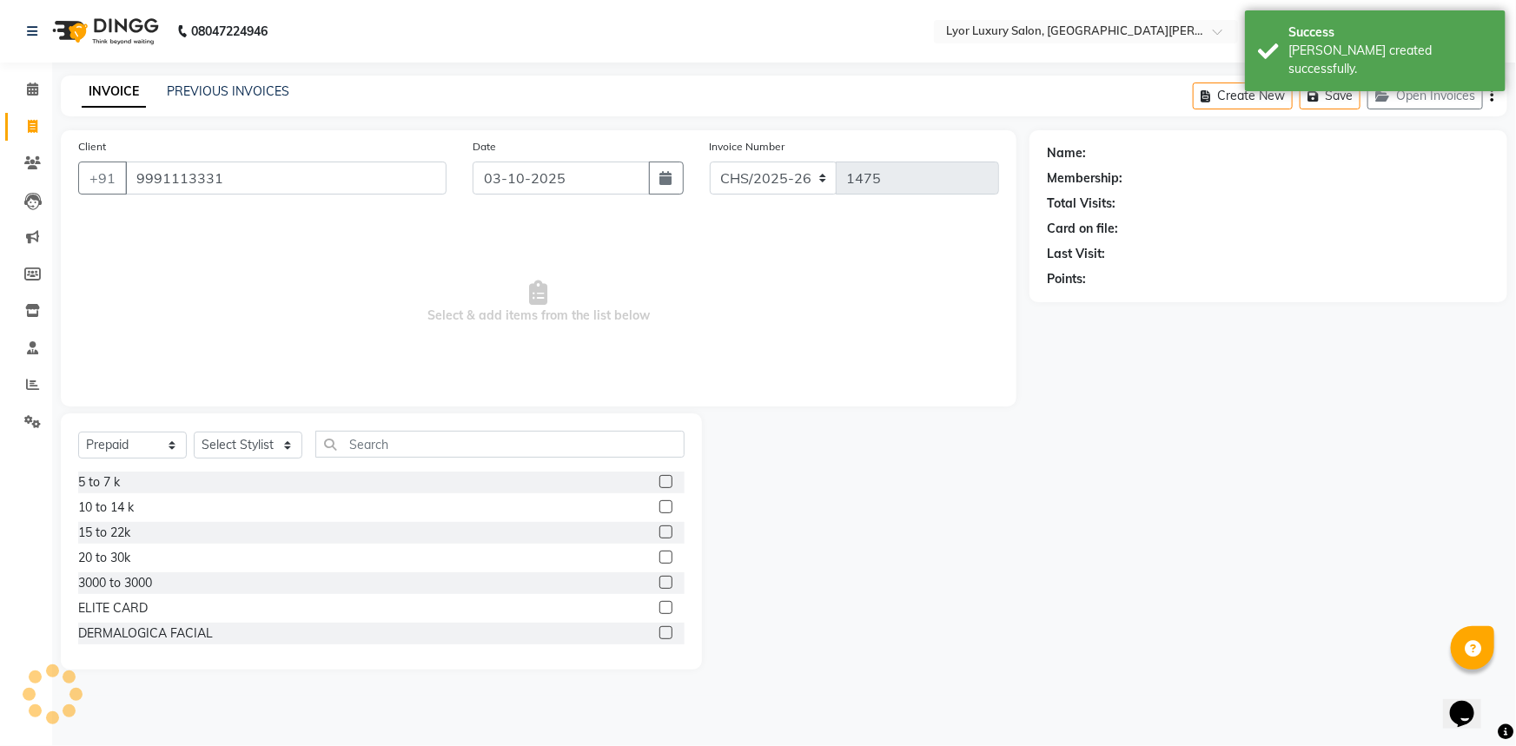
type input "9991113331"
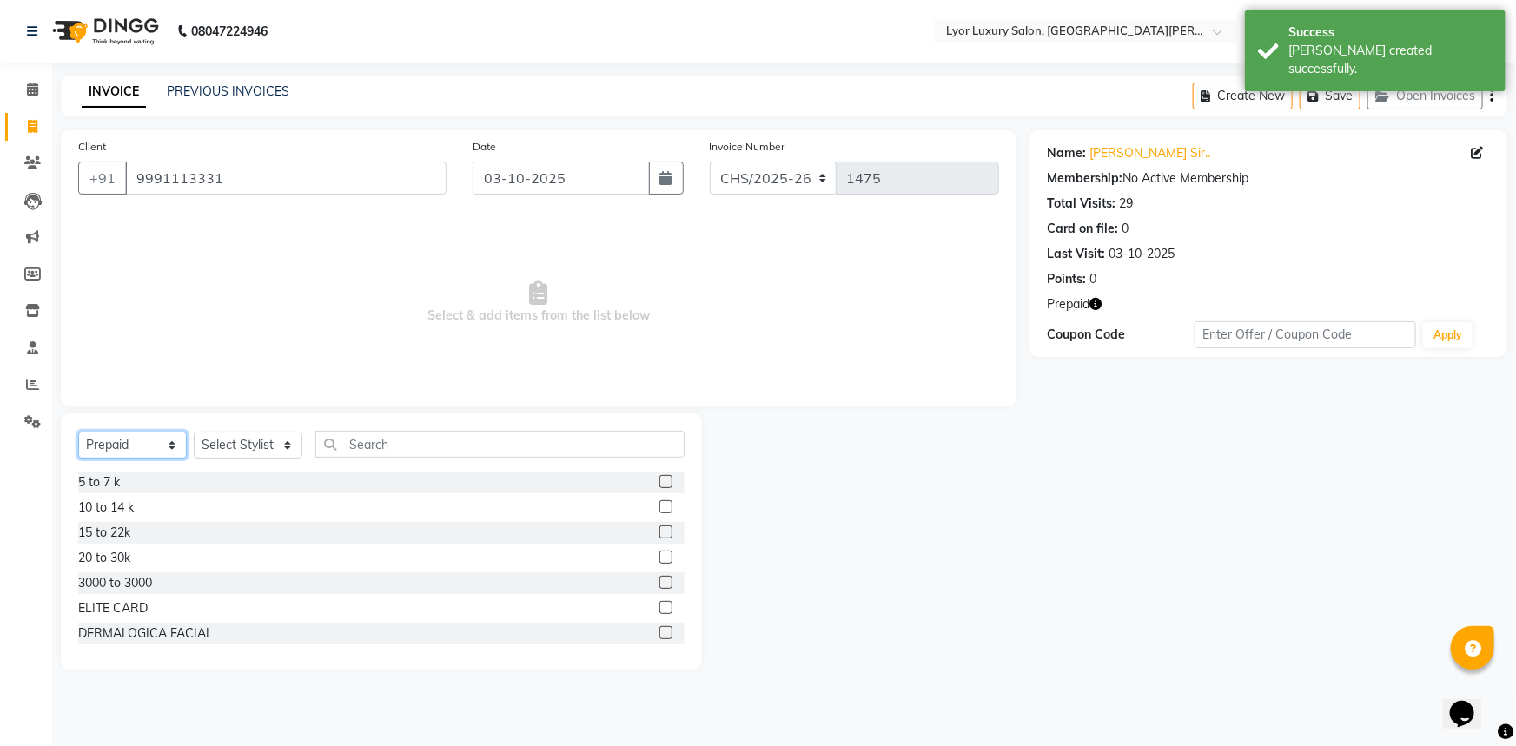
click at [151, 450] on select "Select Service Product Membership Package Voucher Prepaid Gift Card" at bounding box center [132, 445] width 109 height 27
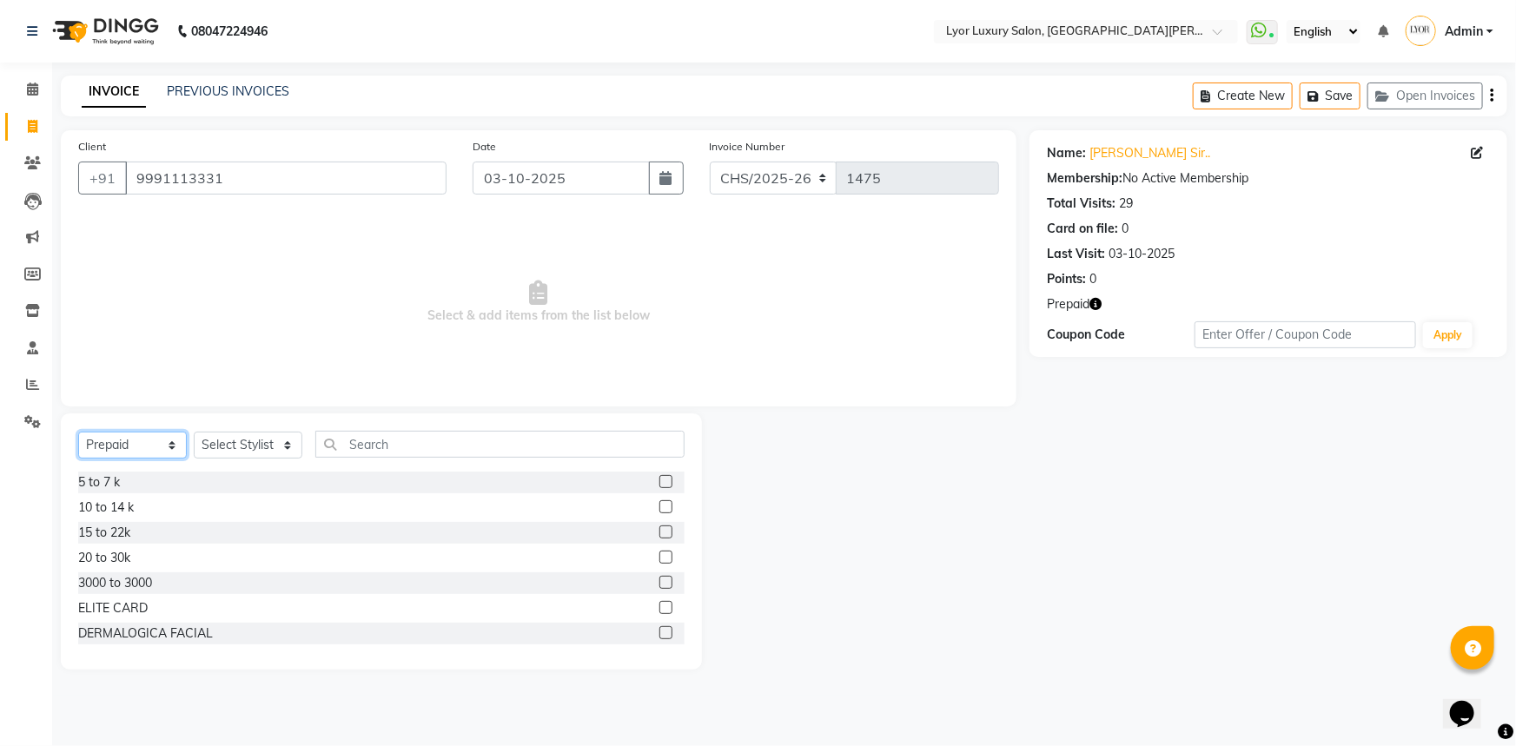
select select "service"
click at [78, 432] on select "Select Service Product Membership Package Voucher Prepaid Gift Card" at bounding box center [132, 445] width 109 height 27
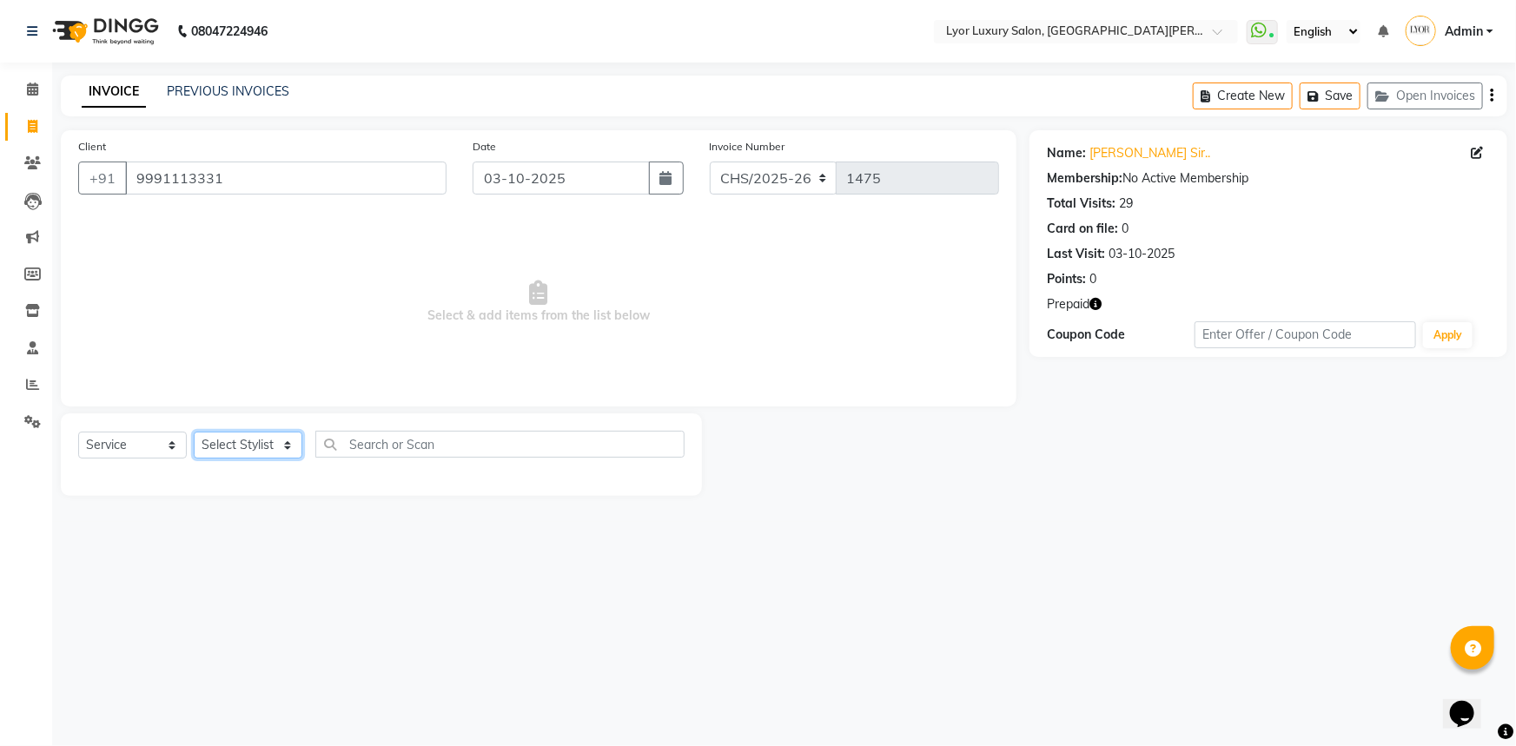
click at [243, 443] on select "Select Stylist [PERSON_NAME] Manager MD [PERSON_NAME] Sachin santosh [PERSON_NA…" at bounding box center [248, 445] width 109 height 27
select select "33184"
click at [194, 432] on select "Select Stylist [PERSON_NAME] Manager MD [PERSON_NAME] Sachin santosh [PERSON_NA…" at bounding box center [248, 445] width 109 height 27
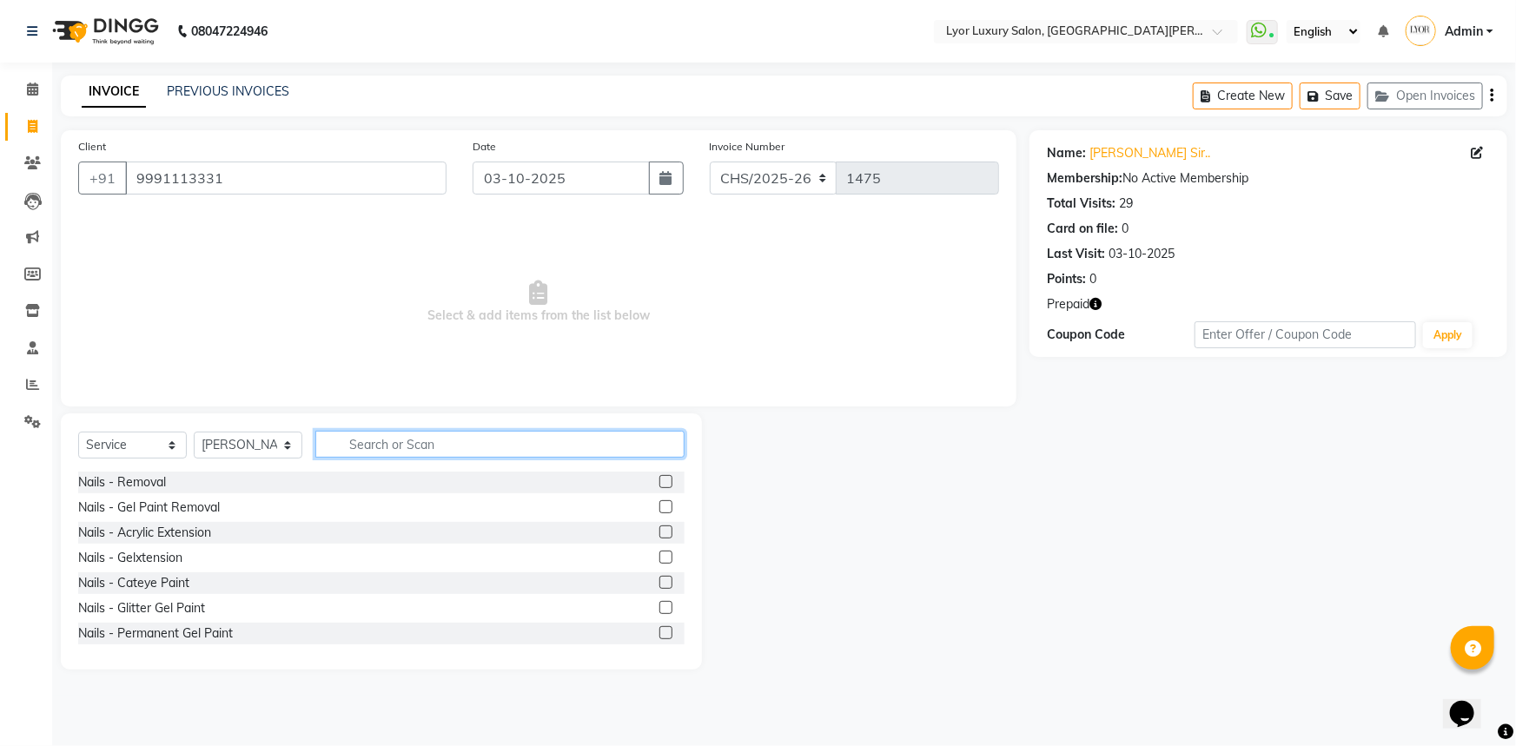
click at [407, 442] on input "text" at bounding box center [499, 444] width 369 height 27
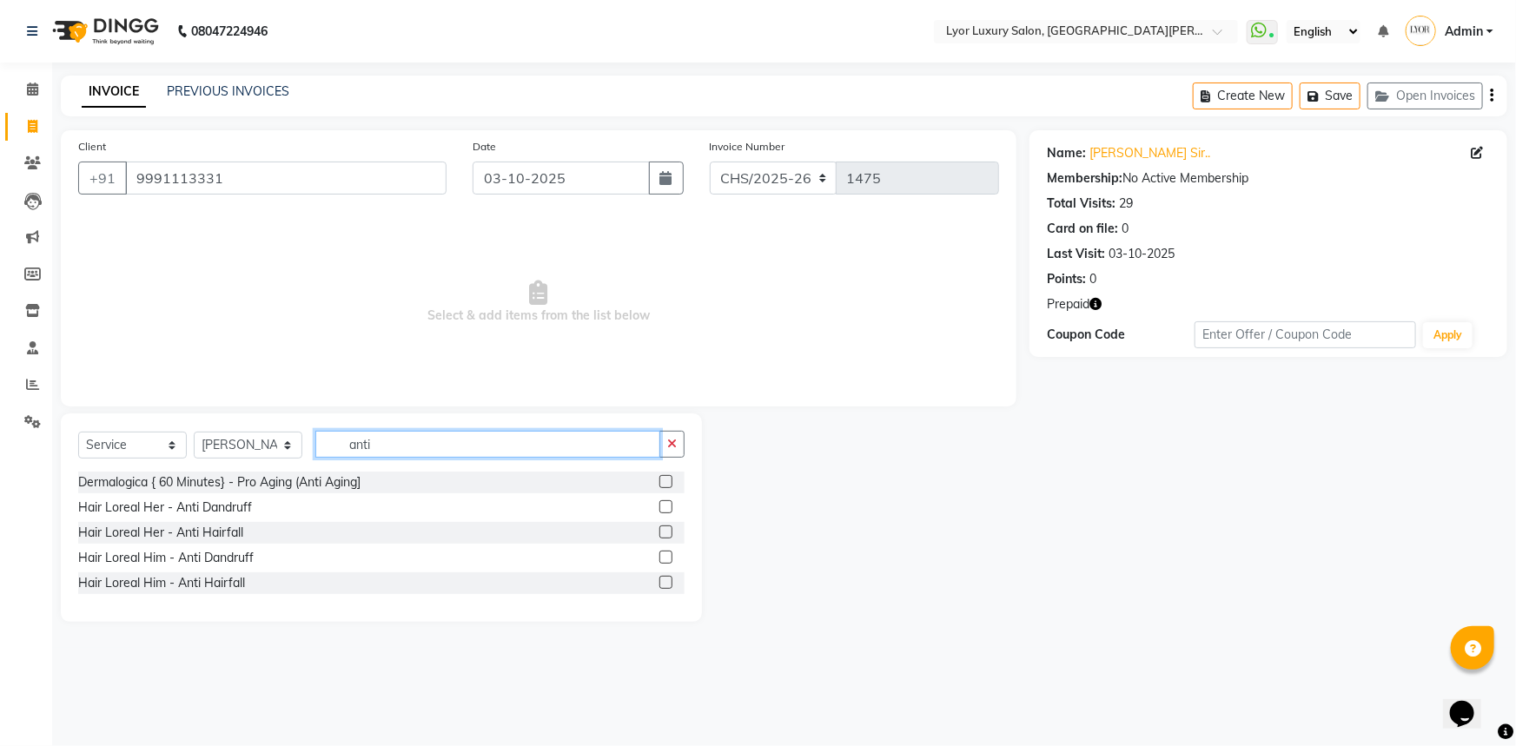
type input "anti"
click at [665, 557] on label at bounding box center [665, 557] width 13 height 13
click at [665, 557] on input "checkbox" at bounding box center [664, 557] width 11 height 11
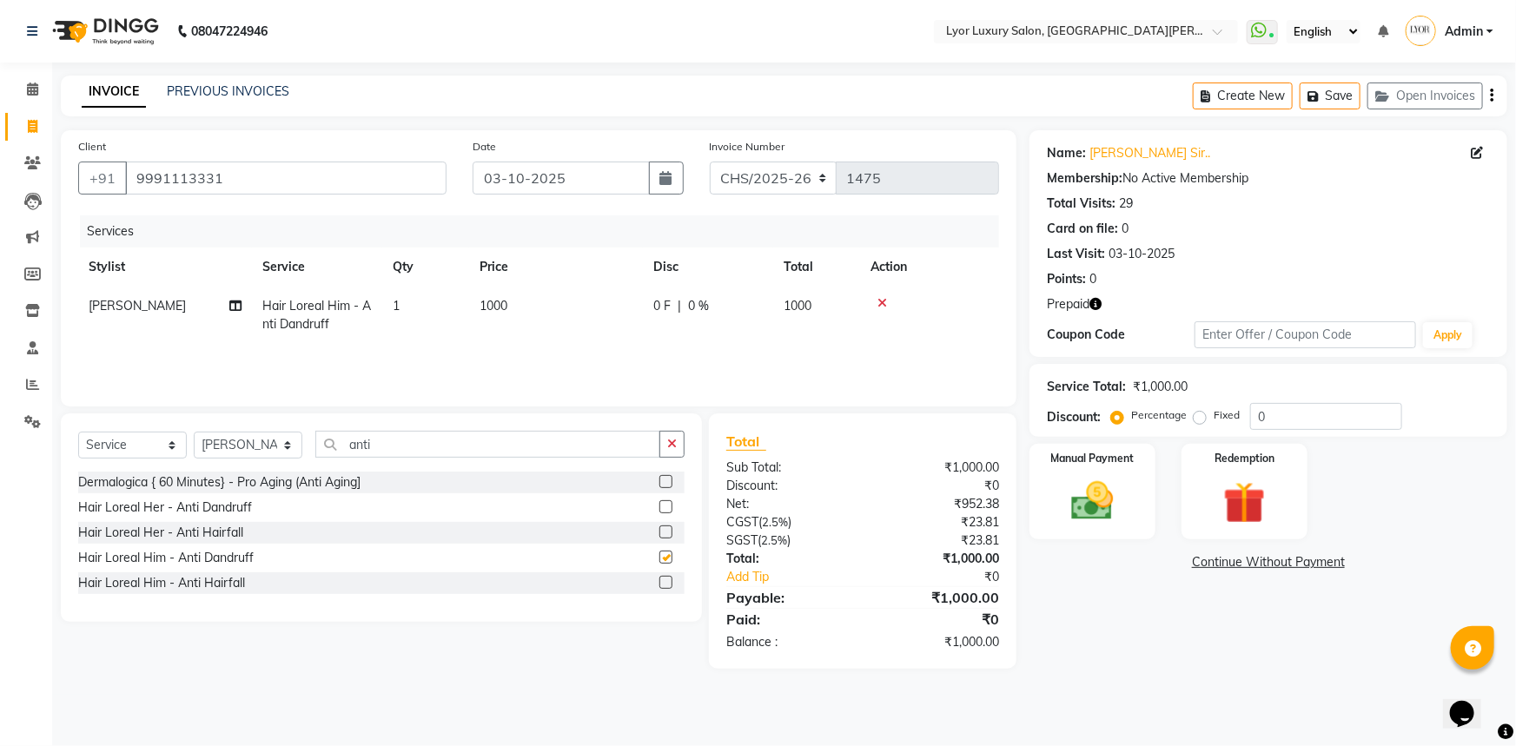
checkbox input "false"
click at [552, 313] on td "1000" at bounding box center [556, 315] width 174 height 57
select select "33184"
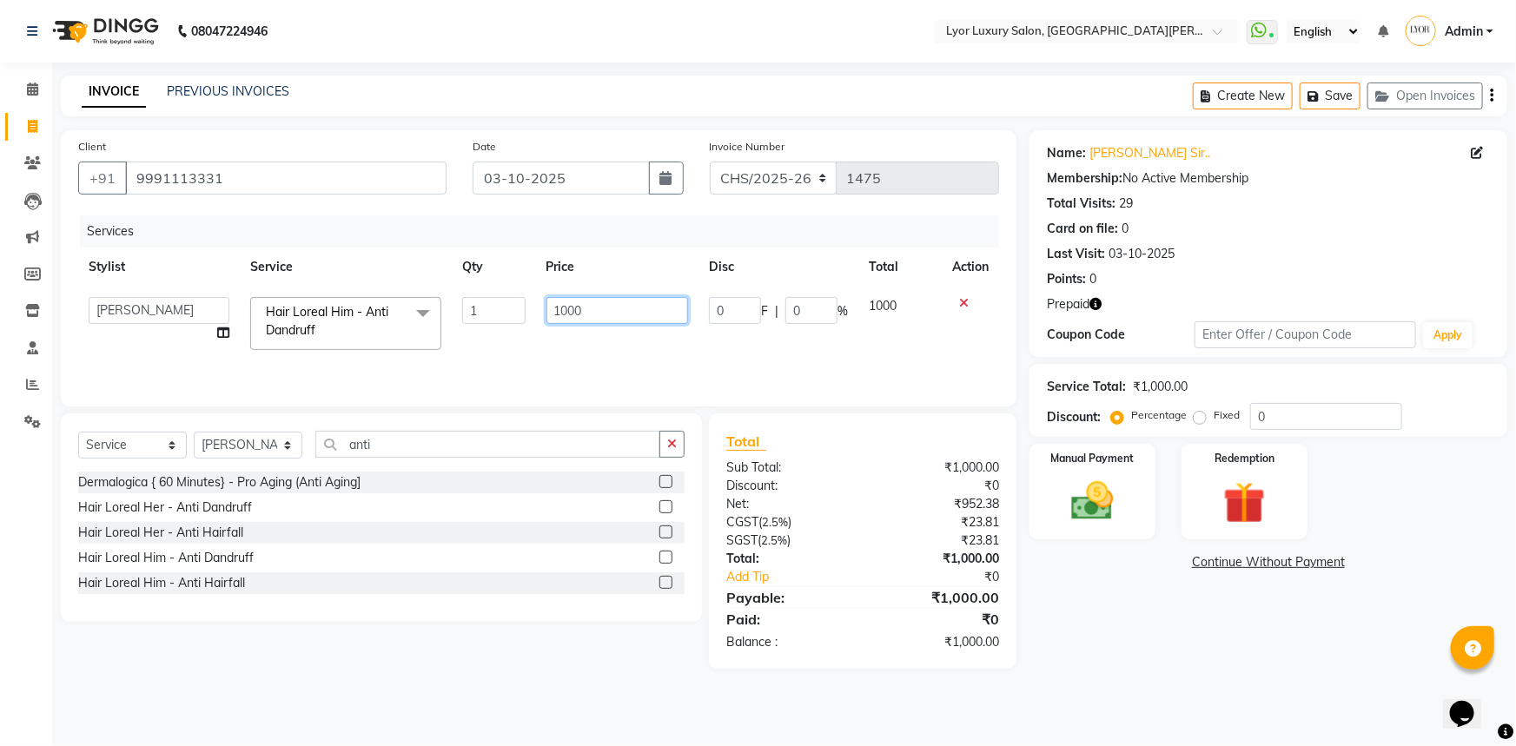
click at [595, 313] on input "1000" at bounding box center [617, 310] width 142 height 27
type input "1"
type input "800"
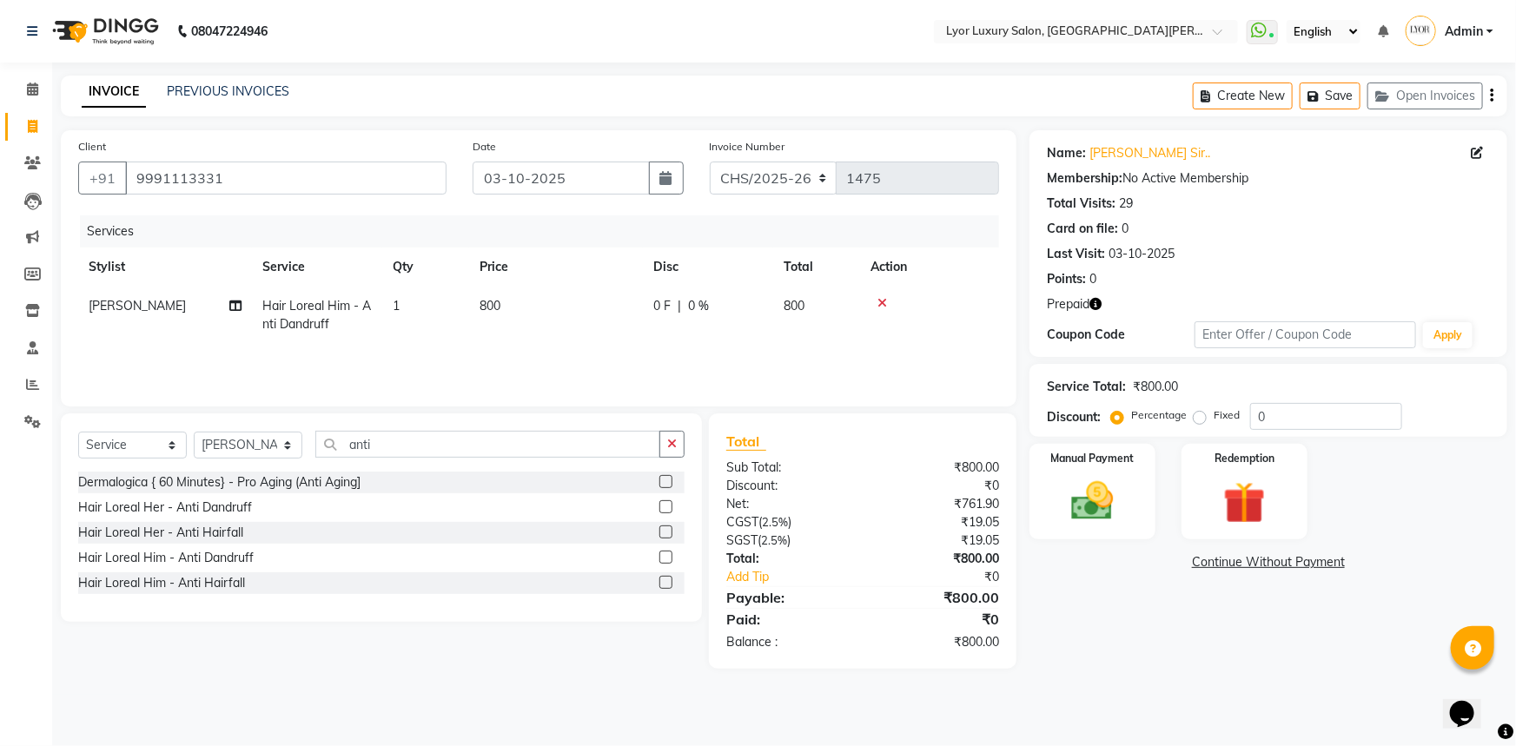
click at [1172, 638] on div "Name: [PERSON_NAME].. Membership: No Active Membership Total Visits: 29 Card on…" at bounding box center [1274, 399] width 491 height 539
click at [781, 175] on select "CHS/2025-26 V/2025 V/2025-26" at bounding box center [774, 178] width 128 height 33
select select "4886"
click at [710, 162] on select "CHS/2025-26 V/2025 V/2025-26" at bounding box center [774, 178] width 128 height 33
type input "0563"
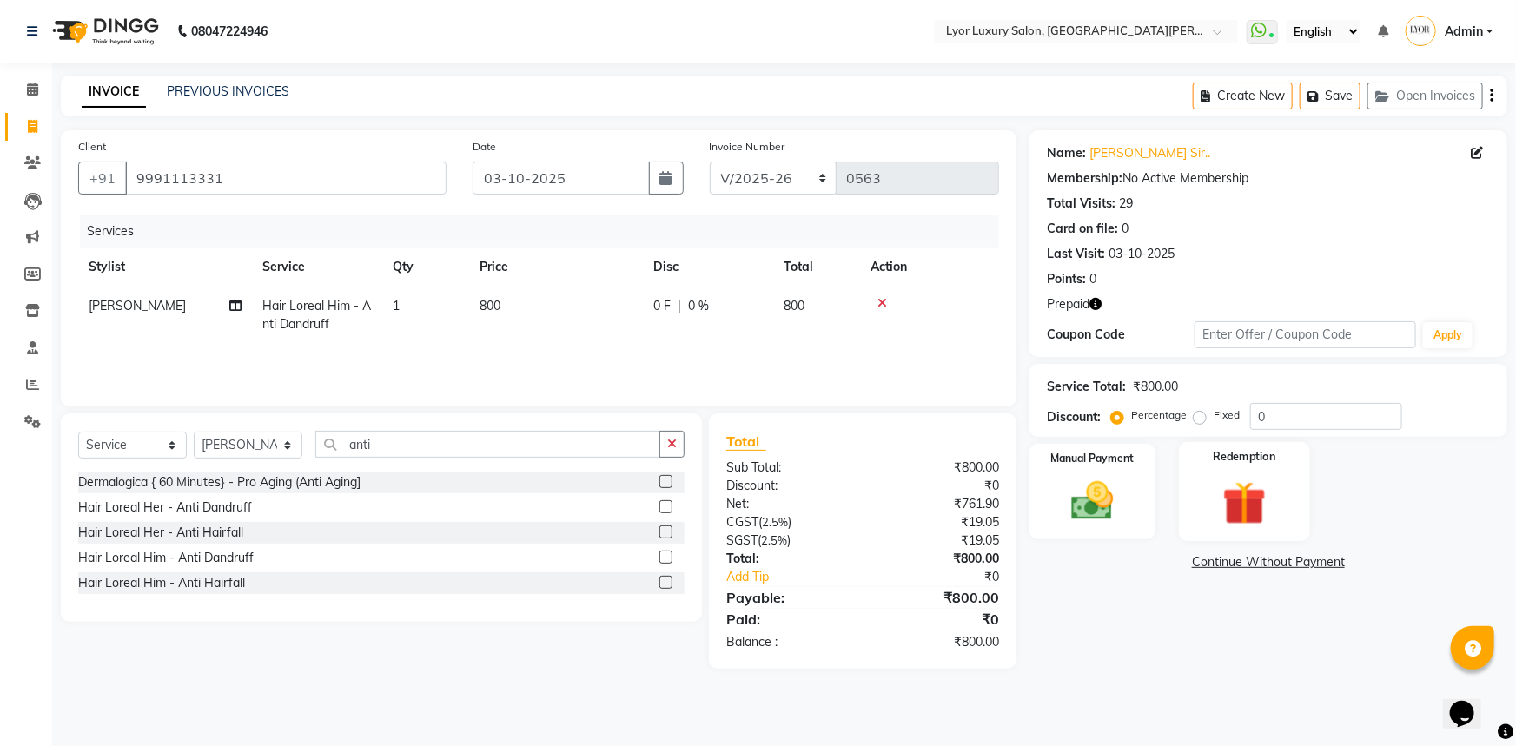
click at [1201, 492] on div "Redemption" at bounding box center [1244, 492] width 131 height 100
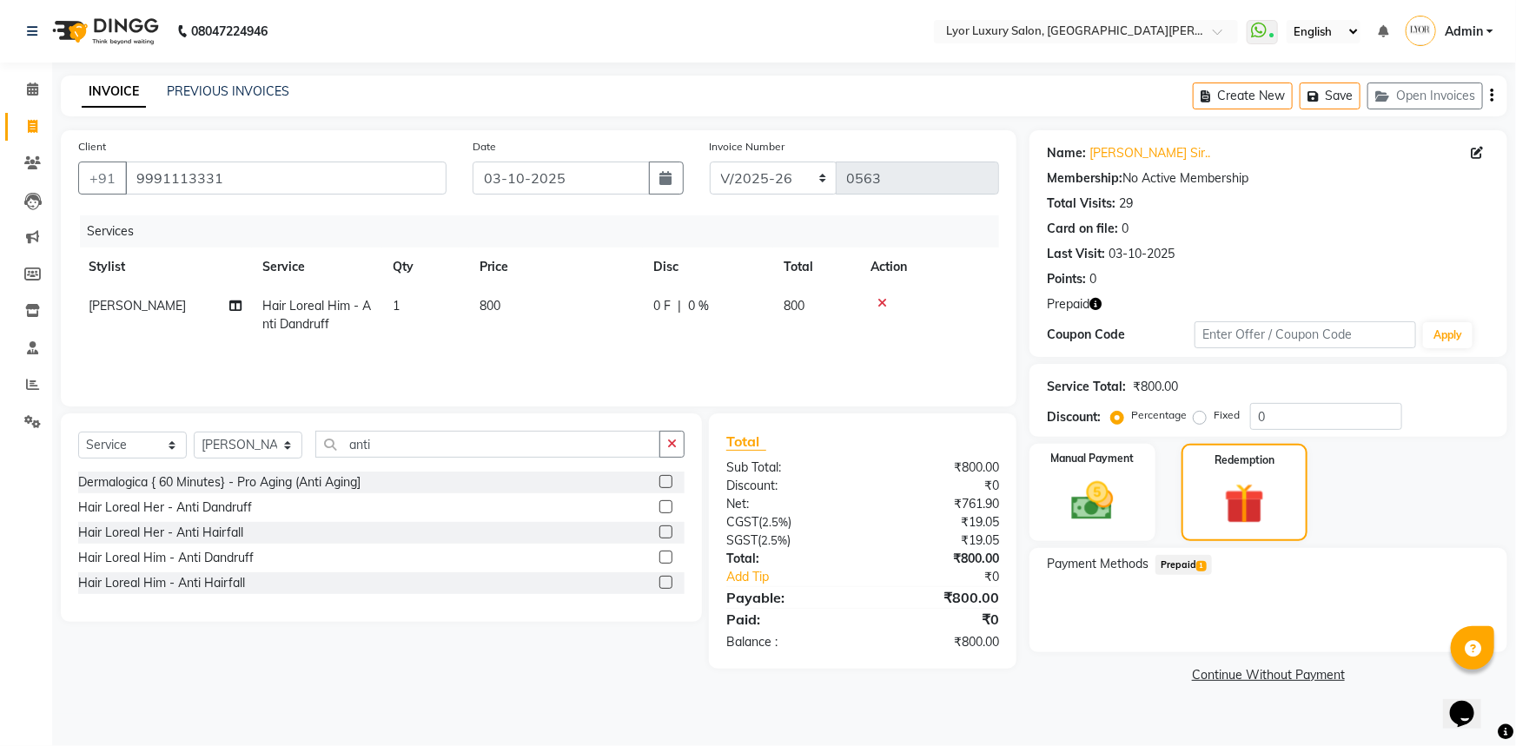
click at [1199, 562] on span "1" at bounding box center [1201, 566] width 10 height 10
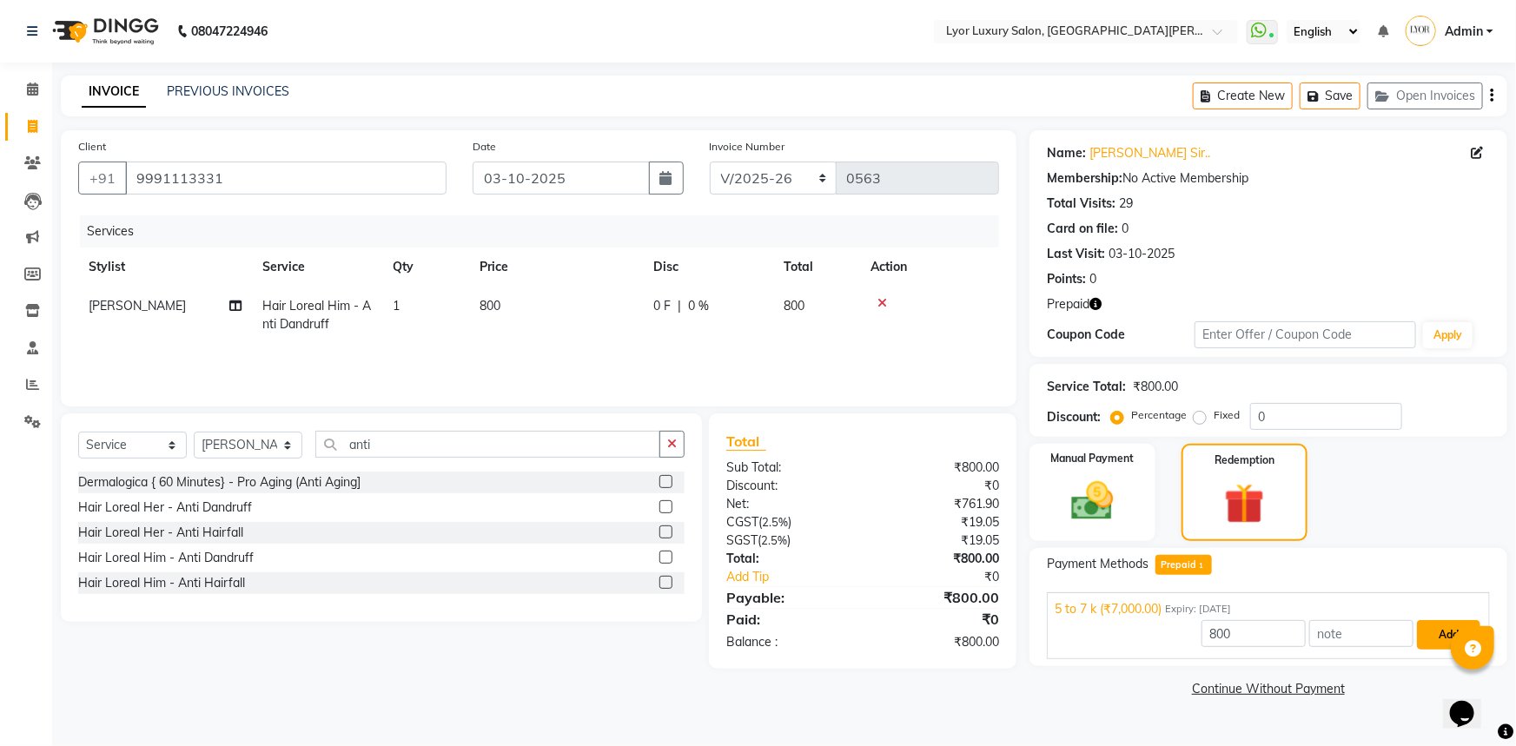
click at [1438, 627] on button "Add" at bounding box center [1448, 635] width 63 height 30
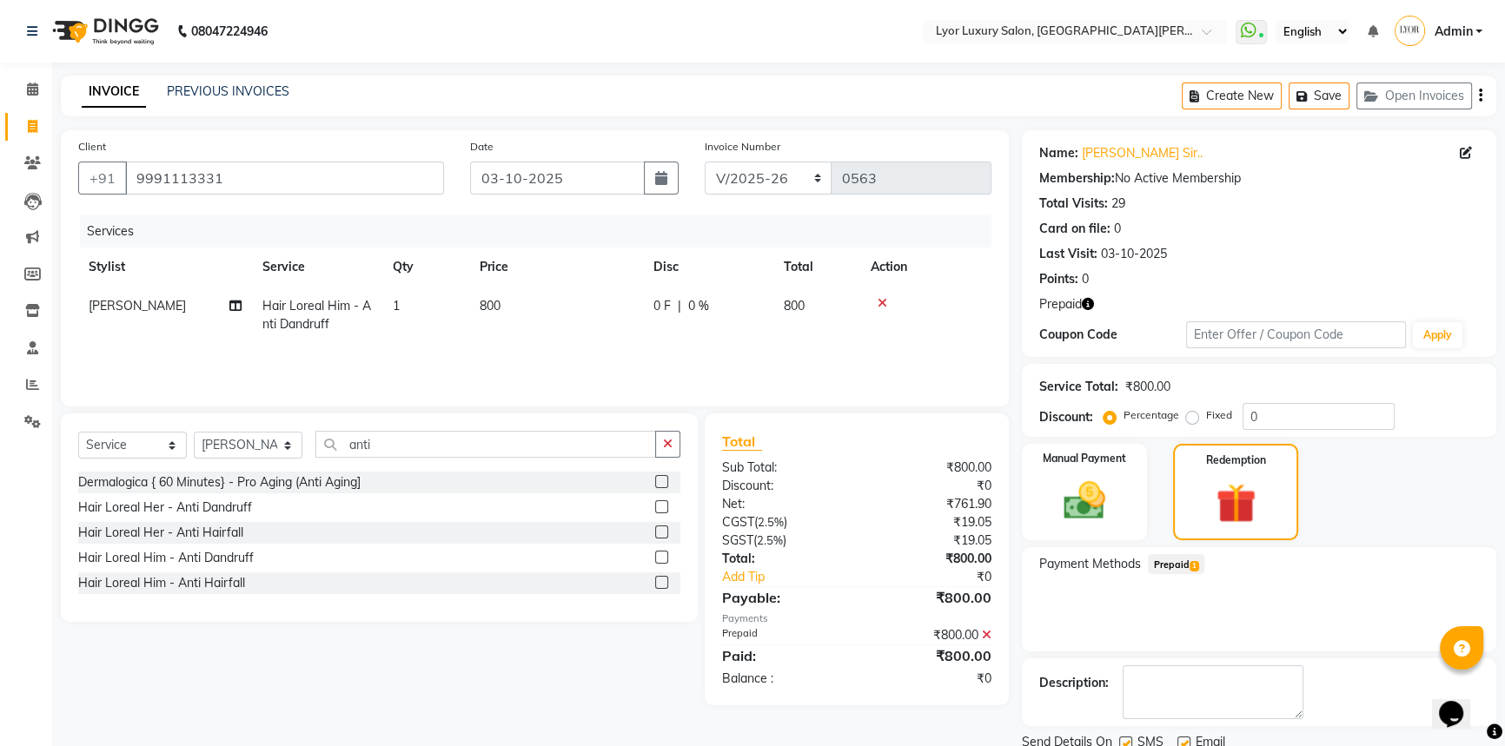
scroll to position [64, 0]
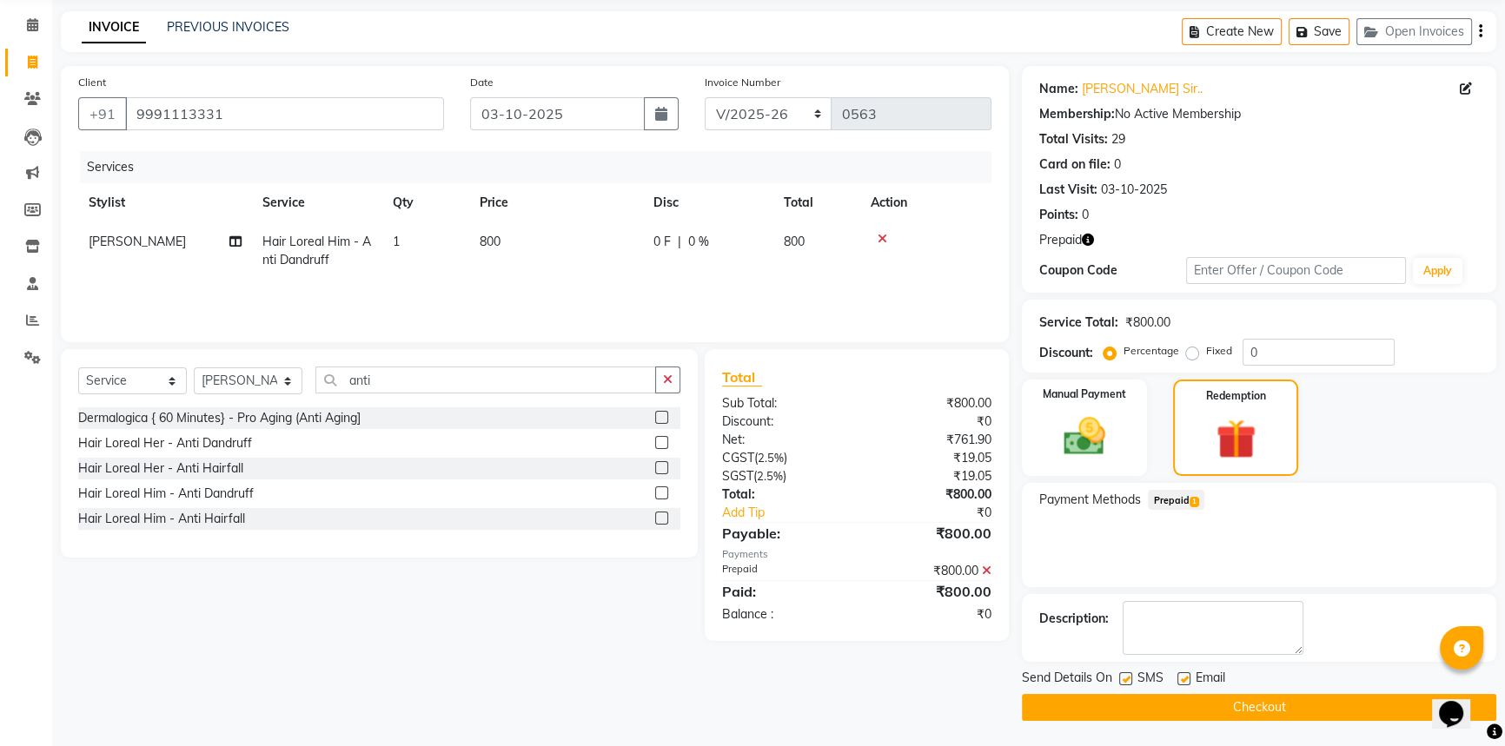
click at [1254, 695] on button "Checkout" at bounding box center [1259, 707] width 474 height 27
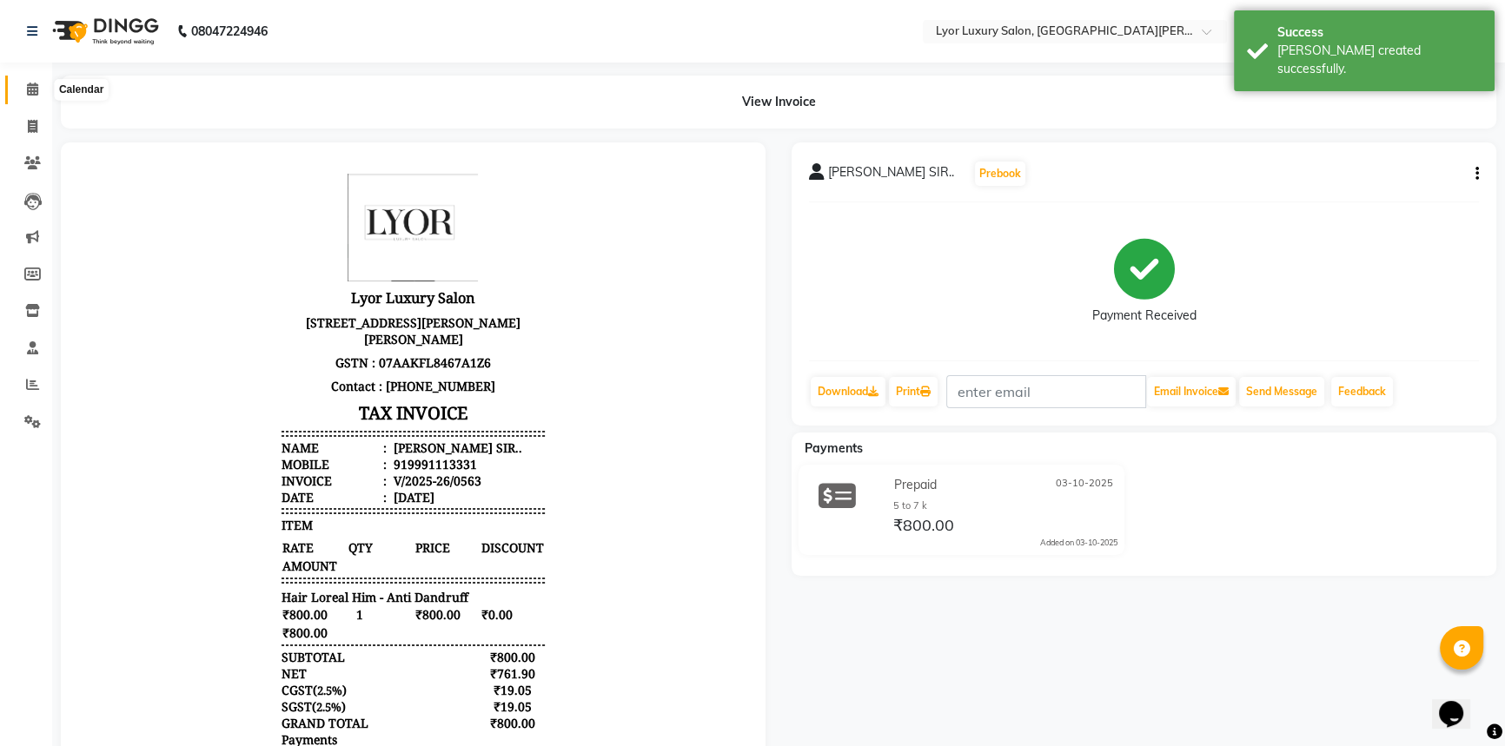
click at [30, 83] on icon at bounding box center [32, 89] width 11 height 13
